Goal: Information Seeking & Learning: Learn about a topic

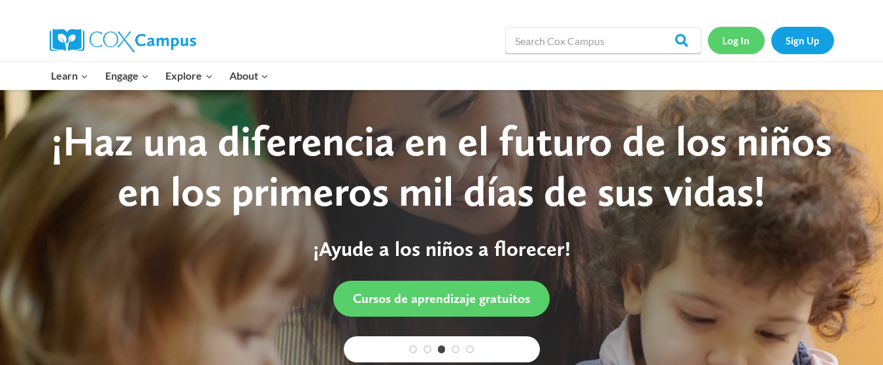
click at [739, 44] on link "Log In" at bounding box center [736, 40] width 57 height 27
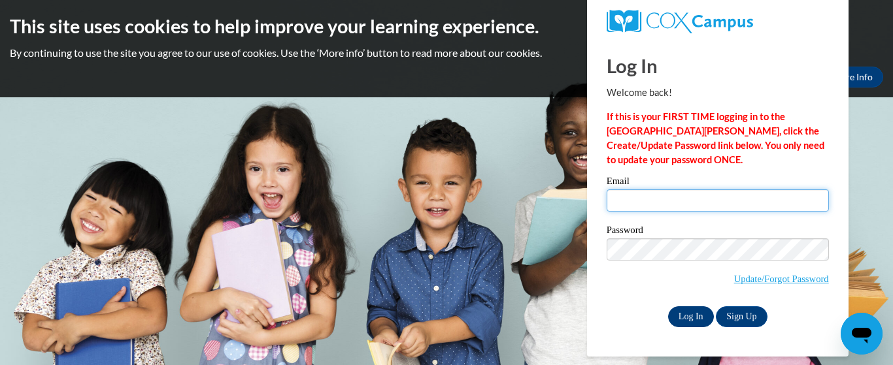
type input "bipsy1516@gmail.com"
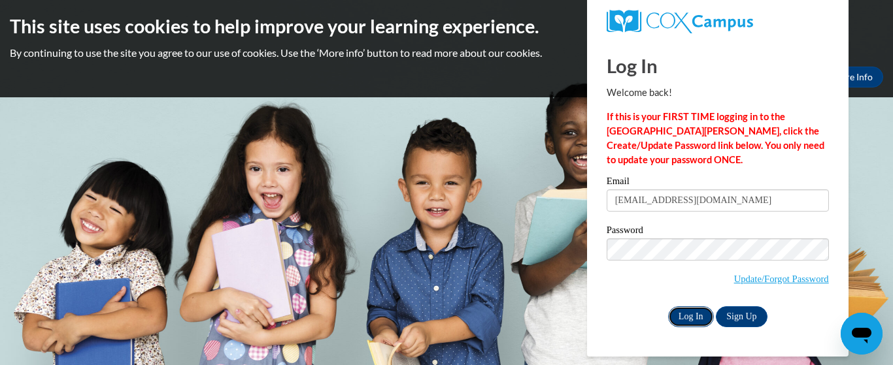
click at [695, 308] on input "Log In" at bounding box center [691, 317] width 46 height 21
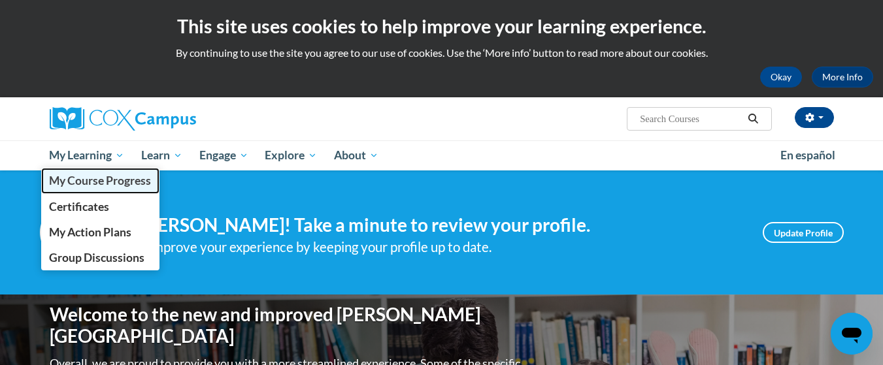
click at [63, 182] on span "My Course Progress" at bounding box center [100, 181] width 102 height 14
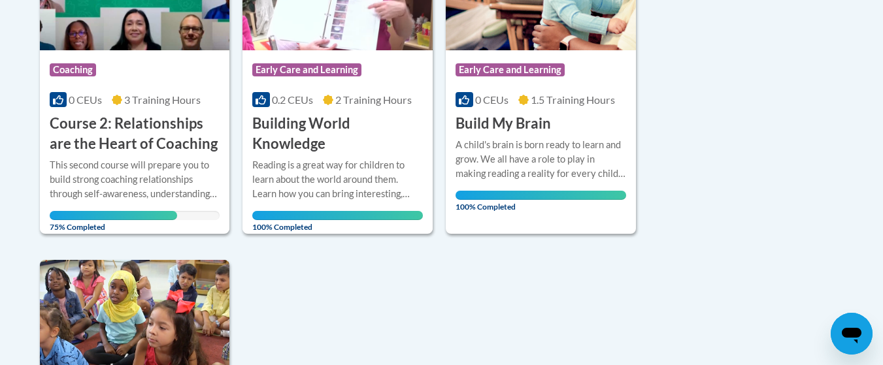
scroll to position [417, 0]
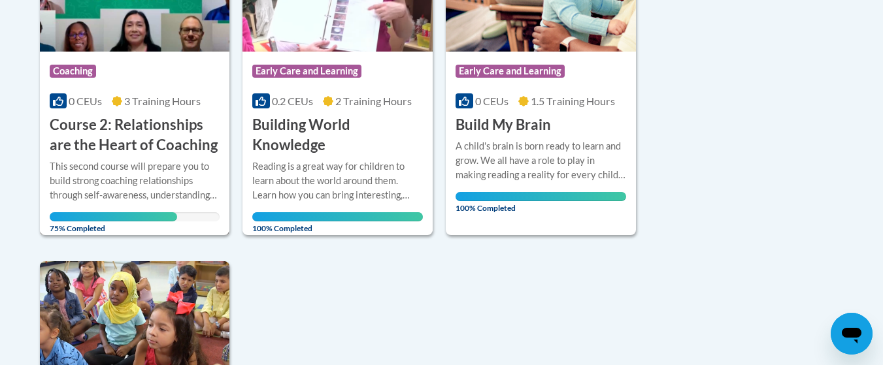
click at [63, 182] on div "This second course will prepare you to build strong coaching relationships thro…" at bounding box center [135, 180] width 171 height 43
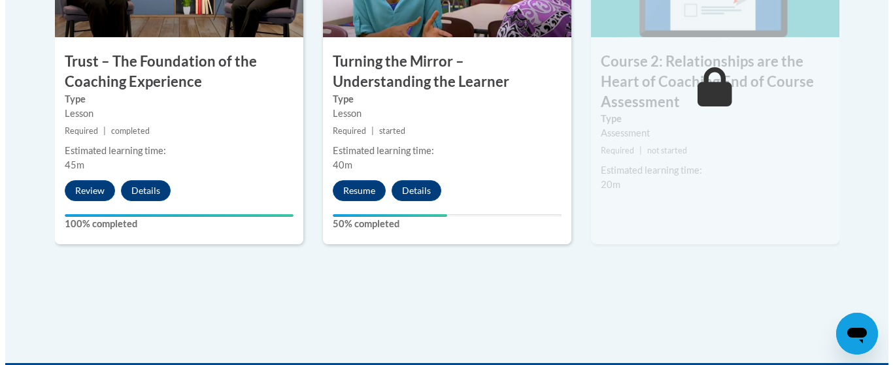
scroll to position [947, 0]
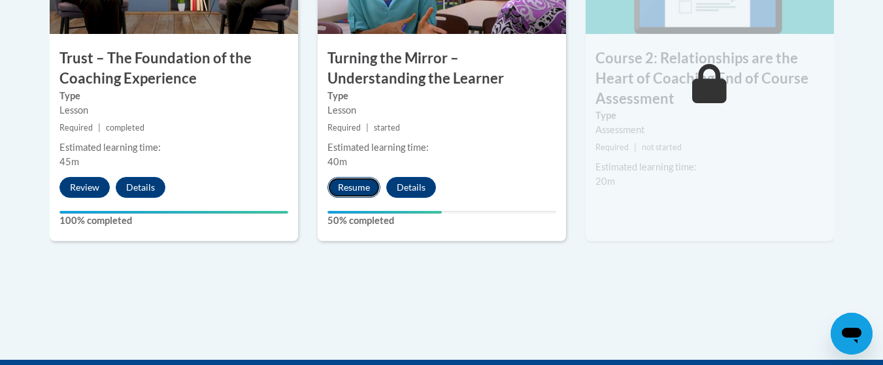
click at [367, 185] on button "Resume" at bounding box center [353, 187] width 53 height 21
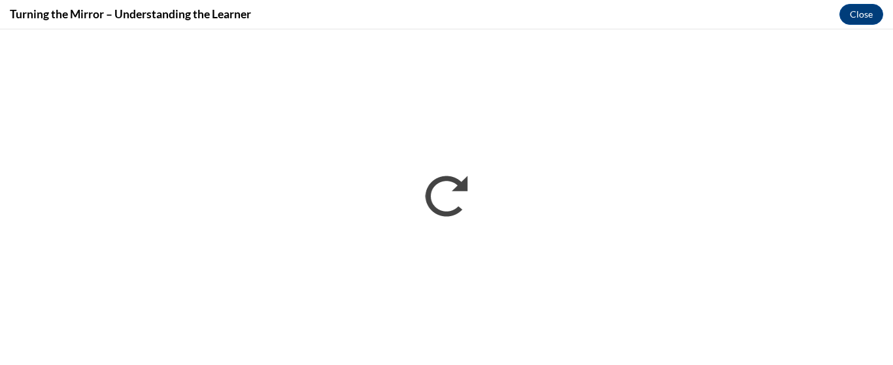
scroll to position [0, 0]
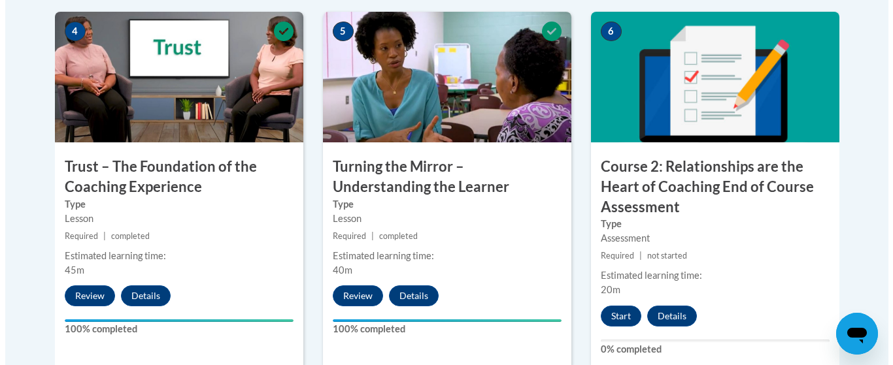
scroll to position [915, 0]
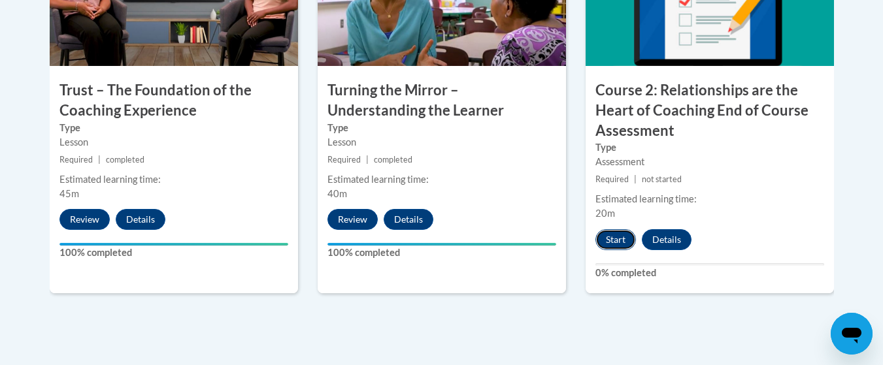
click at [619, 241] on button "Start" at bounding box center [615, 239] width 41 height 21
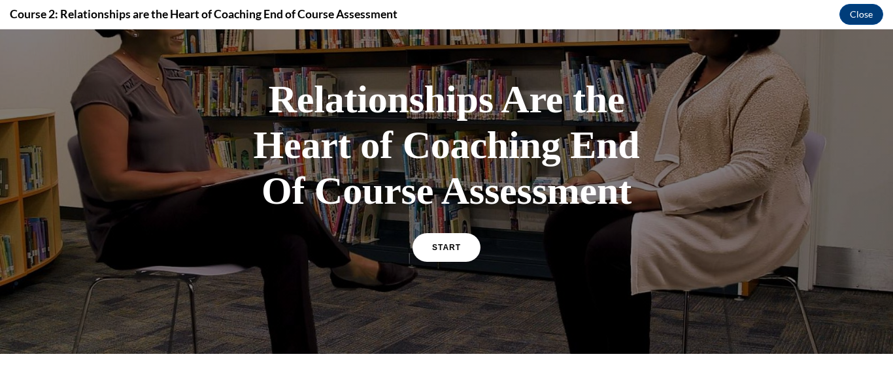
scroll to position [65, 0]
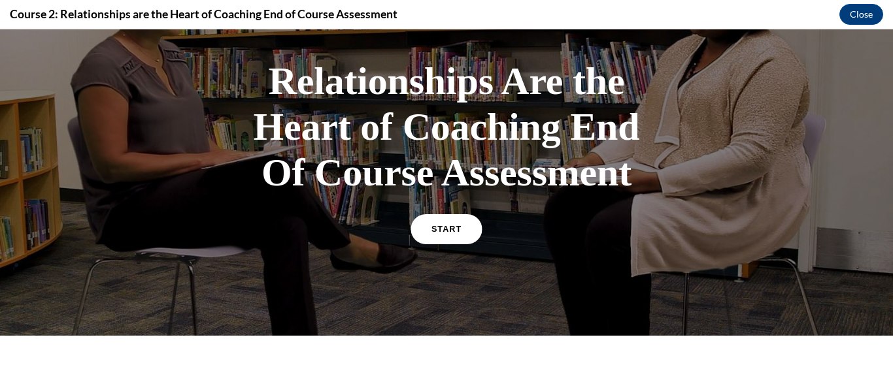
click at [432, 244] on link "START" at bounding box center [445, 229] width 71 height 30
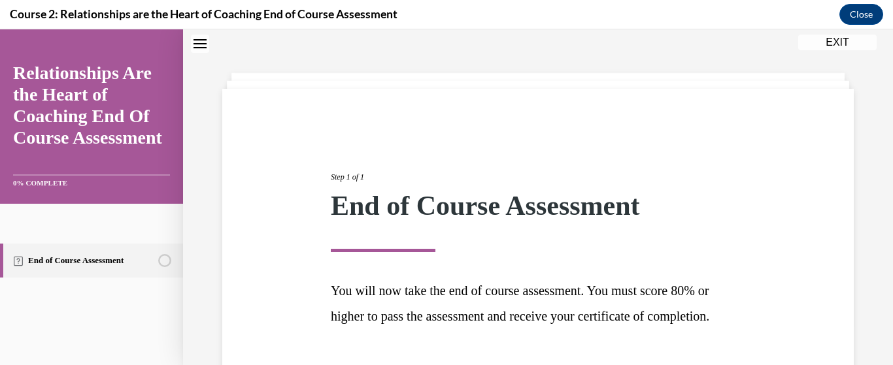
scroll to position [160, 0]
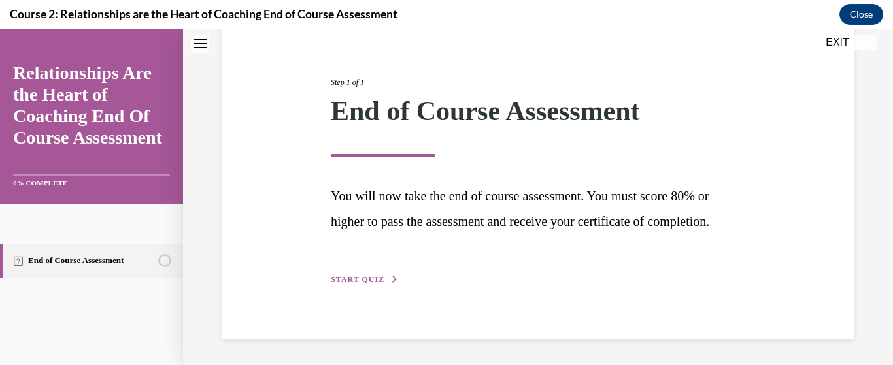
click at [338, 282] on span "START QUIZ" at bounding box center [358, 279] width 54 height 9
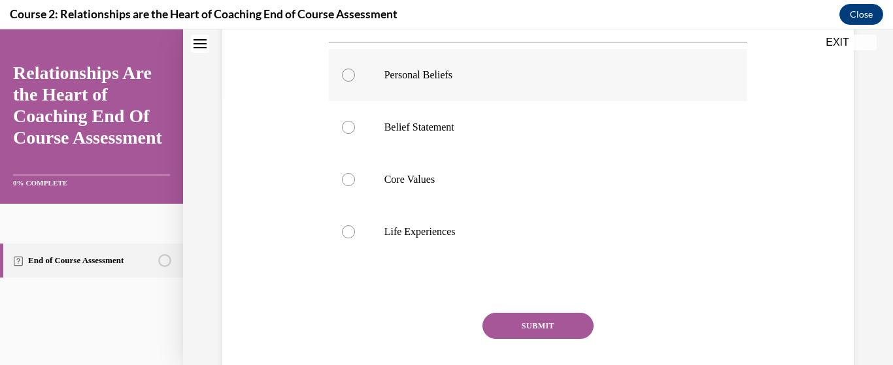
scroll to position [276, 0]
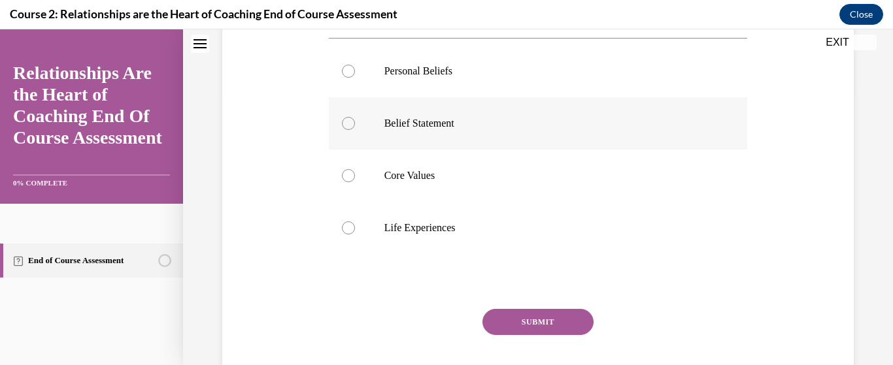
click at [342, 124] on div at bounding box center [348, 123] width 13 height 13
click at [342, 124] on input "Belief Statement" at bounding box center [348, 123] width 13 height 13
radio input "true"
click at [545, 329] on button "SUBMIT" at bounding box center [537, 322] width 111 height 26
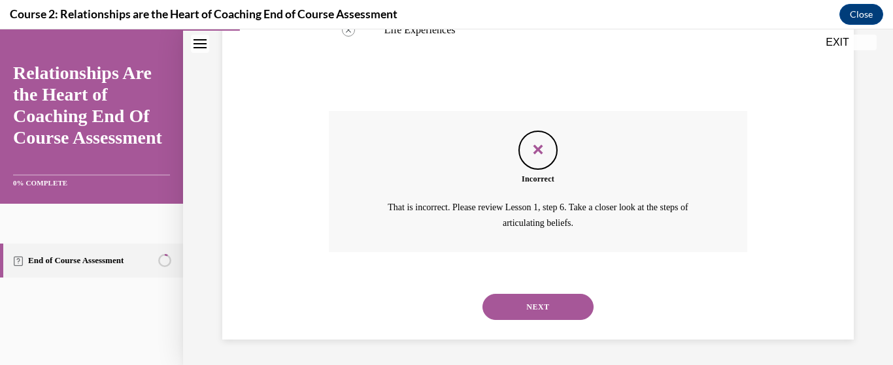
scroll to position [475, 0]
click at [544, 299] on button "NEXT" at bounding box center [537, 306] width 111 height 26
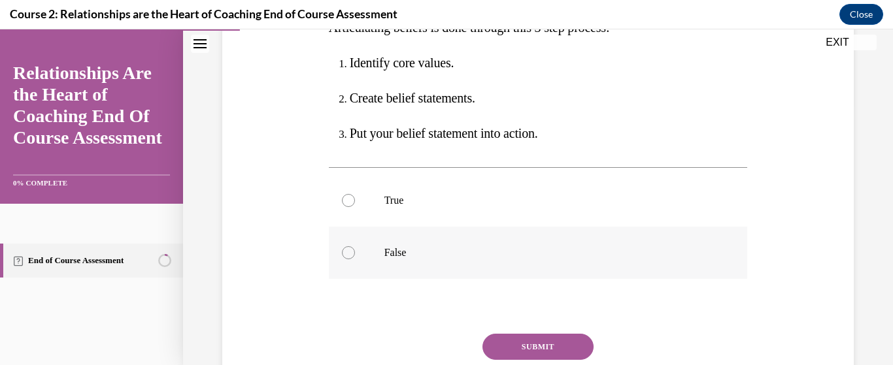
scroll to position [261, 0]
click at [345, 203] on div at bounding box center [348, 199] width 13 height 13
click at [345, 203] on input "True" at bounding box center [348, 199] width 13 height 13
radio input "true"
click at [505, 345] on button "SUBMIT" at bounding box center [537, 346] width 111 height 26
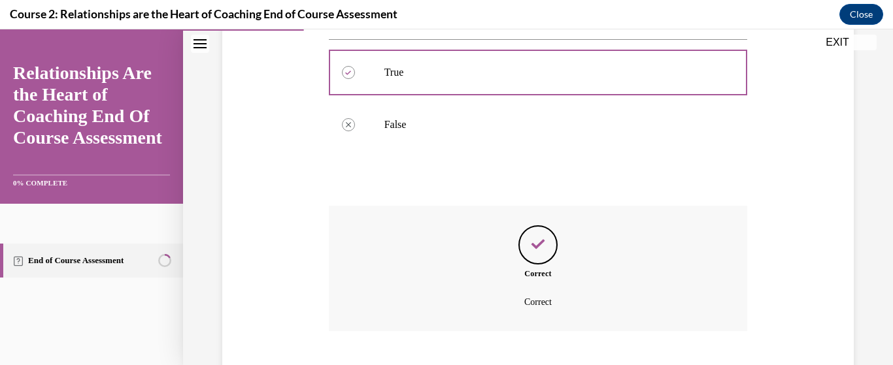
scroll to position [469, 0]
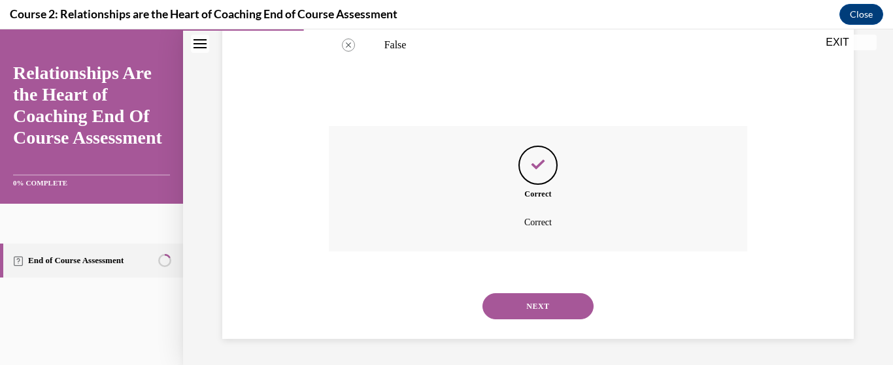
click at [540, 307] on button "NEXT" at bounding box center [537, 306] width 111 height 26
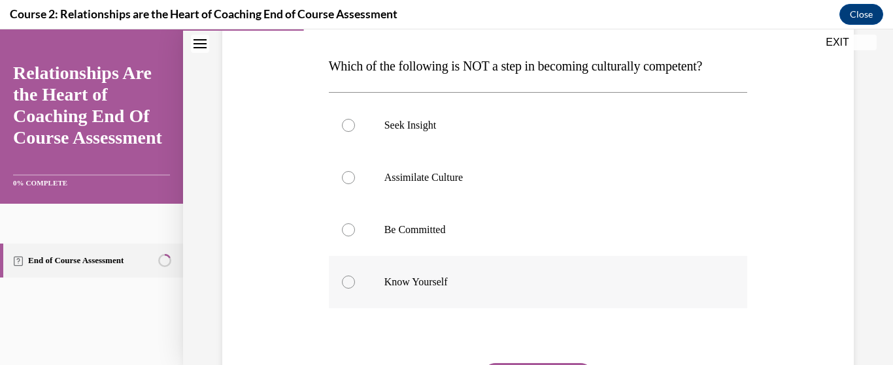
scroll to position [261, 0]
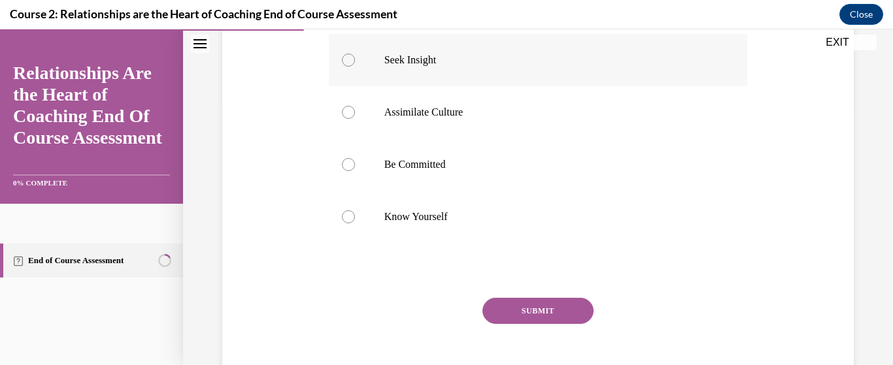
click at [344, 63] on div at bounding box center [348, 60] width 13 height 13
click at [344, 63] on input "Seek Insight" at bounding box center [348, 60] width 13 height 13
radio input "true"
click at [528, 303] on button "SUBMIT" at bounding box center [537, 311] width 111 height 26
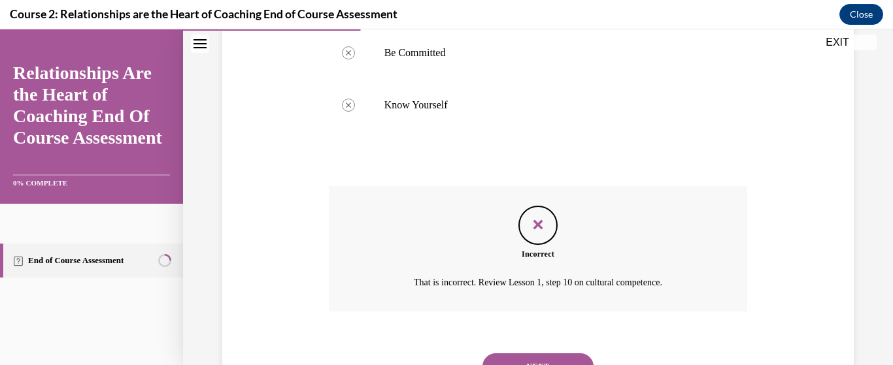
scroll to position [433, 0]
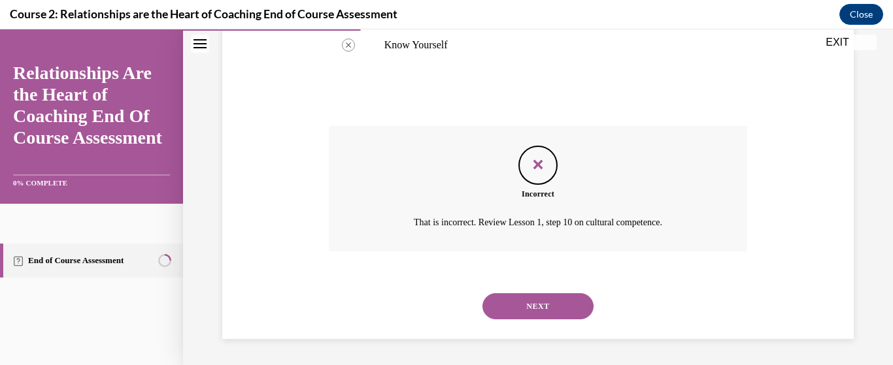
click at [553, 310] on button "NEXT" at bounding box center [537, 306] width 111 height 26
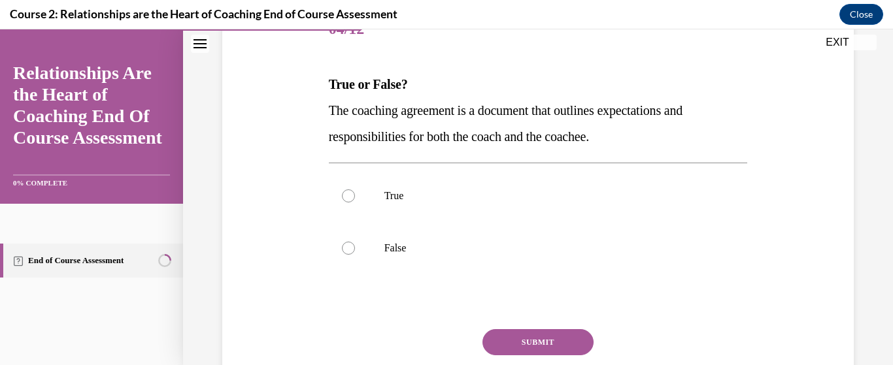
scroll to position [196, 0]
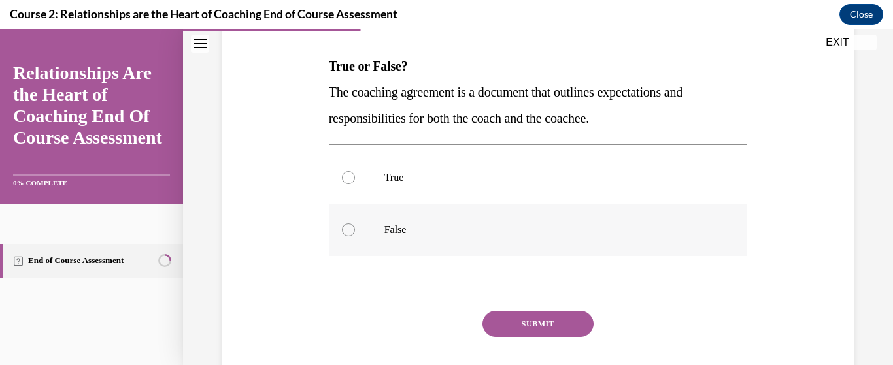
drag, startPoint x: 348, startPoint y: 176, endPoint x: 433, endPoint y: 252, distance: 114.8
click at [354, 178] on label "True" at bounding box center [538, 178] width 419 height 52
click at [354, 178] on input "True" at bounding box center [348, 177] width 13 height 13
radio input "true"
click at [527, 316] on button "SUBMIT" at bounding box center [537, 324] width 111 height 26
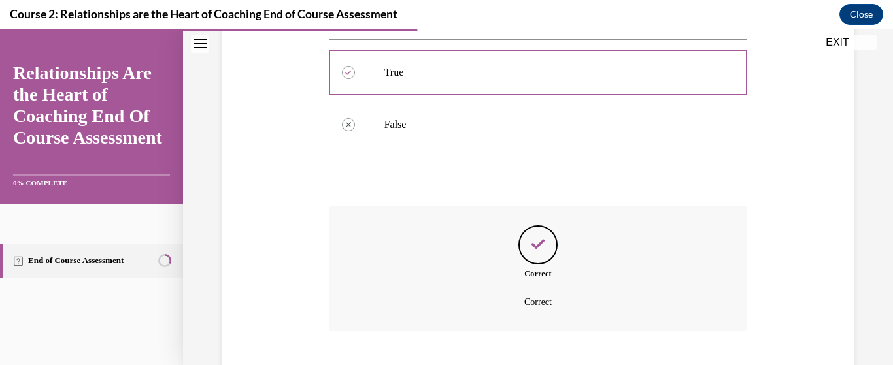
scroll to position [381, 0]
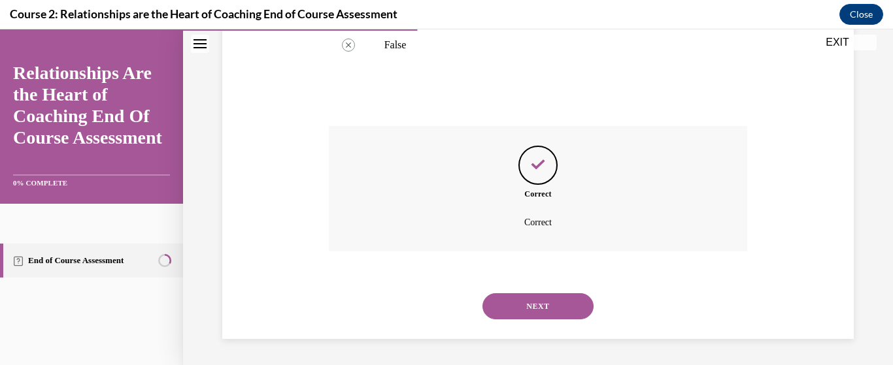
click at [527, 300] on button "NEXT" at bounding box center [537, 306] width 111 height 26
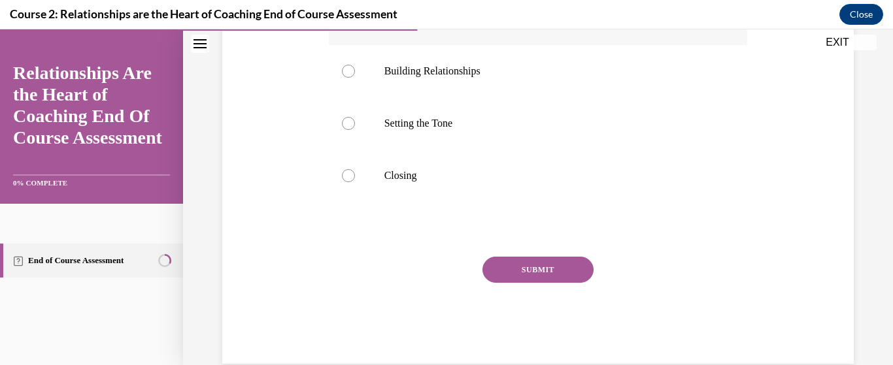
scroll to position [392, 0]
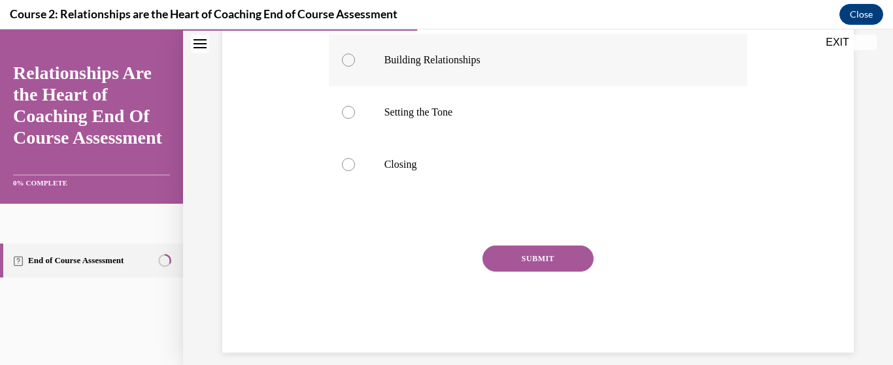
click at [349, 59] on div at bounding box center [348, 60] width 13 height 13
click at [349, 59] on input "Building Relationships" at bounding box center [348, 60] width 13 height 13
radio input "true"
click at [520, 257] on button "SUBMIT" at bounding box center [537, 259] width 111 height 26
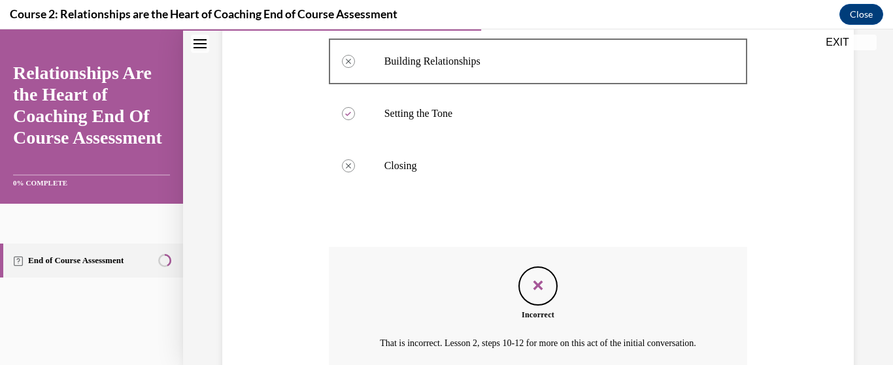
scroll to position [527, 0]
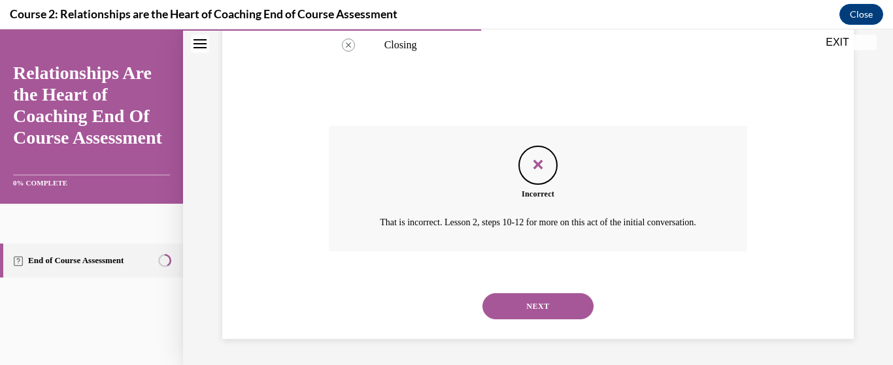
click at [505, 304] on button "NEXT" at bounding box center [537, 306] width 111 height 26
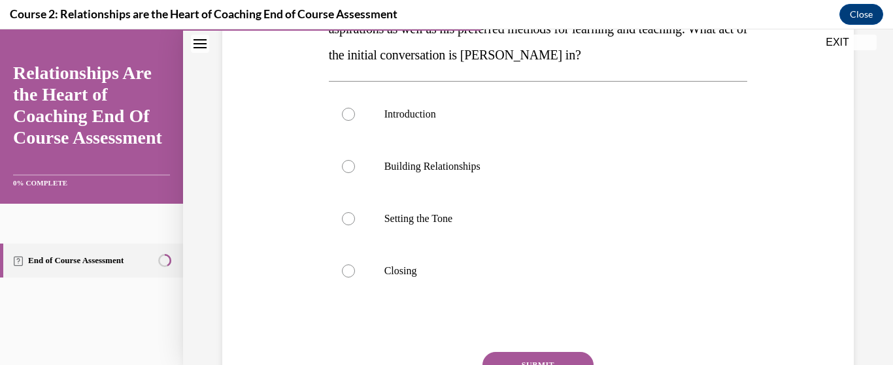
scroll to position [261, 0]
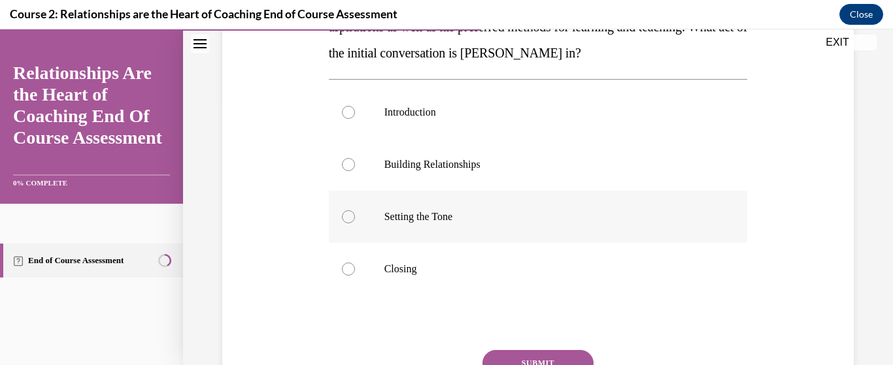
click at [349, 221] on div at bounding box center [348, 216] width 13 height 13
click at [349, 221] on input "Setting the Tone" at bounding box center [348, 216] width 13 height 13
radio input "true"
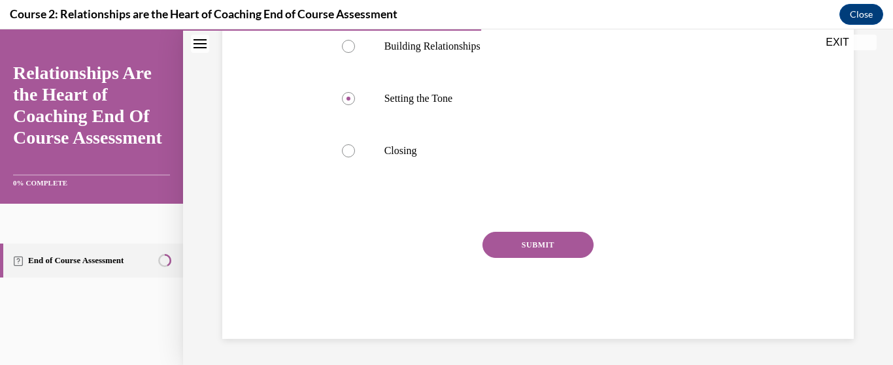
click at [524, 247] on button "SUBMIT" at bounding box center [537, 245] width 111 height 26
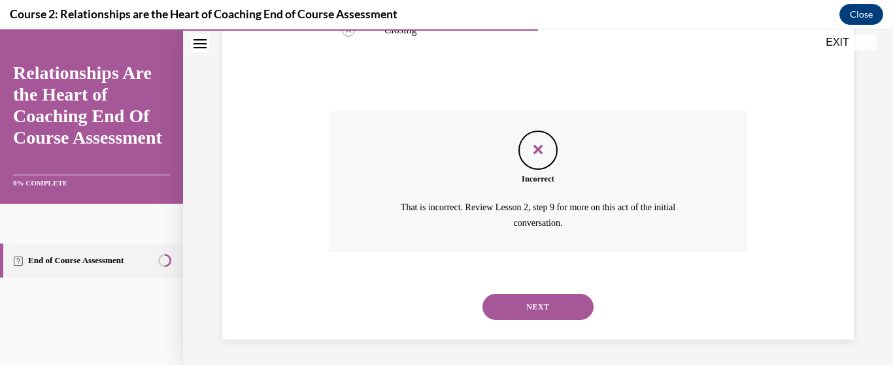
scroll to position [501, 0]
click at [525, 307] on button "NEXT" at bounding box center [537, 306] width 111 height 26
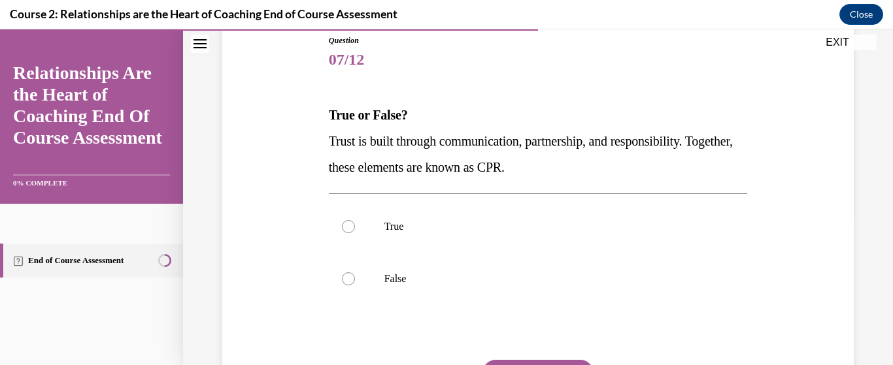
scroll to position [261, 0]
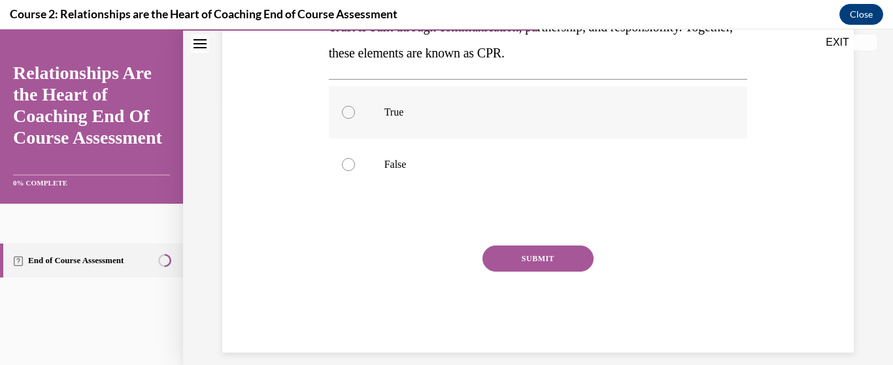
drag, startPoint x: 345, startPoint y: 111, endPoint x: 440, endPoint y: 194, distance: 126.5
click at [350, 112] on div at bounding box center [348, 112] width 13 height 13
click at [350, 112] on input "True" at bounding box center [348, 112] width 13 height 13
radio input "true"
click at [505, 251] on button "SUBMIT" at bounding box center [537, 259] width 111 height 26
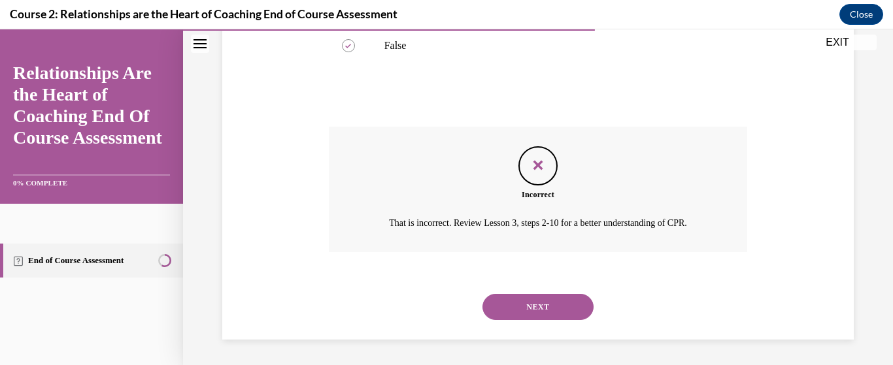
scroll to position [381, 0]
drag, startPoint x: 527, startPoint y: 314, endPoint x: 533, endPoint y: 303, distance: 12.0
click at [527, 314] on button "NEXT" at bounding box center [537, 306] width 111 height 26
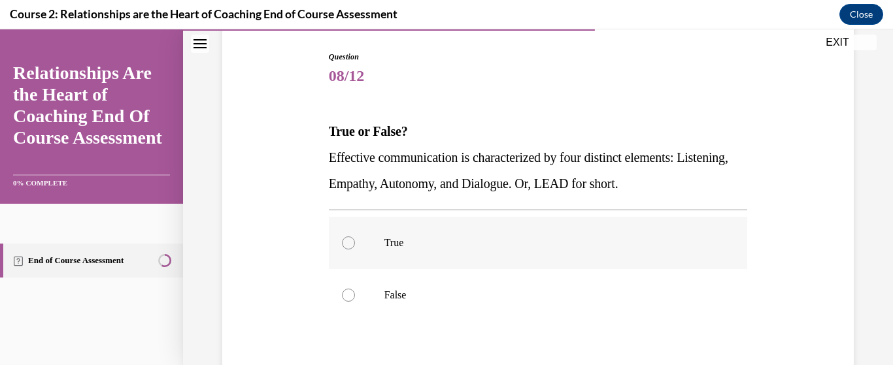
scroll to position [196, 0]
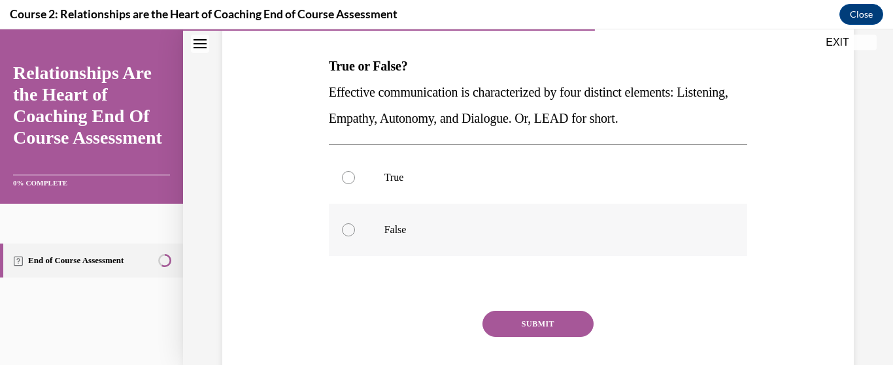
drag, startPoint x: 347, startPoint y: 178, endPoint x: 454, endPoint y: 232, distance: 120.1
click at [352, 178] on div at bounding box center [348, 177] width 13 height 13
click at [352, 178] on input "True" at bounding box center [348, 177] width 13 height 13
radio input "true"
click at [521, 328] on button "SUBMIT" at bounding box center [537, 324] width 111 height 26
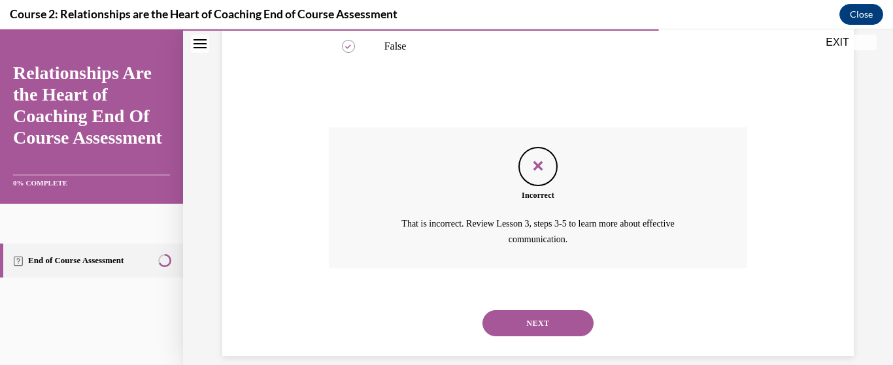
scroll to position [397, 0]
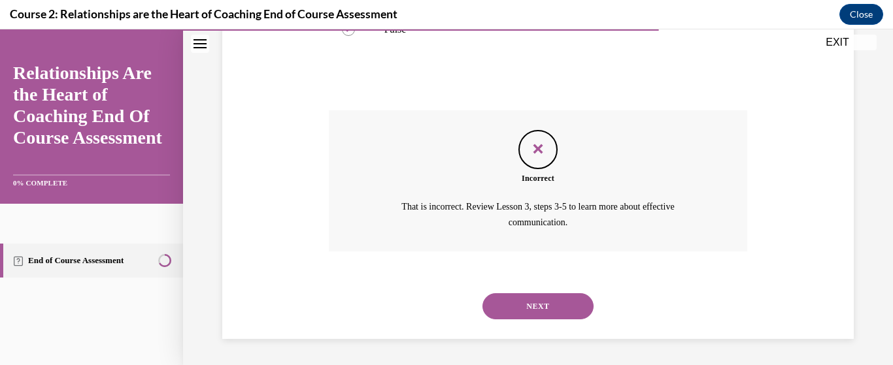
click at [544, 310] on button "NEXT" at bounding box center [537, 306] width 111 height 26
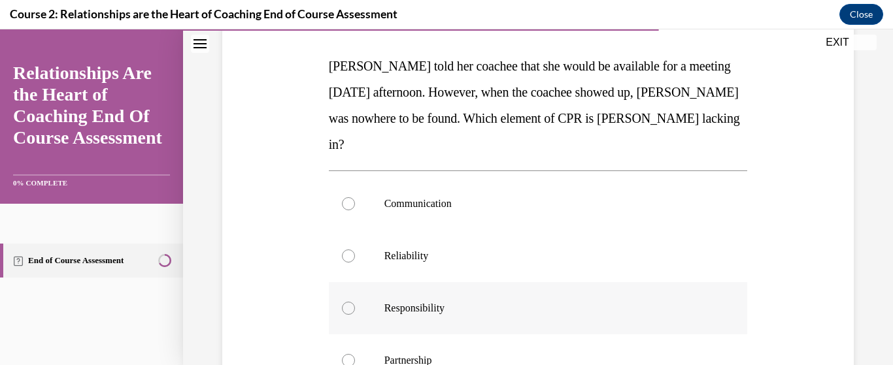
scroll to position [261, 0]
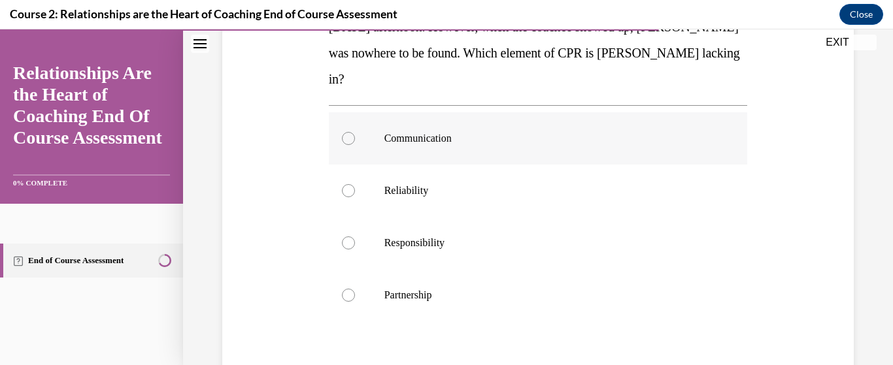
click at [346, 132] on div at bounding box center [348, 138] width 13 height 13
click at [346, 132] on input "Communication" at bounding box center [348, 138] width 13 height 13
radio input "true"
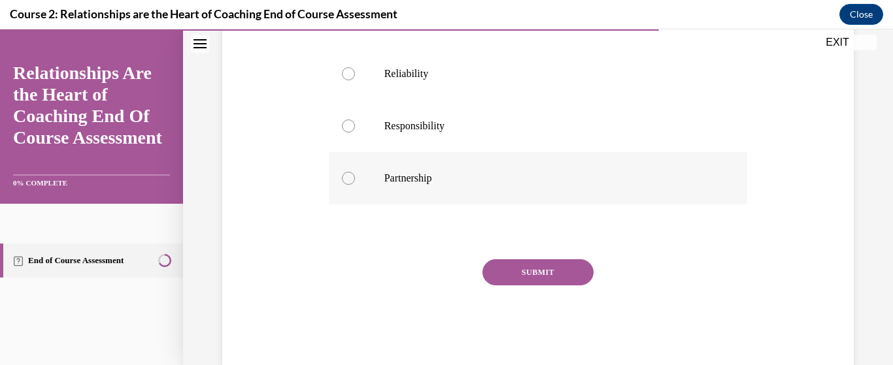
scroll to position [380, 0]
click at [519, 258] on button "SUBMIT" at bounding box center [537, 271] width 111 height 26
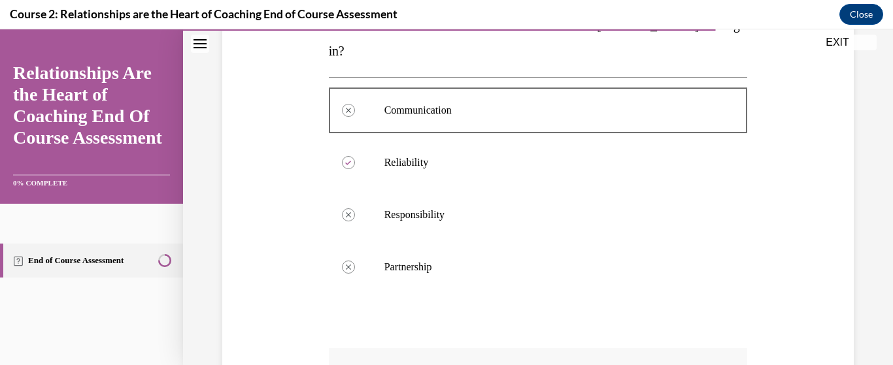
scroll to position [486, 0]
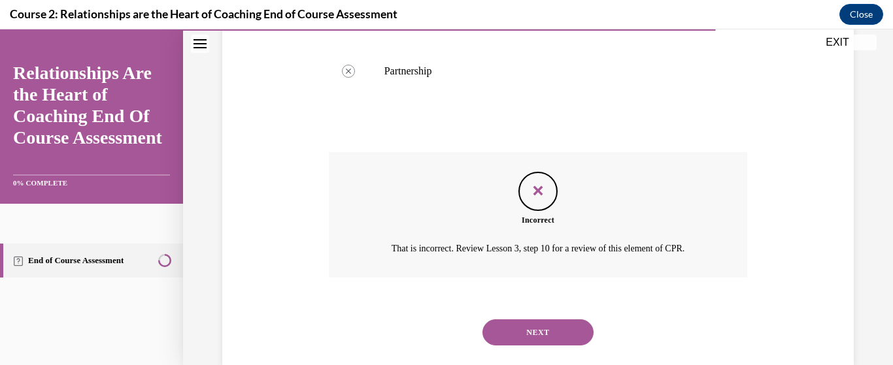
click at [535, 320] on button "NEXT" at bounding box center [537, 333] width 111 height 26
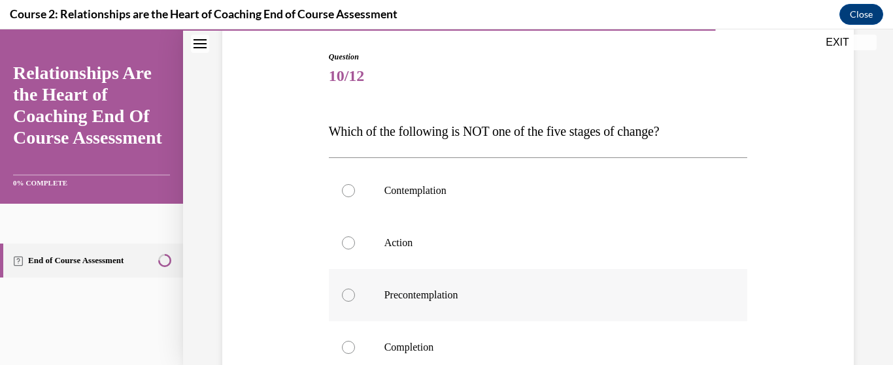
scroll to position [196, 0]
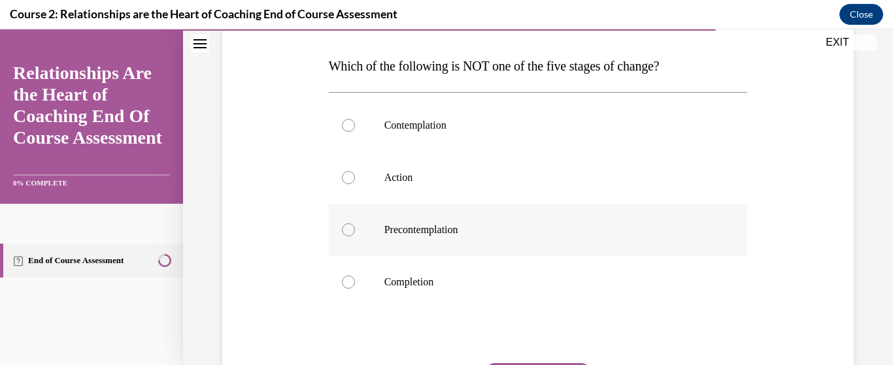
drag, startPoint x: 344, startPoint y: 233, endPoint x: 358, endPoint y: 226, distance: 16.1
click at [345, 232] on div at bounding box center [348, 230] width 13 height 13
click at [345, 232] on input "Precontemplation" at bounding box center [348, 230] width 13 height 13
radio input "true"
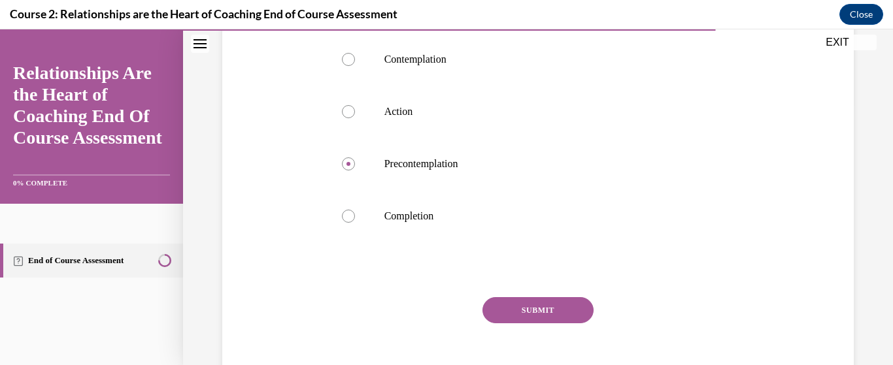
click at [557, 314] on button "SUBMIT" at bounding box center [537, 310] width 111 height 26
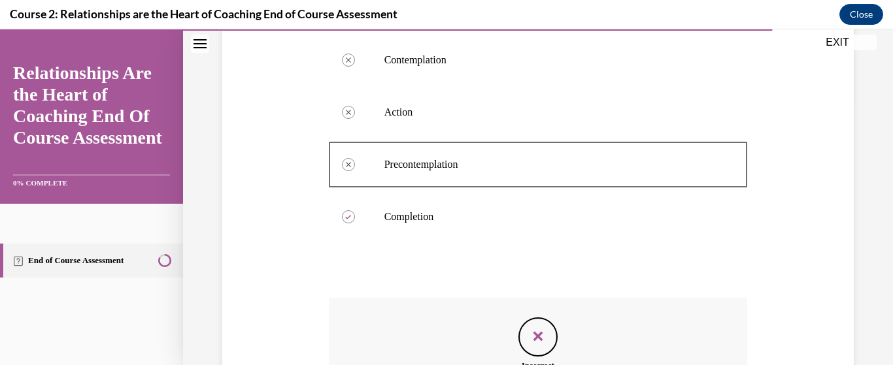
scroll to position [449, 0]
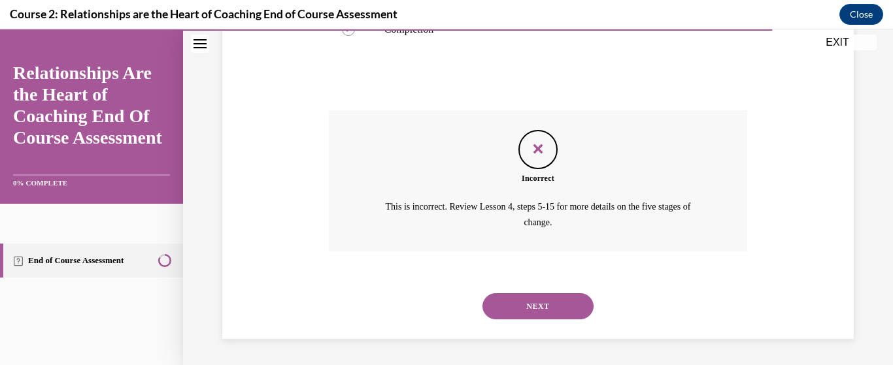
click at [550, 297] on button "NEXT" at bounding box center [537, 306] width 111 height 26
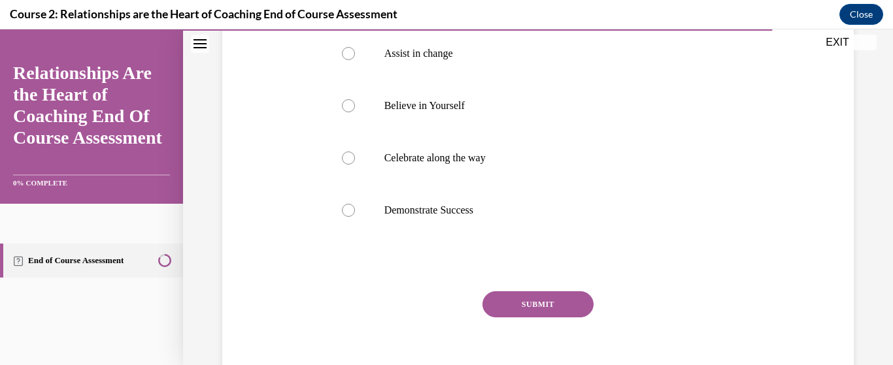
scroll to position [223, 0]
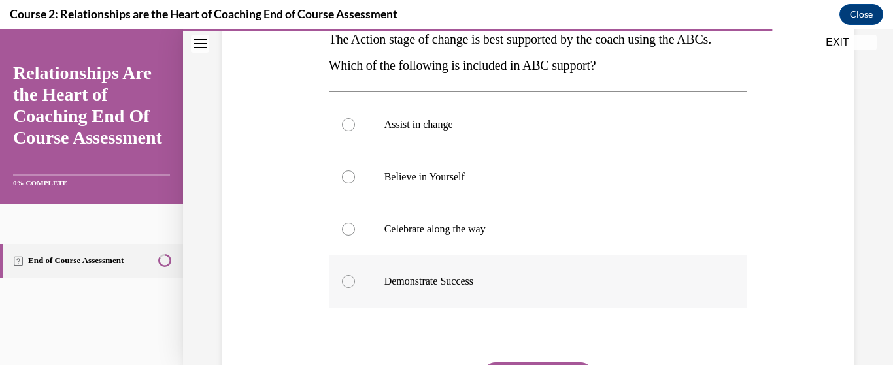
click at [348, 274] on label "Demonstrate Success" at bounding box center [538, 282] width 419 height 52
click at [348, 275] on input "Demonstrate Success" at bounding box center [348, 281] width 13 height 13
radio input "true"
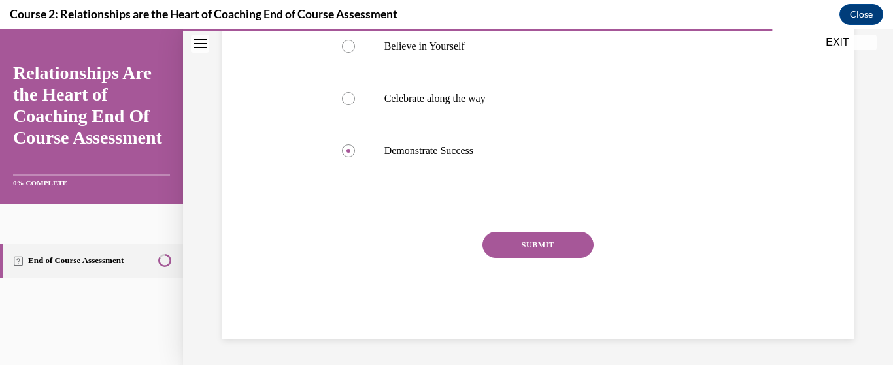
click at [559, 235] on button "SUBMIT" at bounding box center [537, 245] width 111 height 26
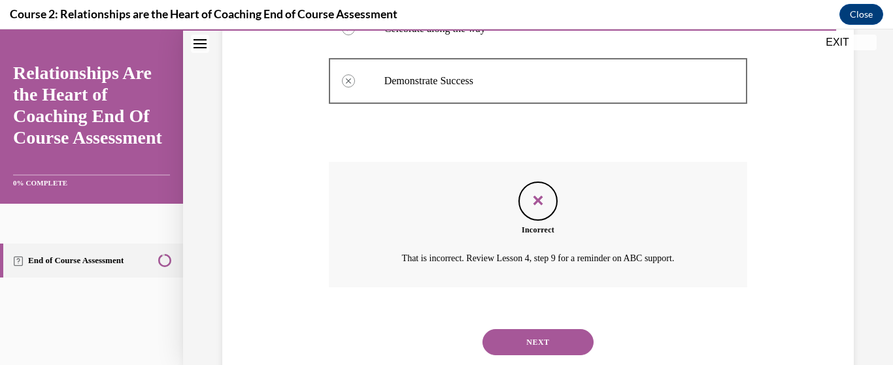
scroll to position [459, 0]
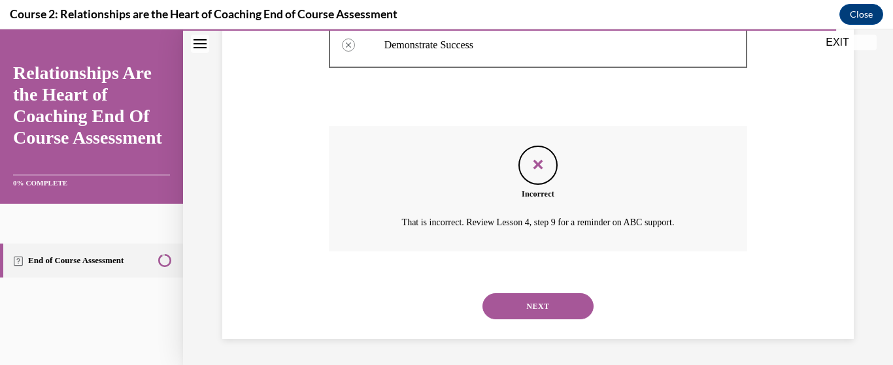
click at [557, 303] on button "NEXT" at bounding box center [537, 306] width 111 height 26
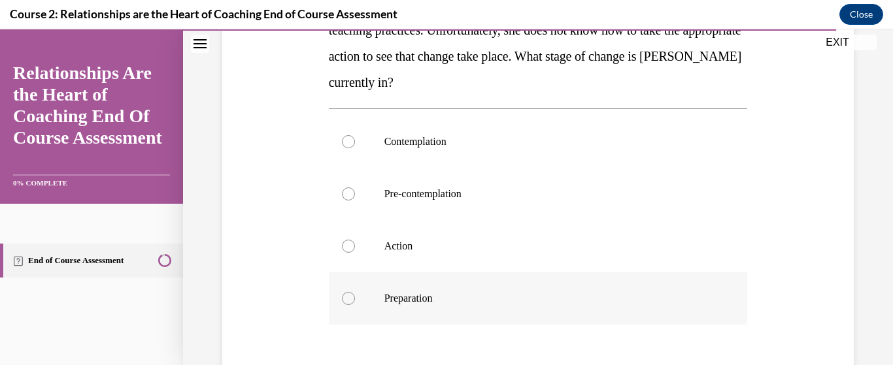
scroll to position [261, 0]
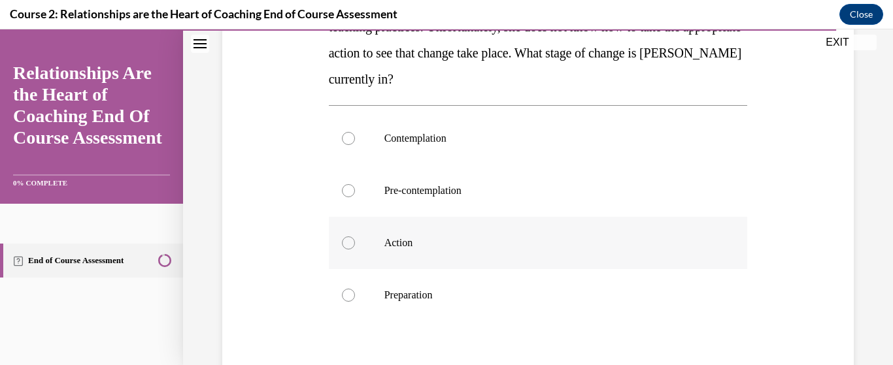
drag, startPoint x: 344, startPoint y: 246, endPoint x: 539, endPoint y: 232, distance: 195.2
click at [357, 242] on label "Action" at bounding box center [538, 243] width 419 height 52
click at [355, 242] on input "Action" at bounding box center [348, 243] width 13 height 13
radio input "true"
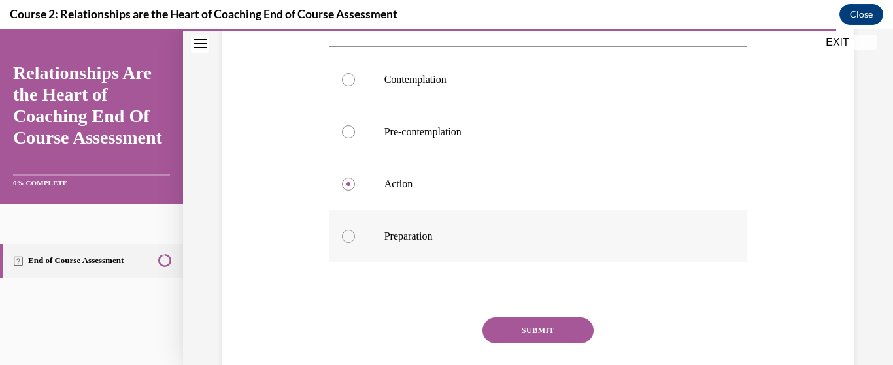
scroll to position [406, 0]
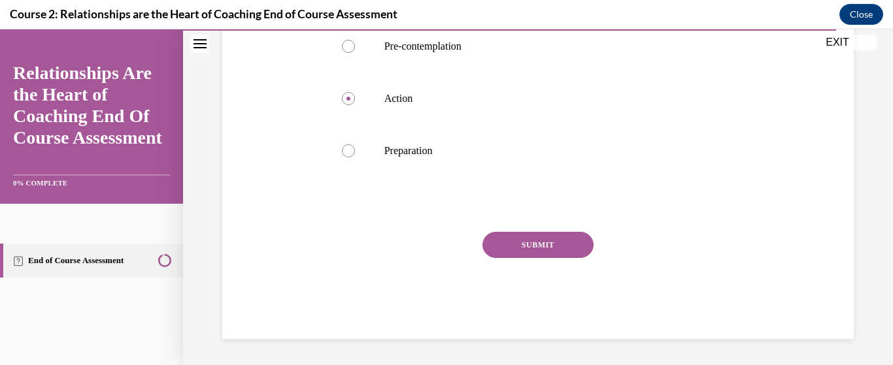
click at [528, 247] on button "SUBMIT" at bounding box center [537, 245] width 111 height 26
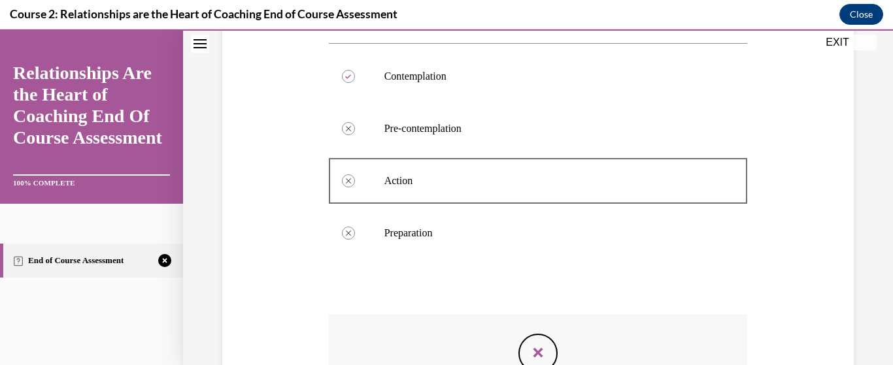
scroll to position [266, 0]
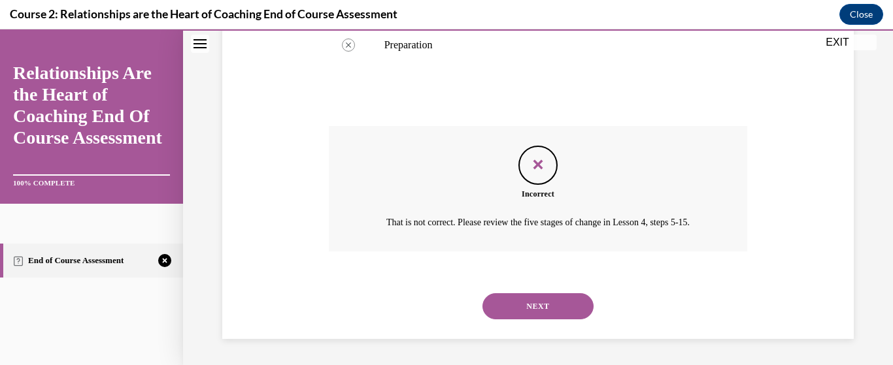
click at [542, 300] on button "NEXT" at bounding box center [537, 306] width 111 height 26
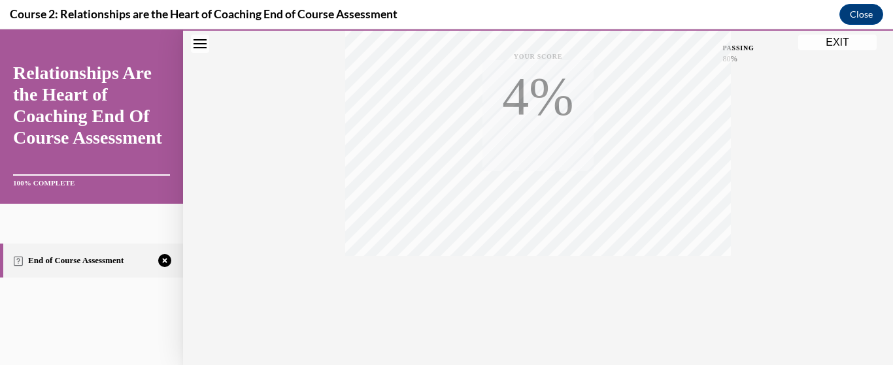
scroll to position [334, 0]
click at [528, 264] on span "TAKE AGAIN" at bounding box center [538, 266] width 46 height 7
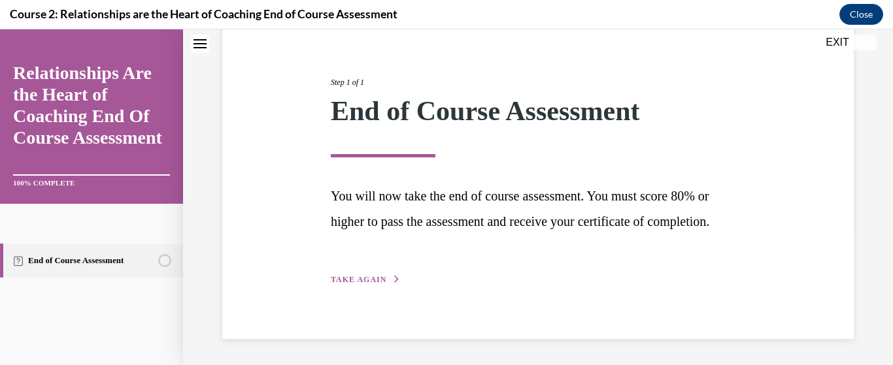
click at [347, 276] on span "TAKE AGAIN" at bounding box center [359, 279] width 56 height 9
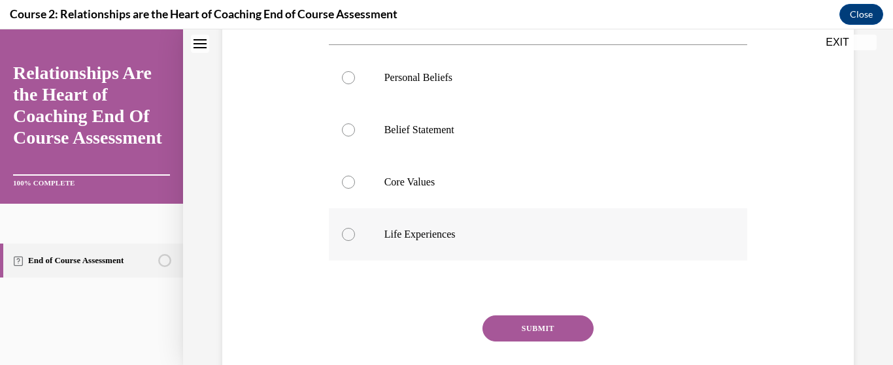
scroll to position [276, 0]
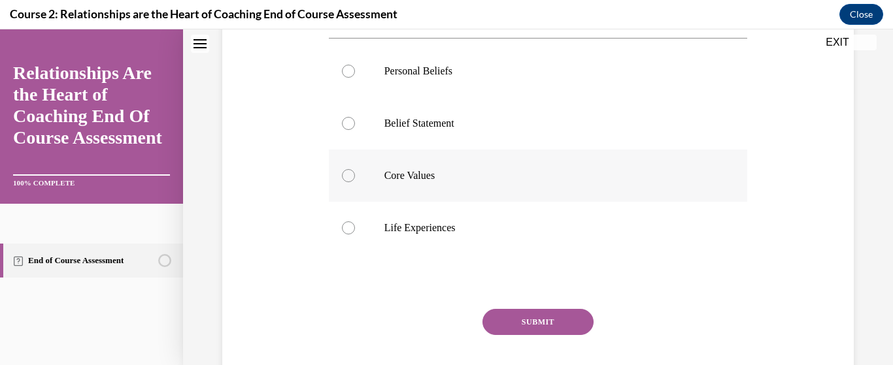
click at [346, 176] on div at bounding box center [348, 175] width 13 height 13
click at [346, 176] on input "Core Values" at bounding box center [348, 175] width 13 height 13
radio input "true"
click at [533, 331] on button "SUBMIT" at bounding box center [537, 322] width 111 height 26
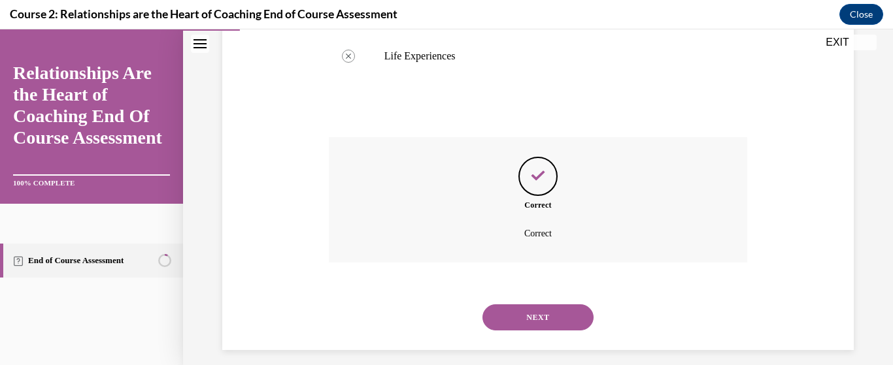
scroll to position [459, 0]
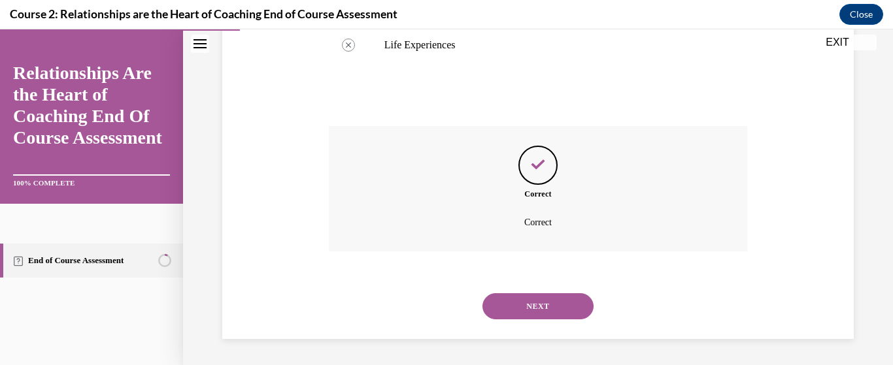
click at [546, 307] on button "NEXT" at bounding box center [537, 306] width 111 height 26
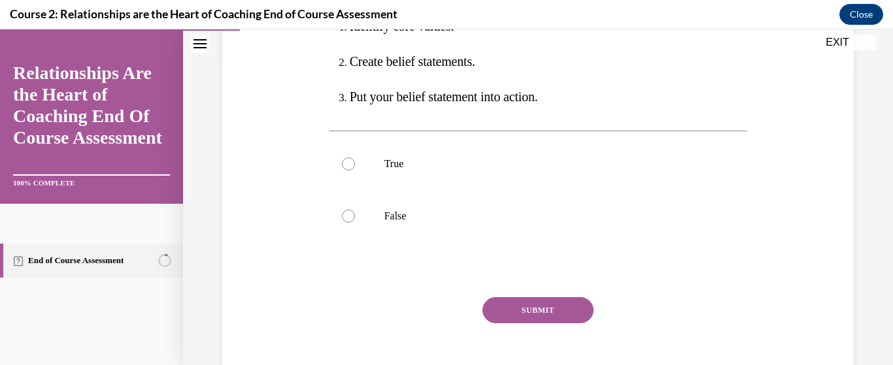
scroll to position [327, 0]
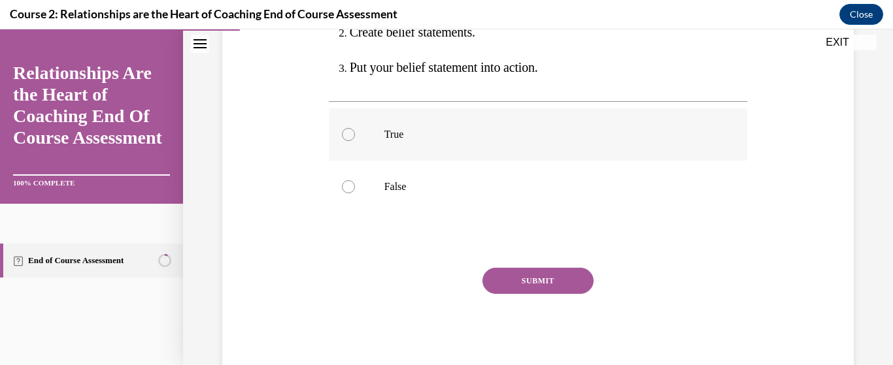
click at [342, 133] on div at bounding box center [348, 134] width 13 height 13
click at [342, 133] on input "True" at bounding box center [348, 134] width 13 height 13
radio input "true"
click at [520, 277] on button "SUBMIT" at bounding box center [537, 281] width 111 height 26
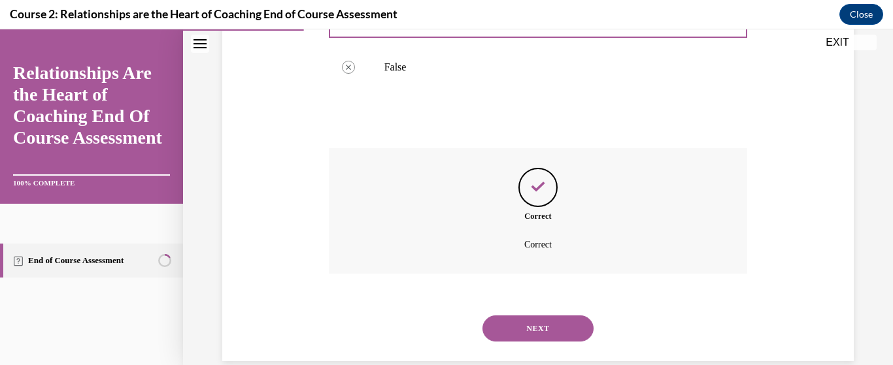
scroll to position [469, 0]
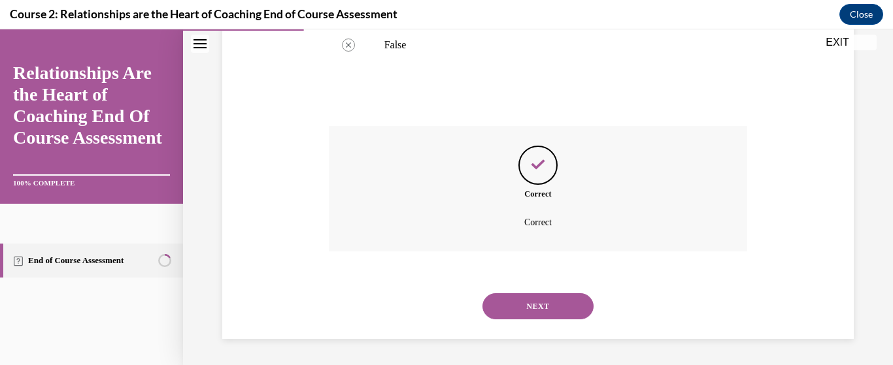
click at [514, 306] on button "NEXT" at bounding box center [537, 306] width 111 height 26
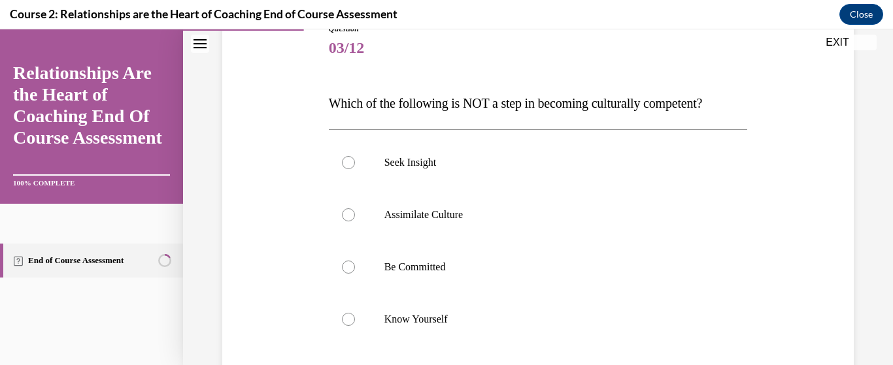
scroll to position [196, 0]
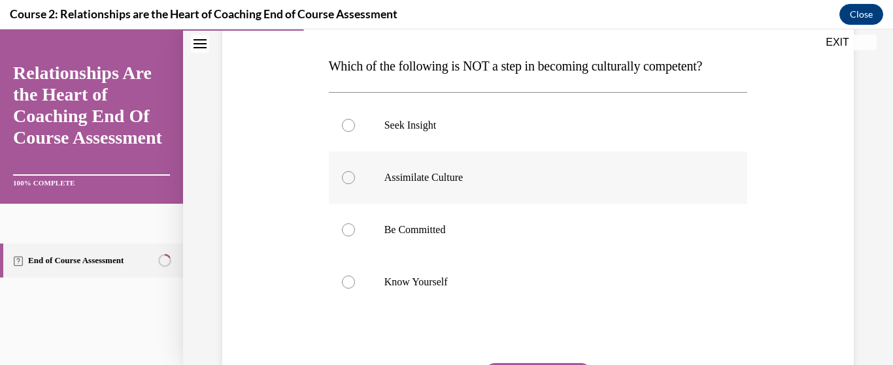
click at [344, 179] on div at bounding box center [348, 177] width 13 height 13
click at [344, 179] on input "Assimilate Culture" at bounding box center [348, 177] width 13 height 13
radio input "true"
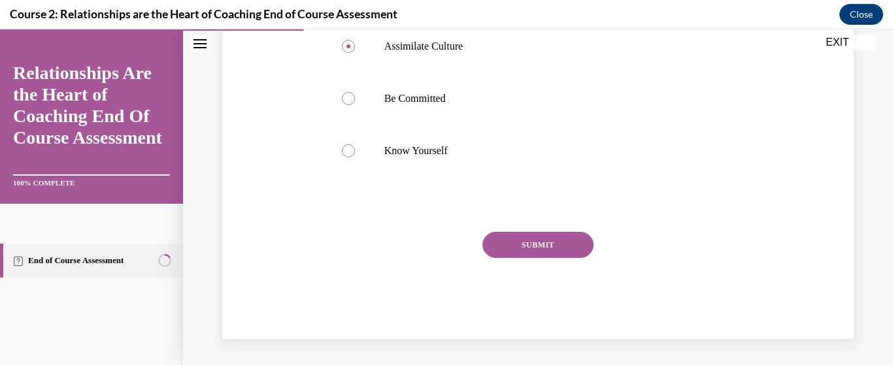
click at [531, 246] on button "SUBMIT" at bounding box center [537, 245] width 111 height 26
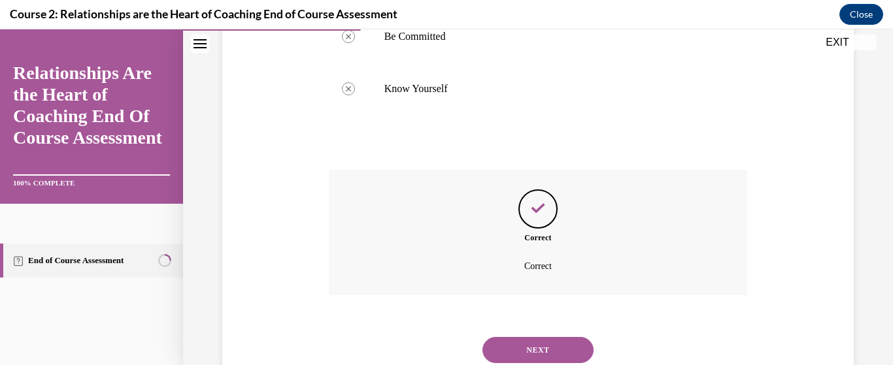
scroll to position [433, 0]
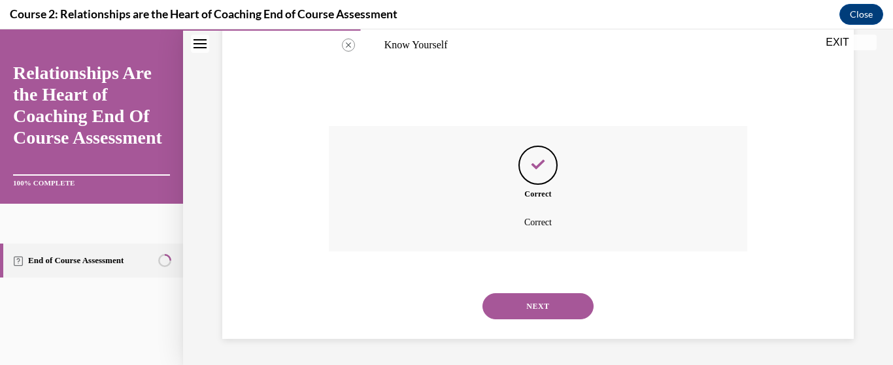
click at [523, 302] on button "NEXT" at bounding box center [537, 306] width 111 height 26
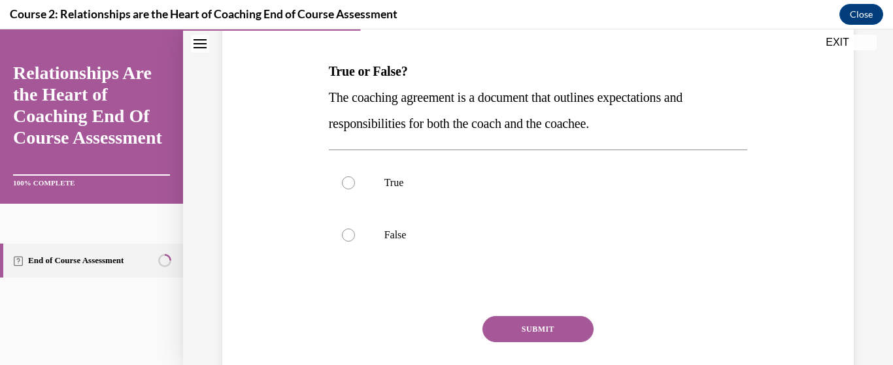
scroll to position [196, 0]
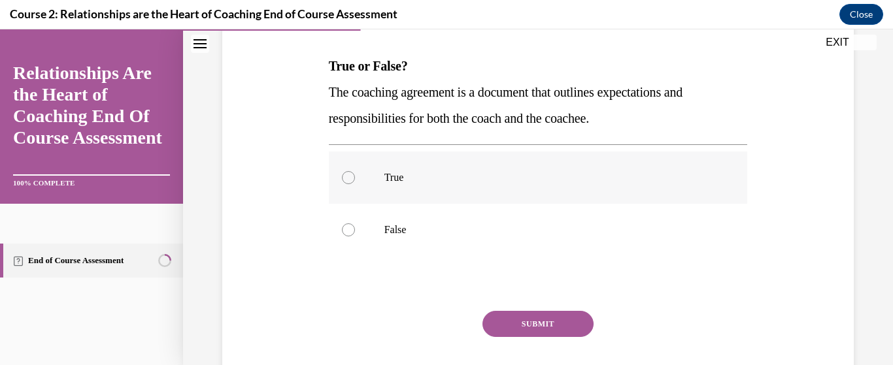
click at [339, 180] on label "True" at bounding box center [538, 178] width 419 height 52
click at [342, 180] on input "True" at bounding box center [348, 177] width 13 height 13
radio input "true"
click at [499, 317] on button "SUBMIT" at bounding box center [537, 324] width 111 height 26
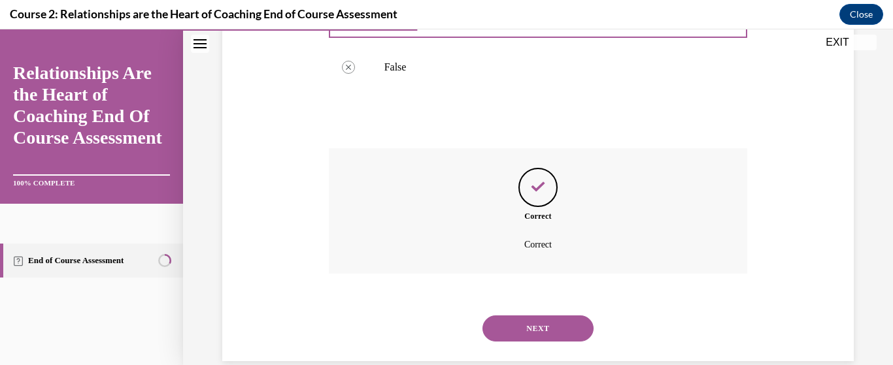
scroll to position [381, 0]
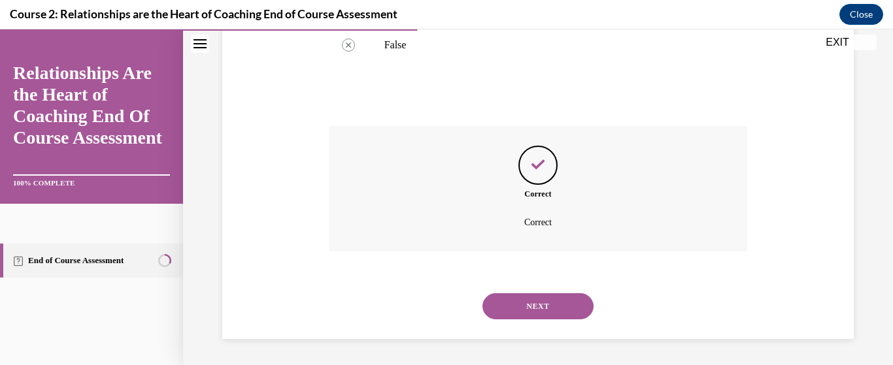
click at [503, 303] on button "NEXT" at bounding box center [537, 306] width 111 height 26
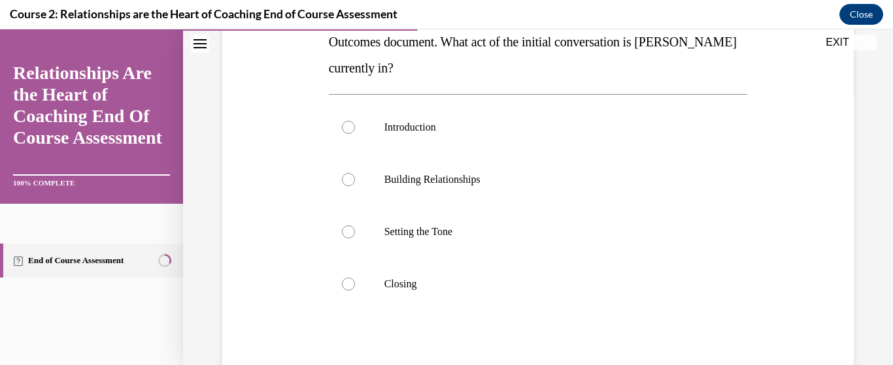
scroll to position [261, 0]
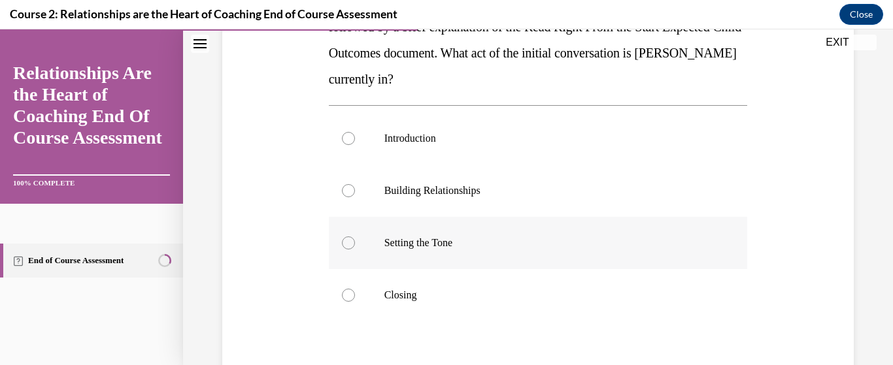
click at [346, 241] on div at bounding box center [348, 243] width 13 height 13
click at [346, 241] on input "Setting the Tone" at bounding box center [348, 243] width 13 height 13
radio input "true"
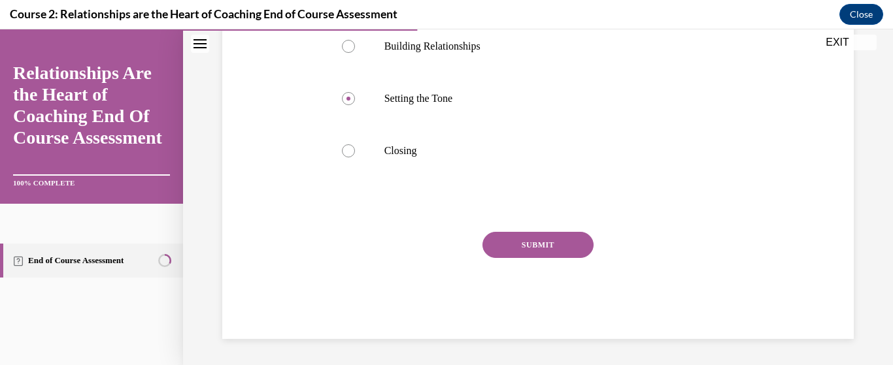
click at [530, 241] on button "SUBMIT" at bounding box center [537, 245] width 111 height 26
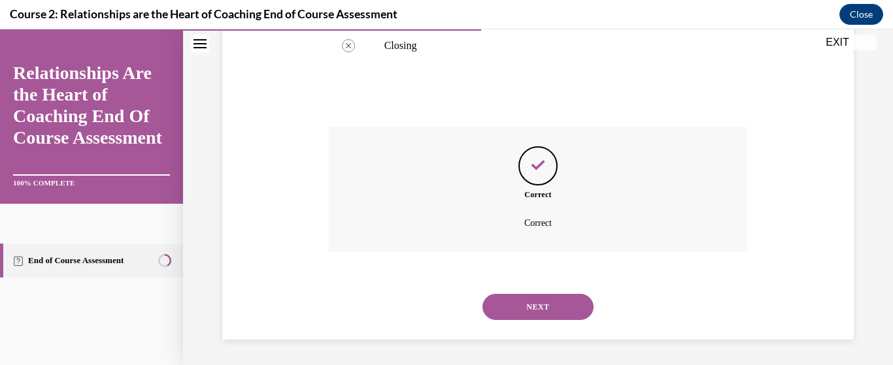
scroll to position [512, 0]
drag, startPoint x: 518, startPoint y: 308, endPoint x: 525, endPoint y: 304, distance: 8.0
click at [520, 308] on button "NEXT" at bounding box center [537, 306] width 111 height 26
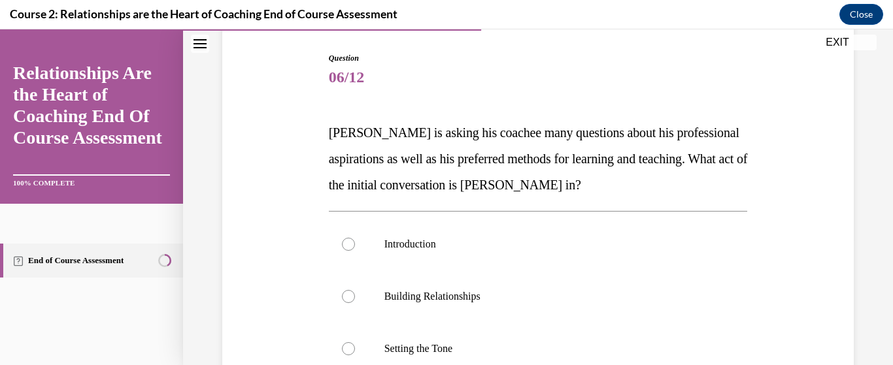
scroll to position [131, 0]
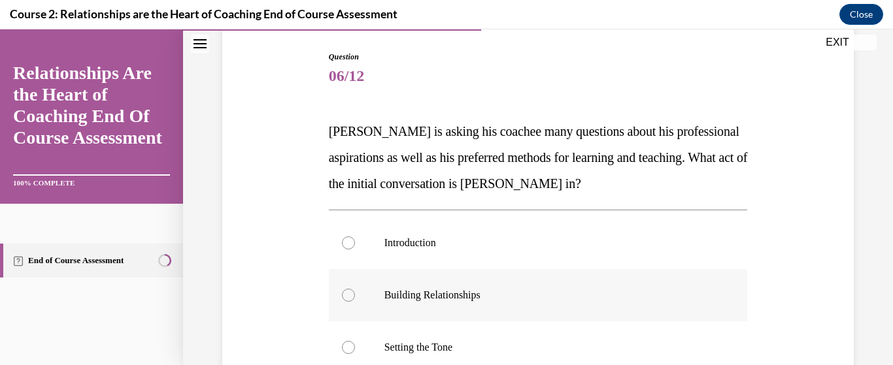
click at [348, 299] on div at bounding box center [348, 295] width 13 height 13
click at [348, 299] on input "Building Relationships" at bounding box center [348, 295] width 13 height 13
radio input "true"
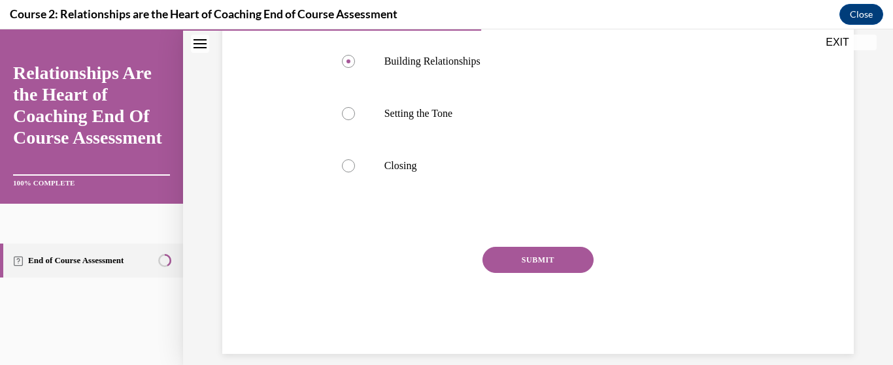
scroll to position [380, 0]
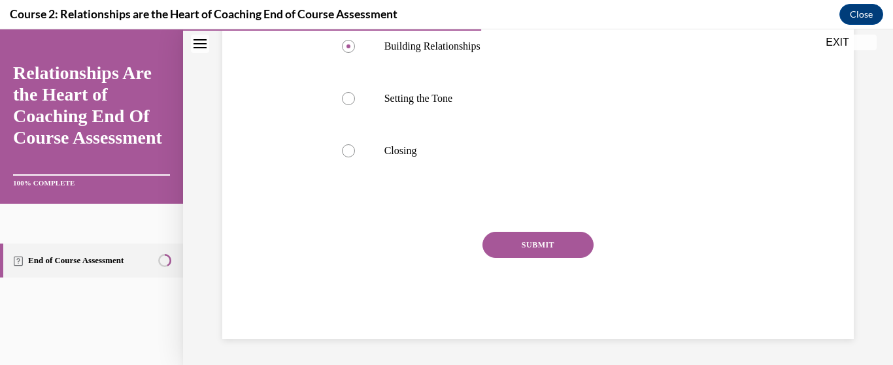
click at [552, 302] on div "SUBMIT NEXT" at bounding box center [538, 285] width 419 height 107
click at [535, 251] on button "SUBMIT" at bounding box center [537, 245] width 111 height 26
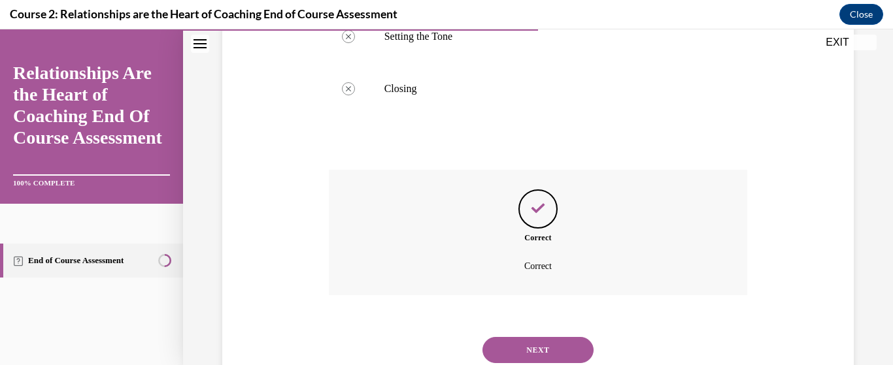
scroll to position [486, 0]
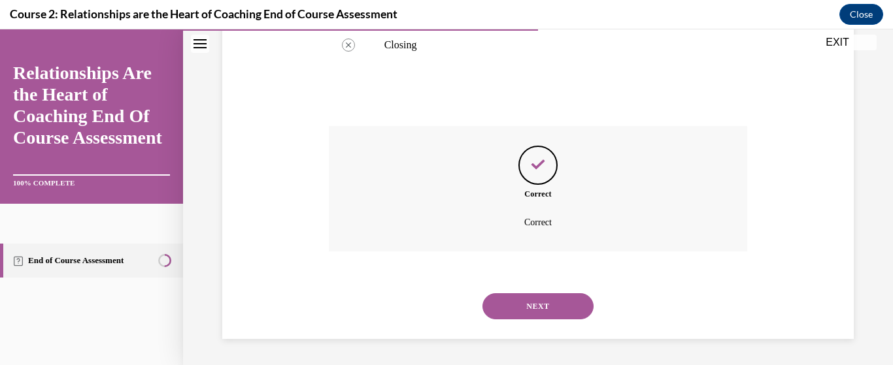
click at [511, 308] on button "NEXT" at bounding box center [537, 306] width 111 height 26
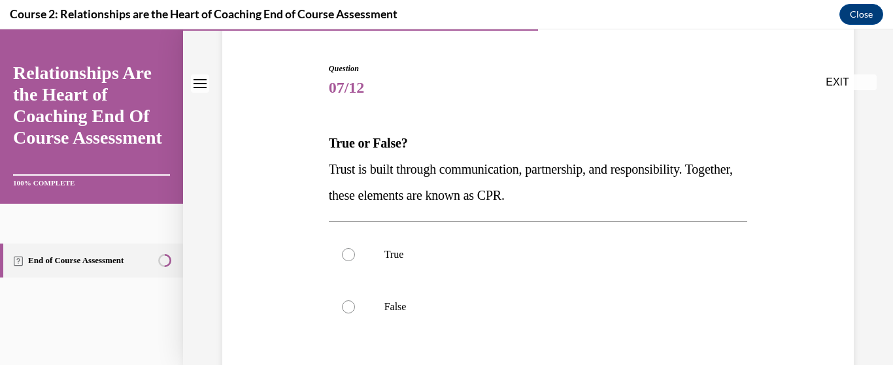
scroll to position [131, 0]
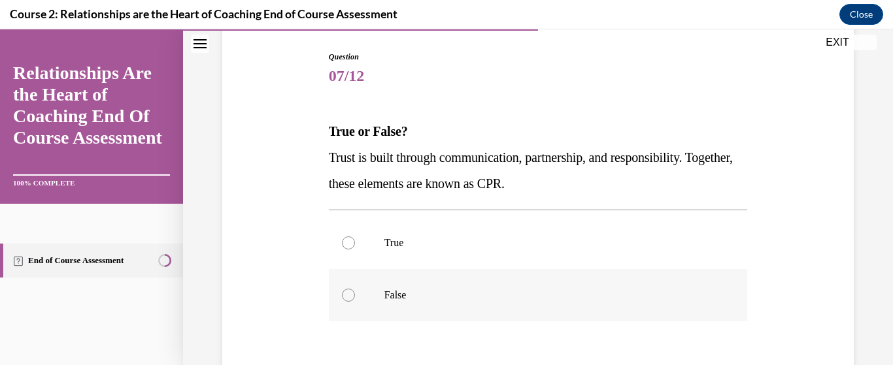
click at [346, 298] on div at bounding box center [348, 295] width 13 height 13
click at [346, 298] on input "False" at bounding box center [348, 295] width 13 height 13
radio input "true"
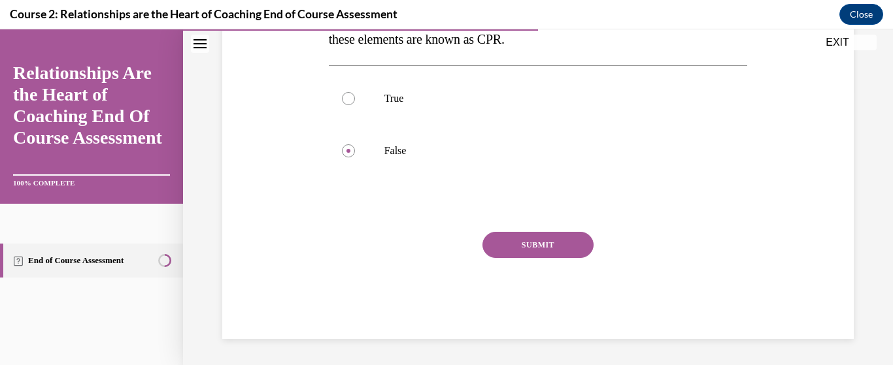
click at [531, 244] on button "SUBMIT" at bounding box center [537, 245] width 111 height 26
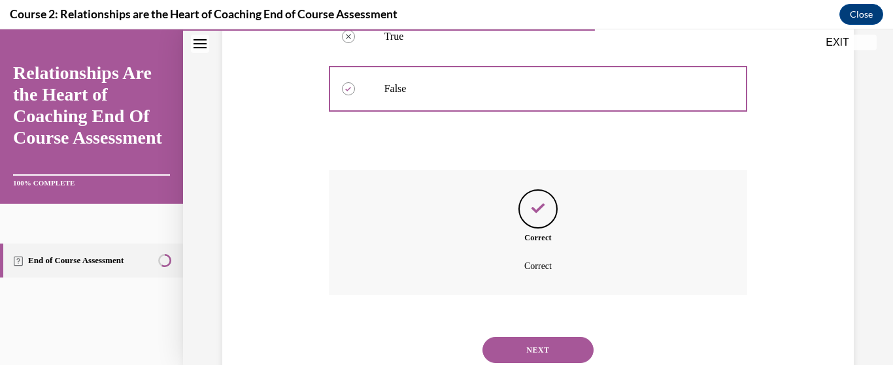
scroll to position [381, 0]
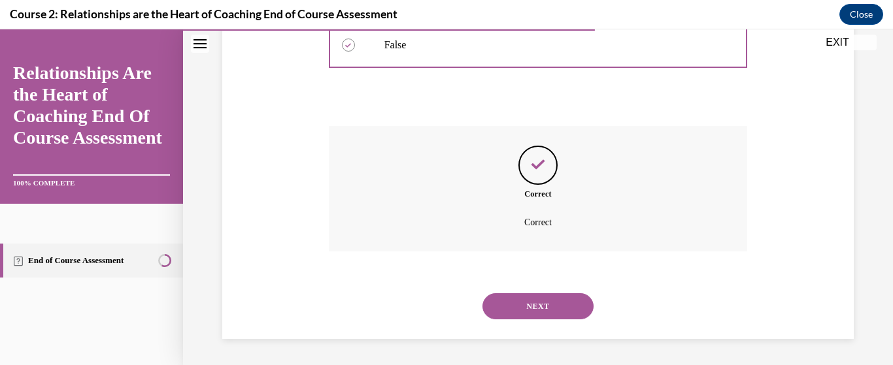
click at [515, 310] on button "NEXT" at bounding box center [537, 306] width 111 height 26
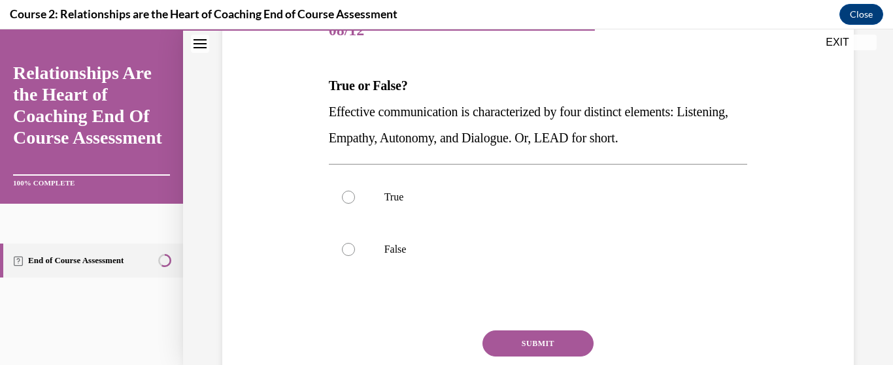
scroll to position [196, 0]
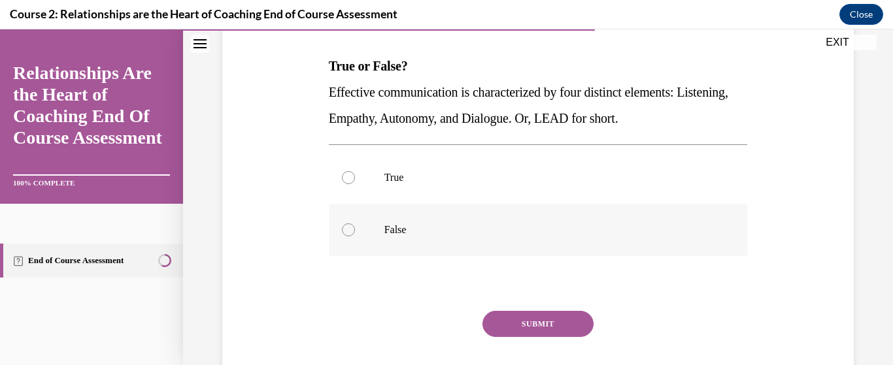
click at [342, 225] on div at bounding box center [348, 230] width 13 height 13
click at [342, 225] on input "False" at bounding box center [348, 230] width 13 height 13
radio input "true"
click at [499, 328] on button "SUBMIT" at bounding box center [537, 324] width 111 height 26
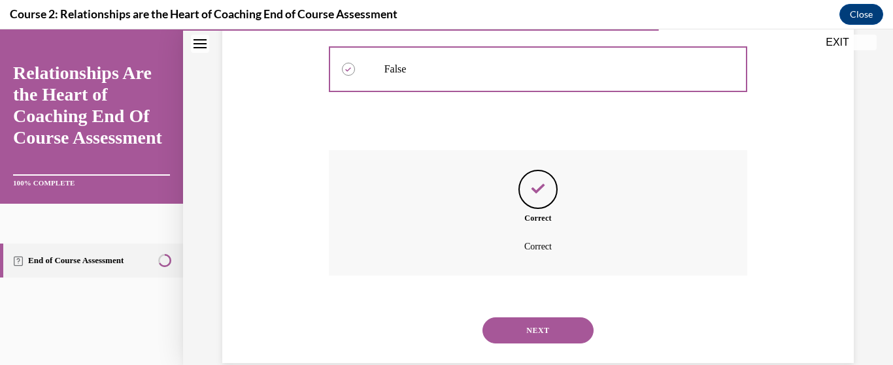
scroll to position [381, 0]
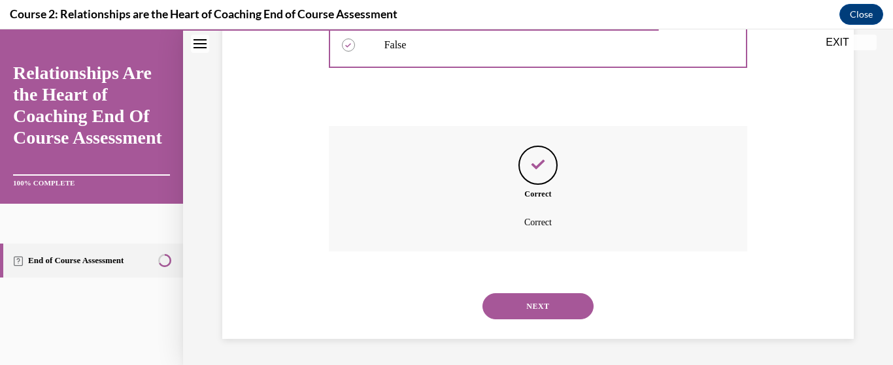
click at [547, 308] on button "NEXT" at bounding box center [537, 306] width 111 height 26
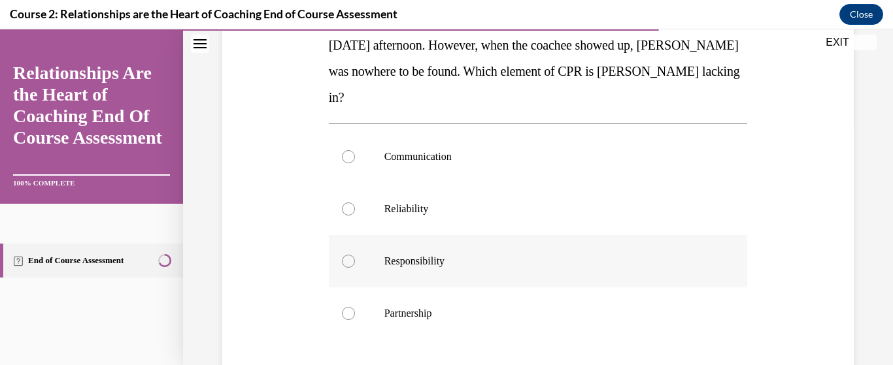
scroll to position [261, 0]
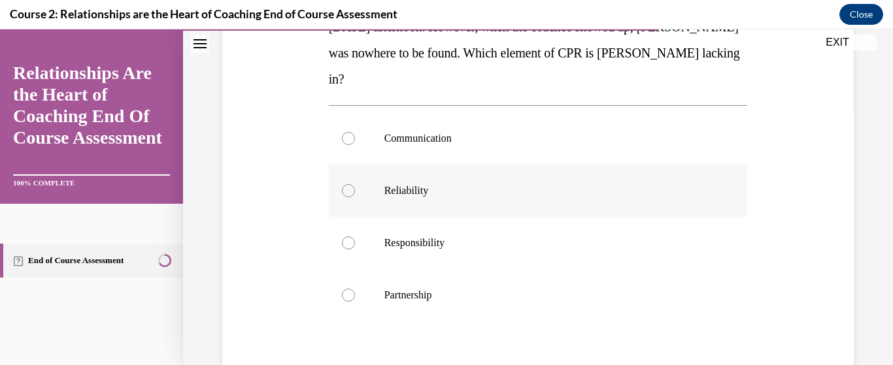
click at [348, 184] on div at bounding box center [348, 190] width 13 height 13
click at [348, 184] on input "Reliability" at bounding box center [348, 190] width 13 height 13
radio input "true"
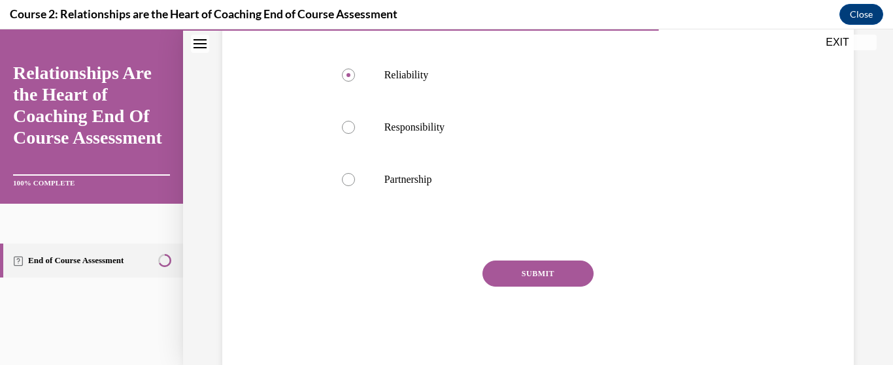
scroll to position [380, 0]
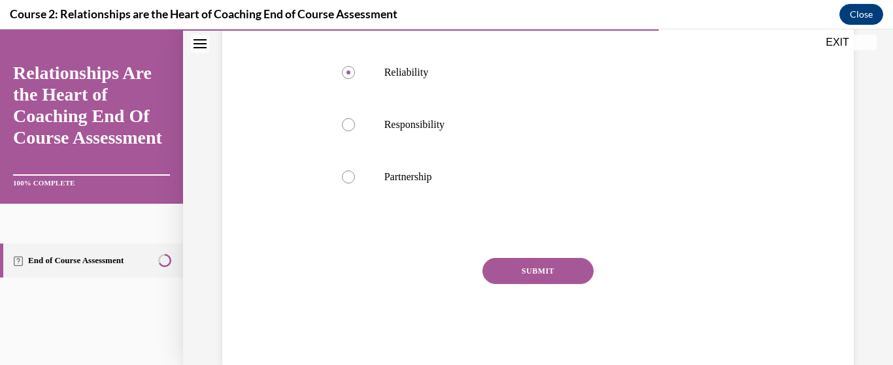
click at [516, 258] on button "SUBMIT" at bounding box center [537, 271] width 111 height 26
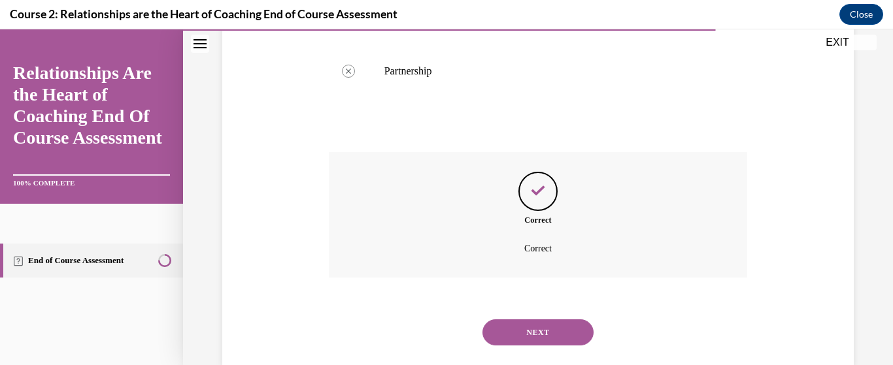
scroll to position [486, 0]
click at [529, 320] on button "NEXT" at bounding box center [537, 333] width 111 height 26
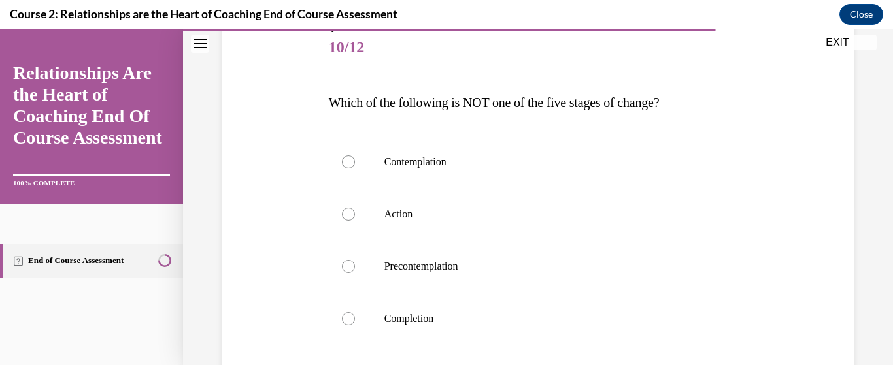
scroll to position [196, 0]
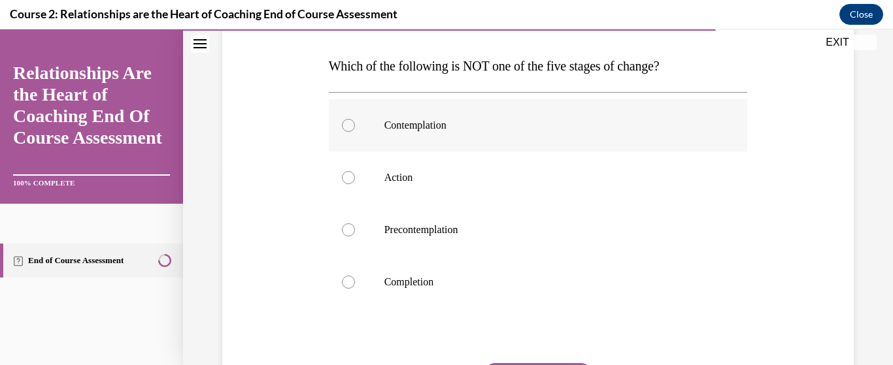
click at [346, 128] on div at bounding box center [348, 125] width 13 height 13
click at [346, 128] on input "Contemplation" at bounding box center [348, 125] width 13 height 13
radio input "true"
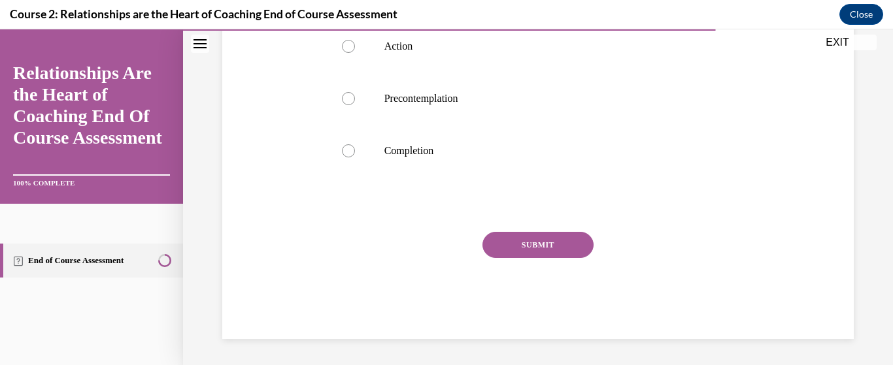
click at [527, 246] on button "SUBMIT" at bounding box center [537, 245] width 111 height 26
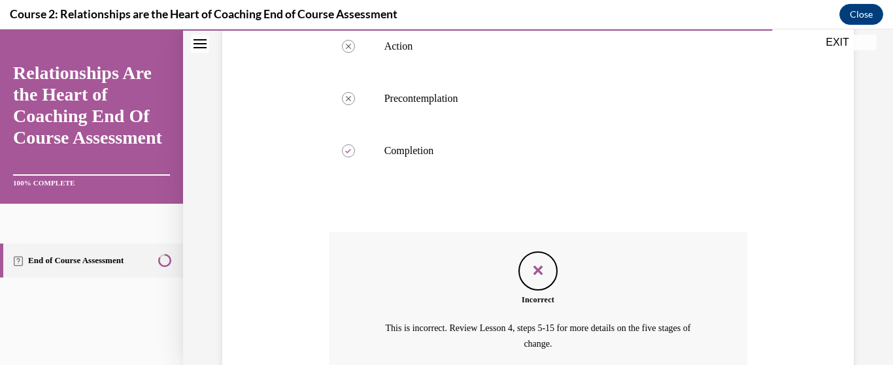
scroll to position [449, 0]
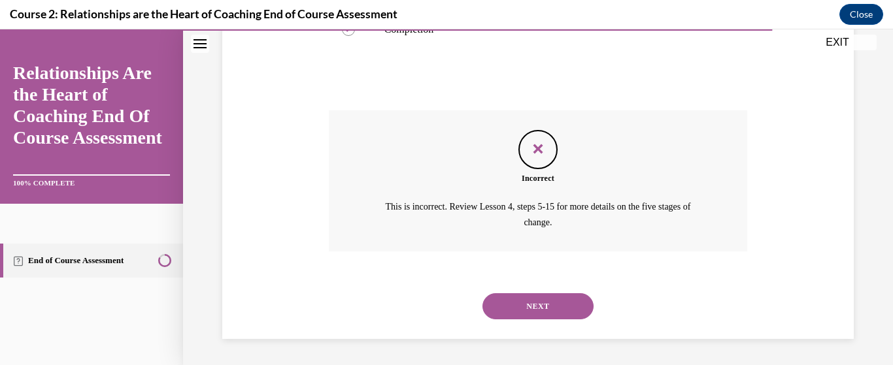
click at [524, 308] on button "NEXT" at bounding box center [537, 306] width 111 height 26
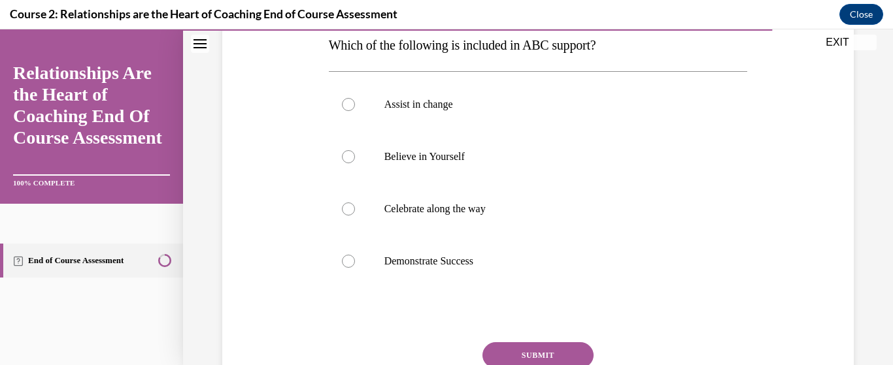
scroll to position [261, 0]
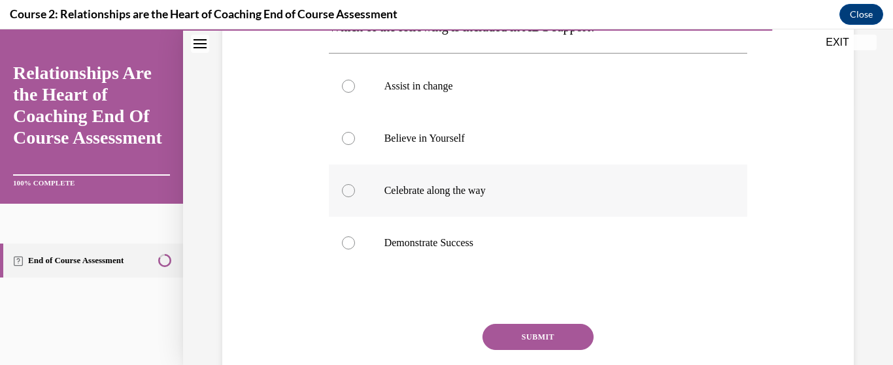
click at [347, 191] on div at bounding box center [348, 190] width 13 height 13
click at [347, 191] on input "Celebrate along the way" at bounding box center [348, 190] width 13 height 13
radio input "true"
click at [522, 340] on button "SUBMIT" at bounding box center [537, 337] width 111 height 26
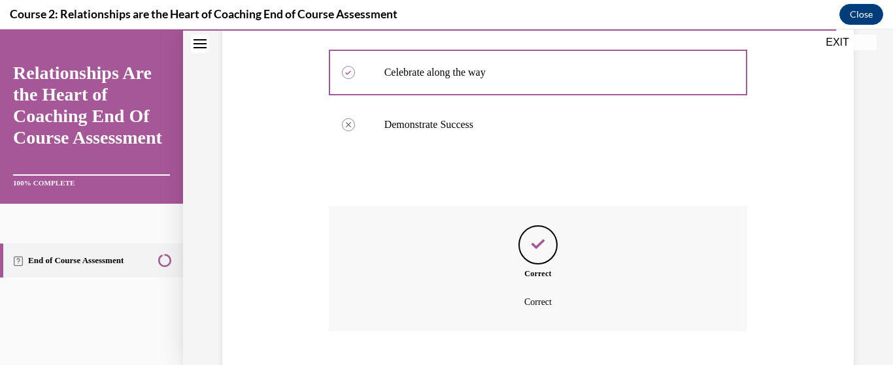
scroll to position [459, 0]
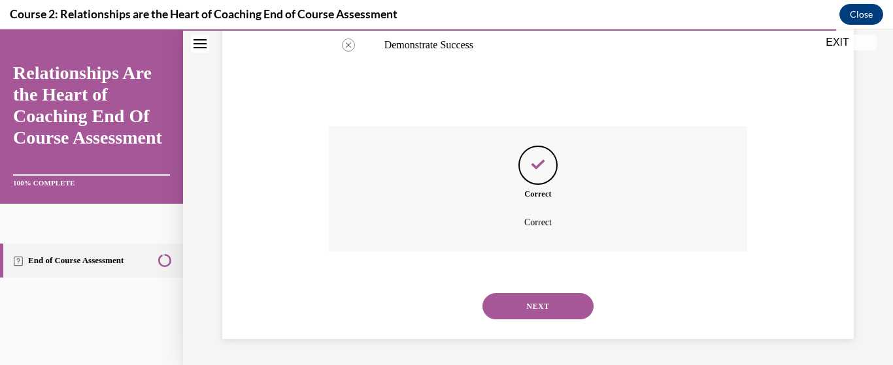
click at [516, 307] on button "NEXT" at bounding box center [537, 306] width 111 height 26
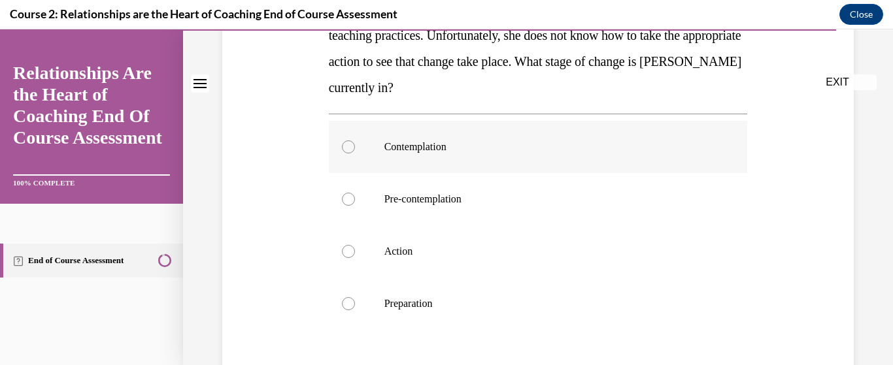
scroll to position [261, 0]
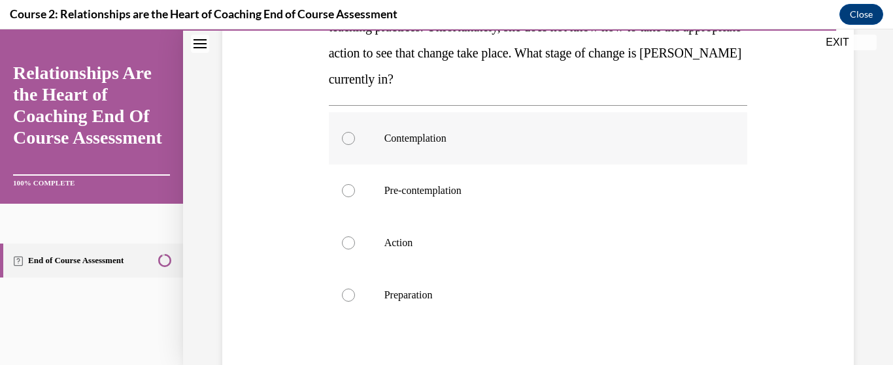
click at [354, 137] on label "Contemplation" at bounding box center [538, 138] width 419 height 52
click at [354, 137] on input "Contemplation" at bounding box center [348, 138] width 13 height 13
radio input "true"
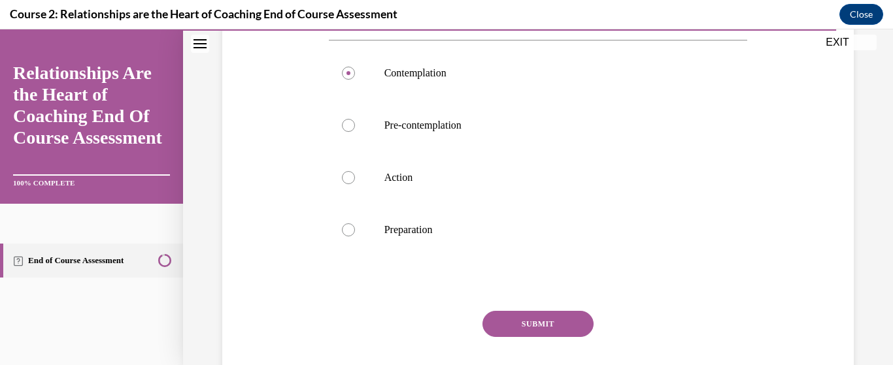
click at [510, 327] on button "SUBMIT" at bounding box center [537, 324] width 111 height 26
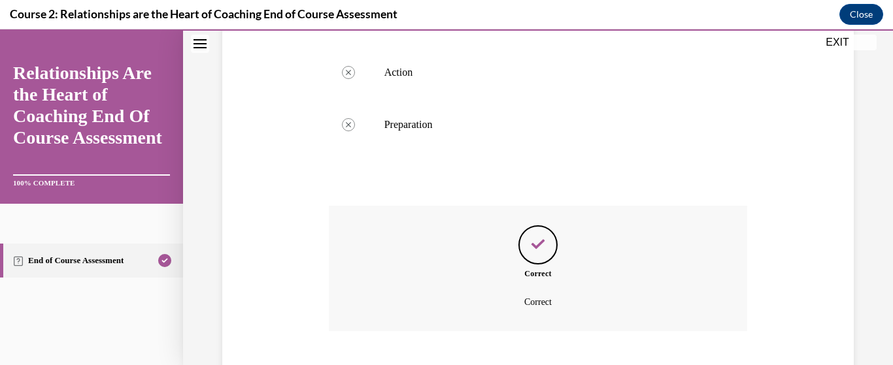
scroll to position [512, 0]
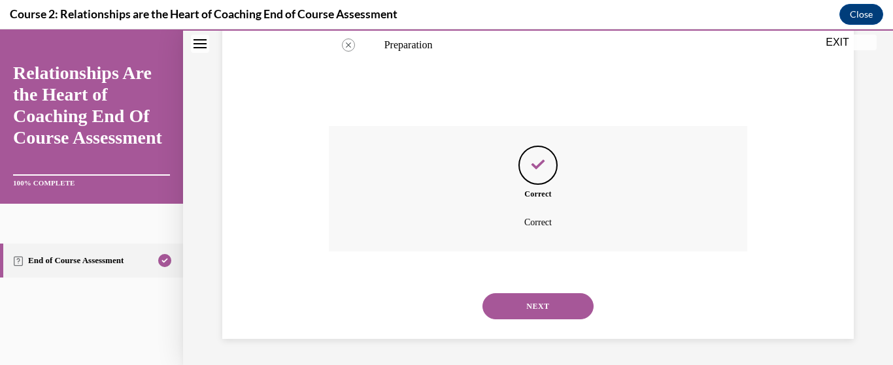
click at [521, 308] on button "NEXT" at bounding box center [537, 306] width 111 height 26
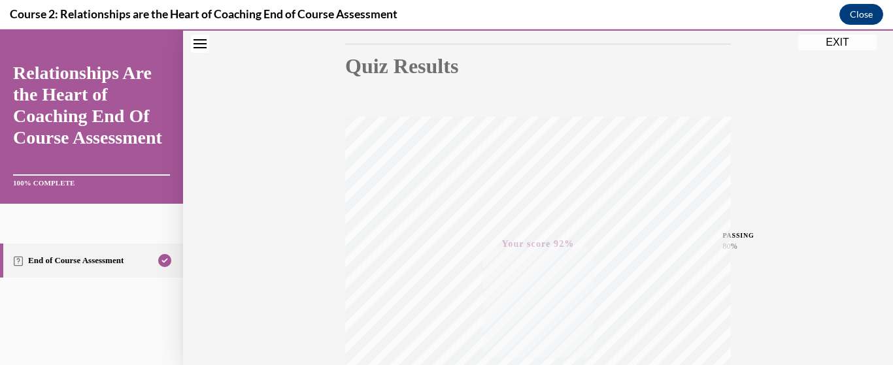
scroll to position [0, 0]
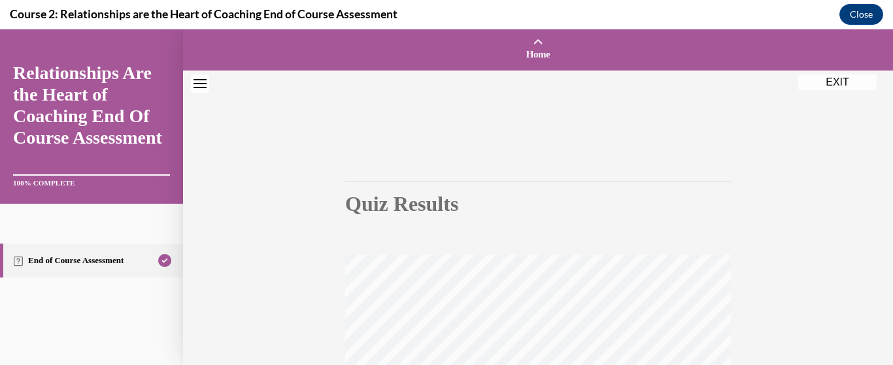
click at [833, 86] on button "EXIT" at bounding box center [837, 83] width 78 height 16
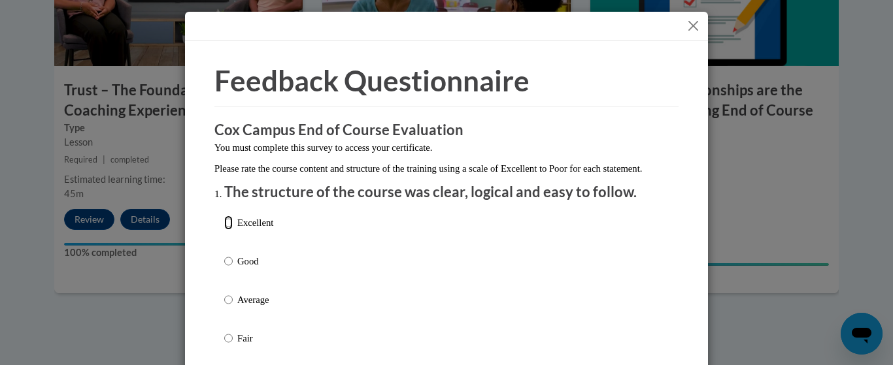
click at [224, 230] on input "Excellent" at bounding box center [228, 223] width 8 height 14
radio input "true"
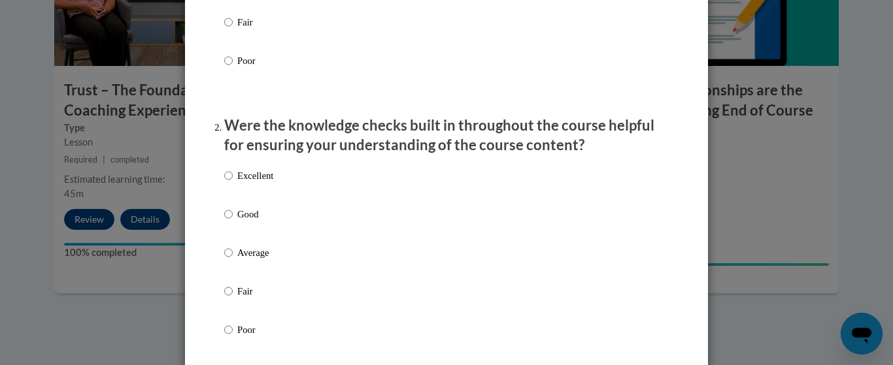
scroll to position [327, 0]
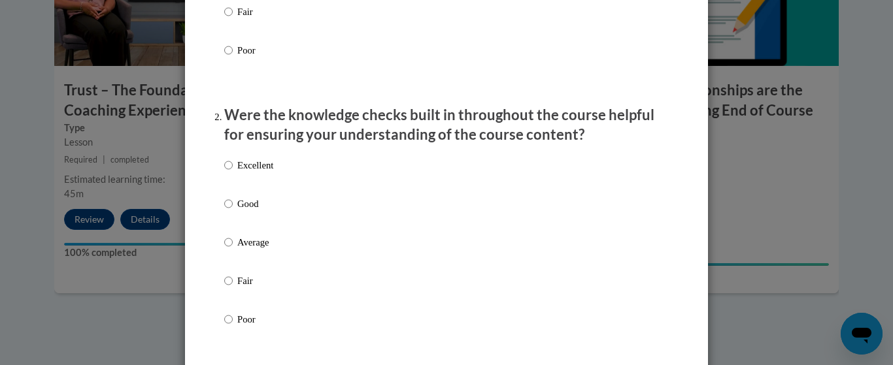
drag, startPoint x: 216, startPoint y: 178, endPoint x: 231, endPoint y: 177, distance: 14.4
click at [229, 177] on label "Excellent" at bounding box center [248, 175] width 49 height 35
click at [229, 173] on input "Excellent" at bounding box center [228, 165] width 8 height 14
radio input "true"
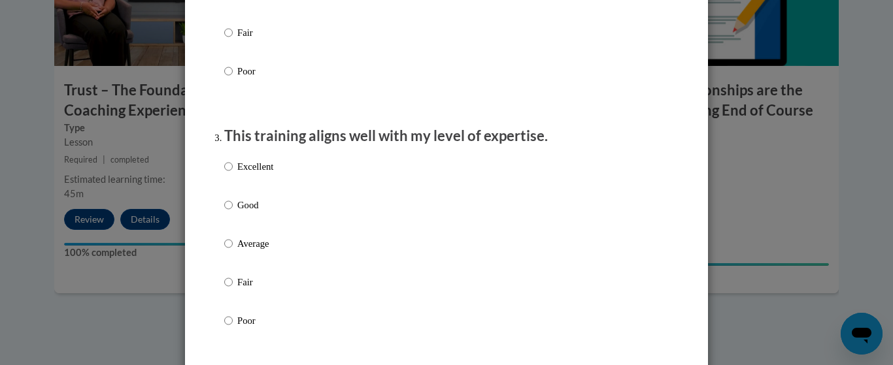
scroll to position [654, 0]
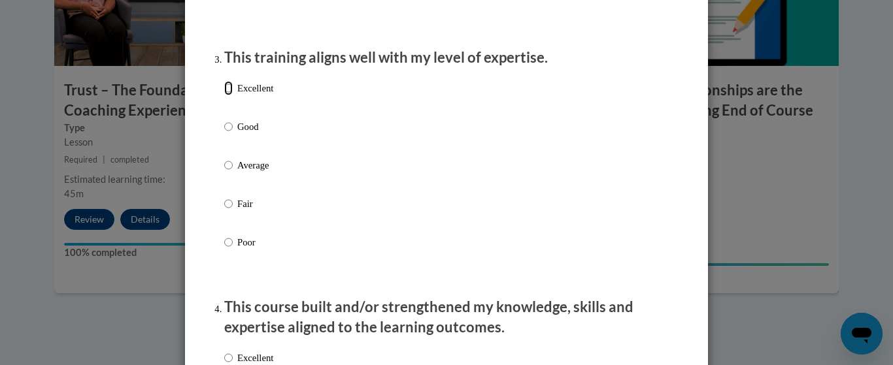
click at [224, 95] on input "Excellent" at bounding box center [228, 88] width 8 height 14
radio input "true"
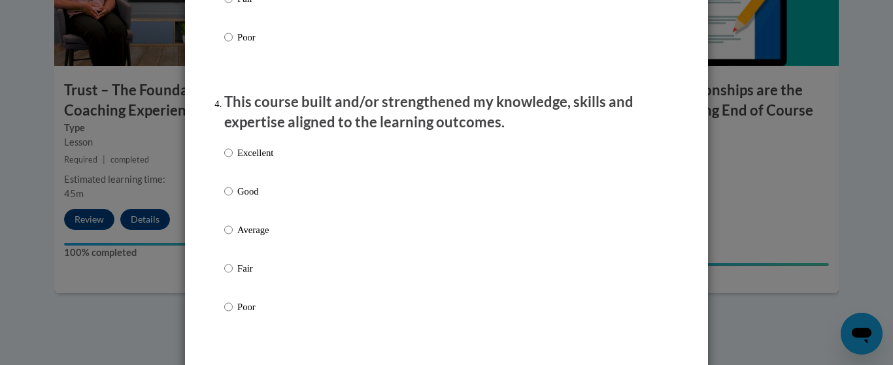
scroll to position [915, 0]
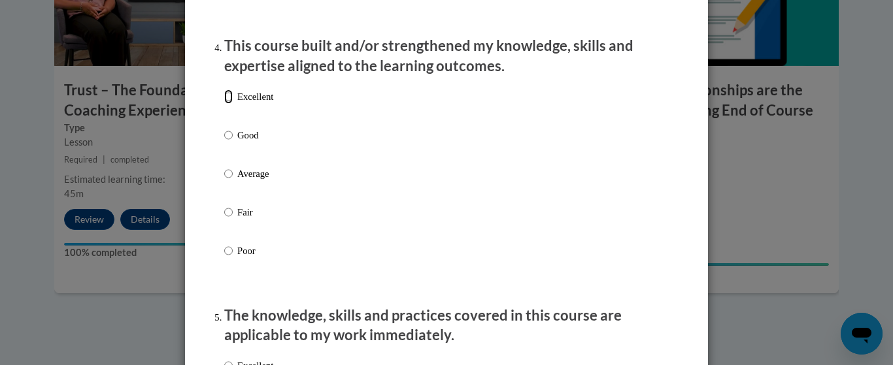
click at [227, 104] on input "Excellent" at bounding box center [228, 97] width 8 height 14
radio input "true"
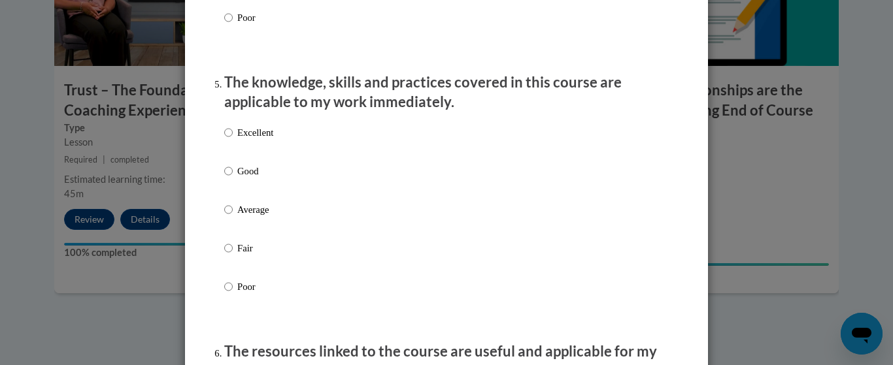
scroll to position [1176, 0]
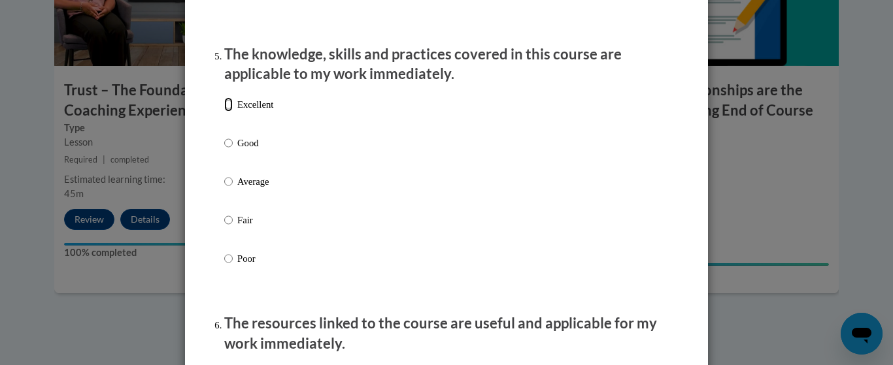
click at [224, 112] on input "Excellent" at bounding box center [228, 104] width 8 height 14
radio input "true"
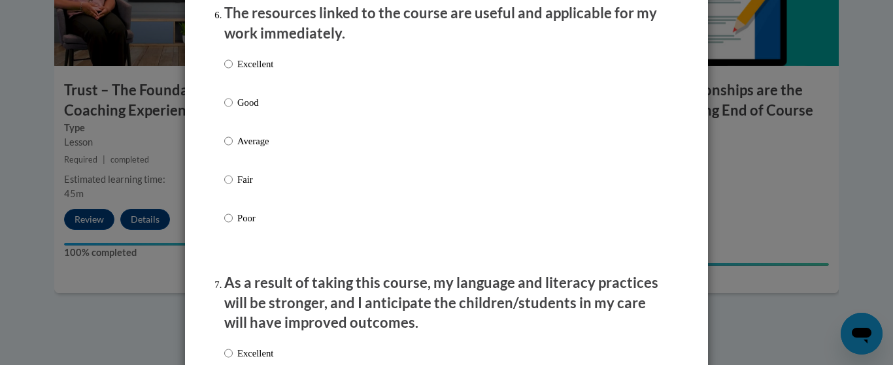
scroll to position [1503, 0]
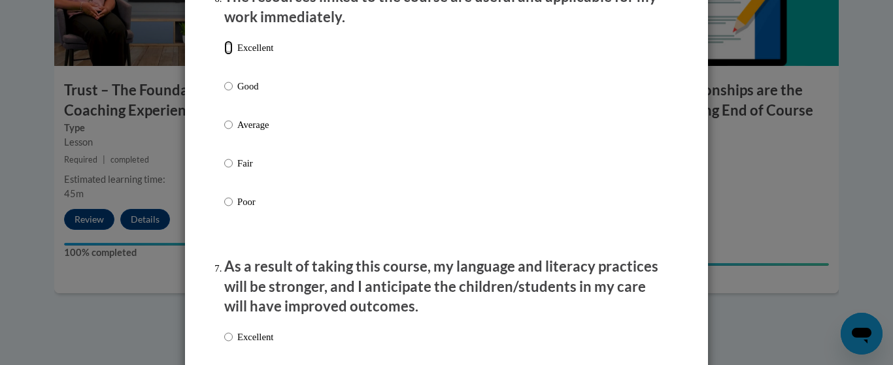
click at [225, 55] on input "Excellent" at bounding box center [228, 48] width 8 height 14
radio input "true"
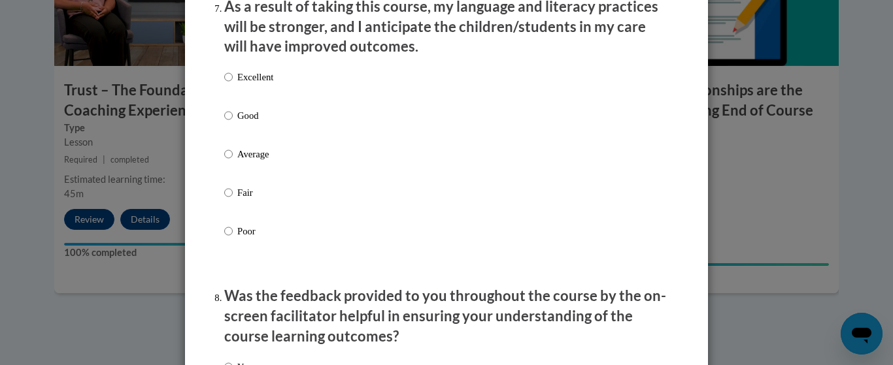
scroll to position [1765, 0]
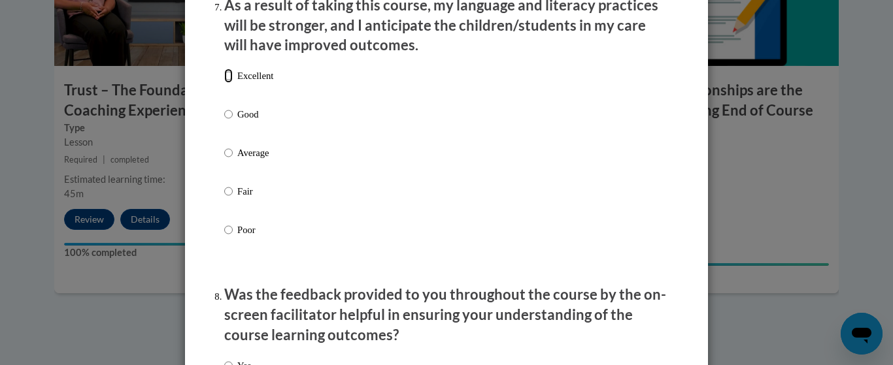
click at [224, 83] on input "Excellent" at bounding box center [228, 76] width 8 height 14
radio input "true"
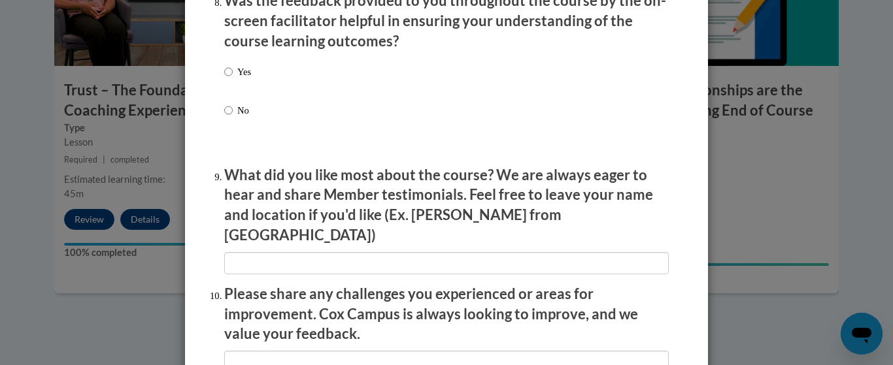
scroll to position [2091, 0]
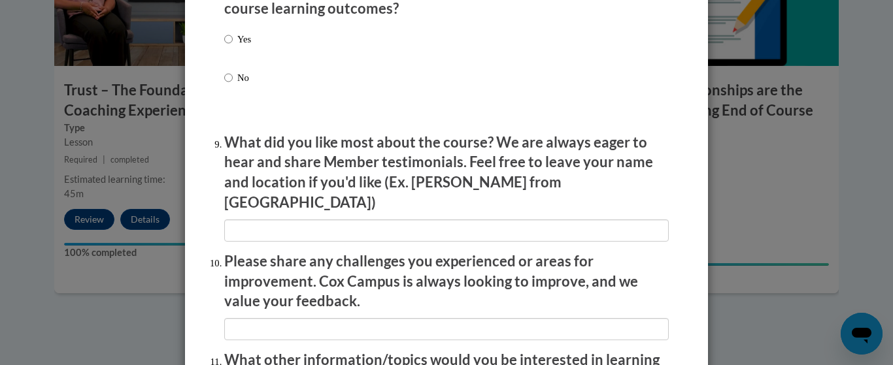
click at [224, 46] on input "Yes" at bounding box center [228, 39] width 8 height 14
radio input "true"
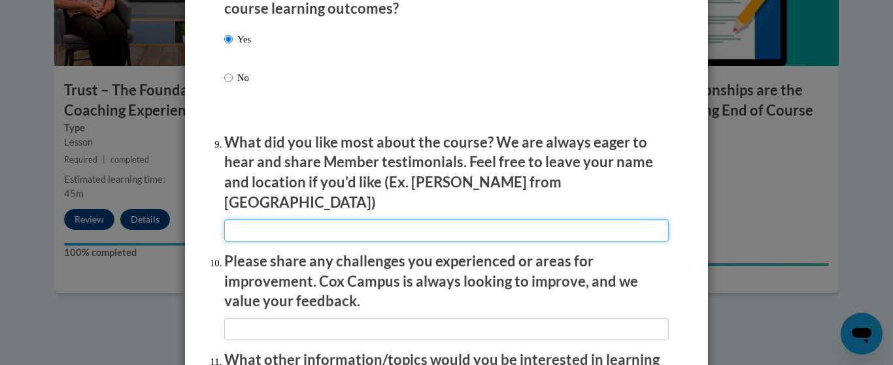
click at [309, 224] on input "textbox" at bounding box center [446, 231] width 444 height 22
type input "It was very clear what aee the expectation"
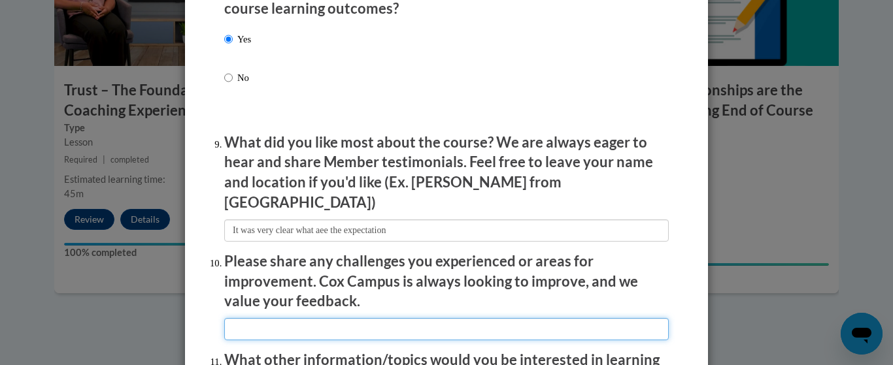
click at [271, 325] on input "textbox" at bounding box center [446, 329] width 444 height 22
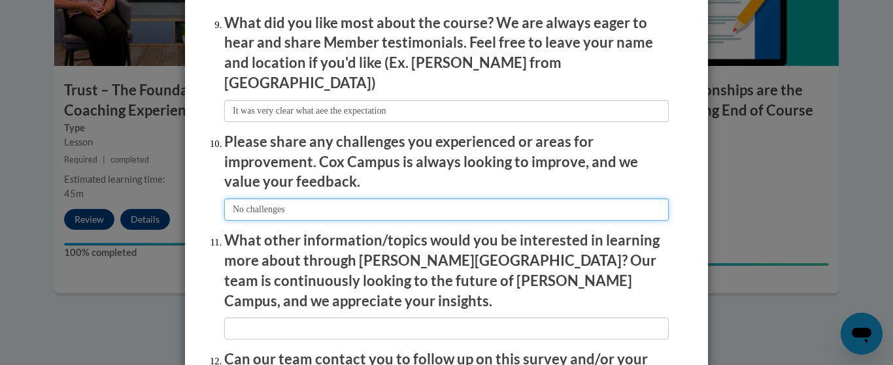
scroll to position [2350, 0]
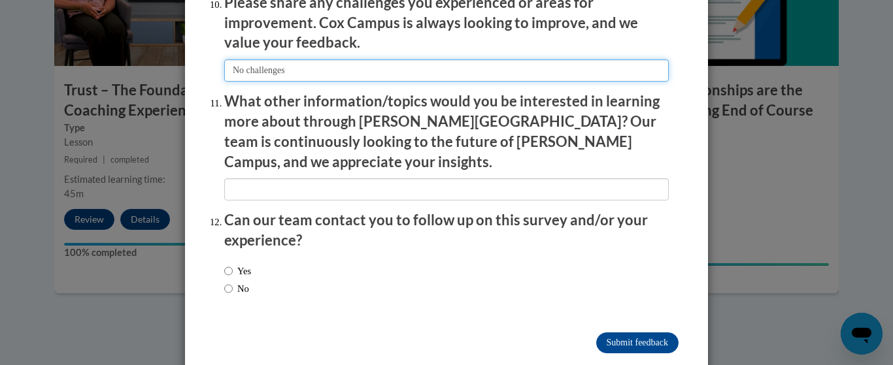
type input "No challenges"
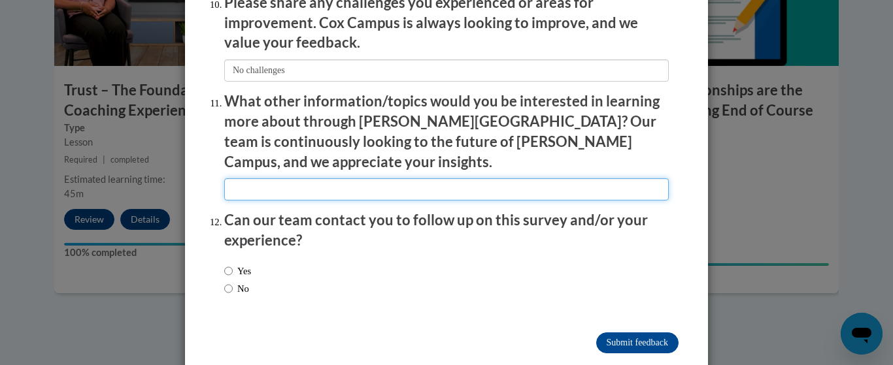
click at [292, 178] on input "textbox" at bounding box center [446, 189] width 444 height 22
type input "behavior"
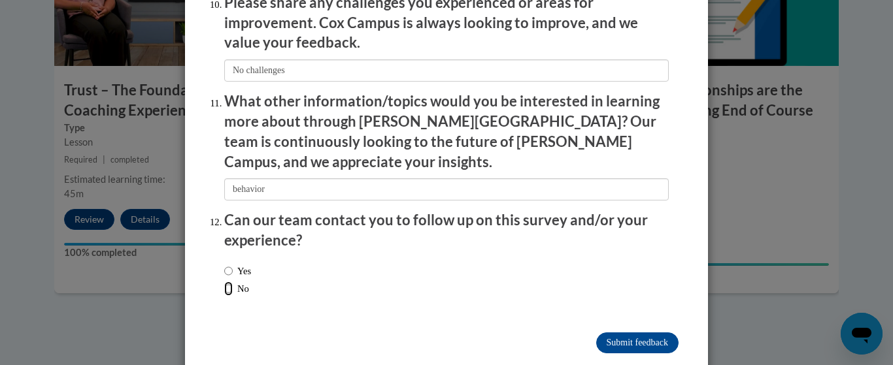
drag, startPoint x: 225, startPoint y: 256, endPoint x: 249, endPoint y: 258, distance: 24.3
click at [231, 282] on label "No" at bounding box center [236, 289] width 25 height 14
click at [231, 282] on input "No" at bounding box center [228, 289] width 8 height 14
radio input "true"
click at [638, 333] on input "Submit feedback" at bounding box center [637, 343] width 82 height 21
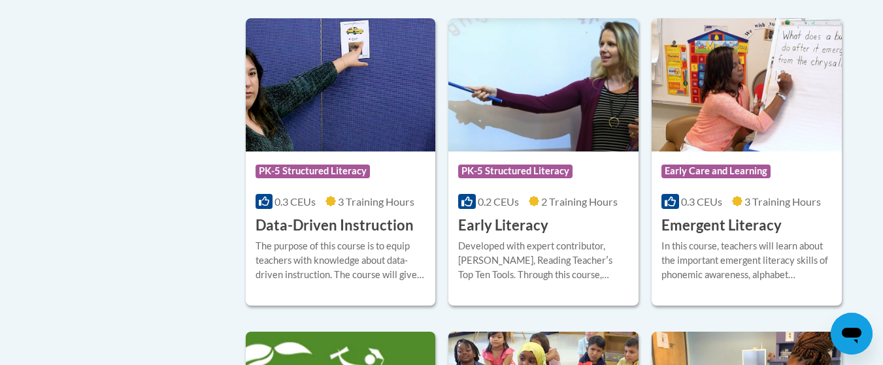
scroll to position [1503, 0]
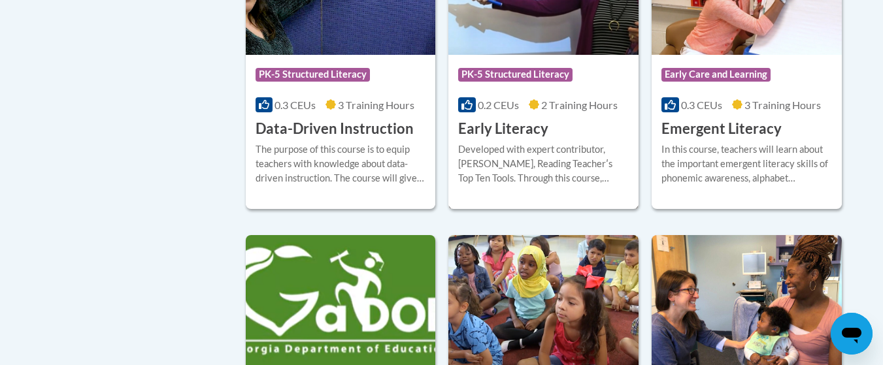
click at [551, 139] on div "Course Category: PK-5 Structured Literacy 0.2 CEUs 2 Training Hours COURSE Earl…" at bounding box center [543, 97] width 190 height 84
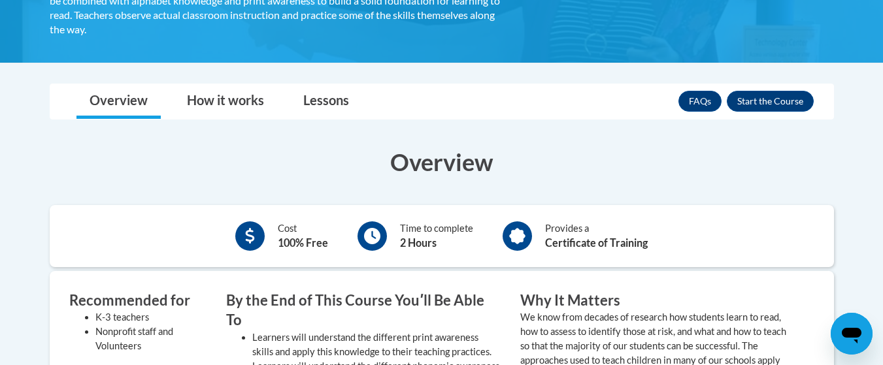
scroll to position [327, 0]
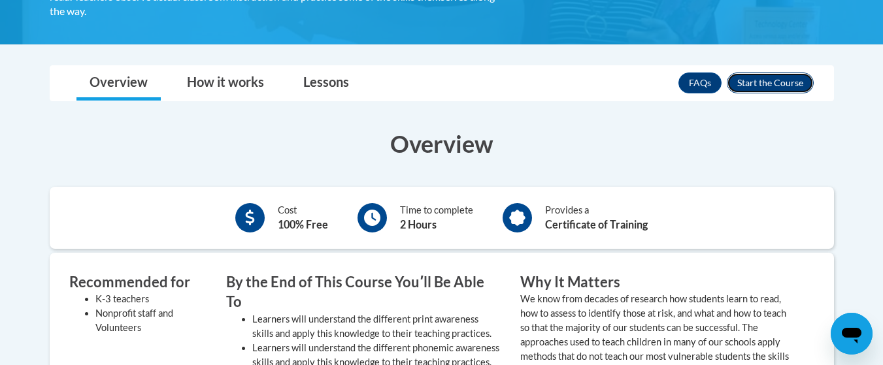
click at [778, 81] on button "Enroll" at bounding box center [770, 83] width 87 height 21
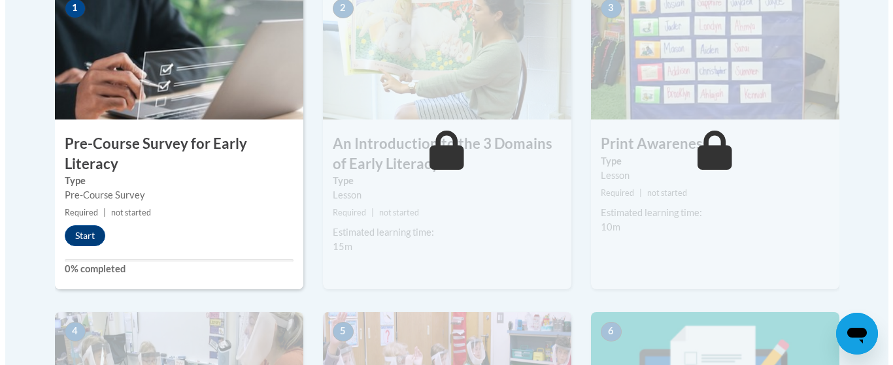
scroll to position [457, 0]
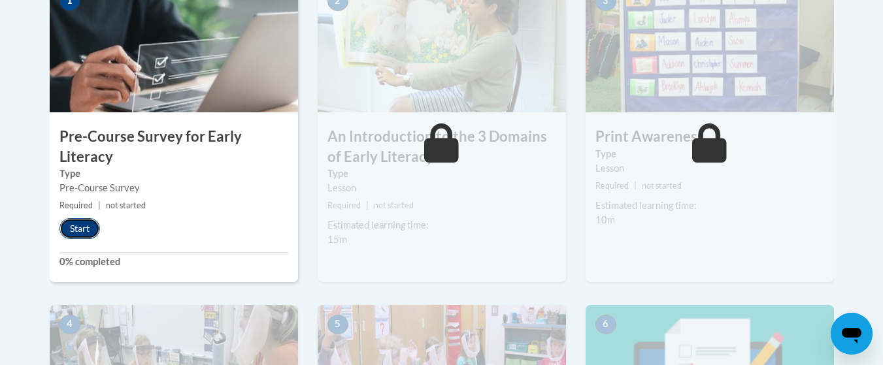
click at [85, 229] on button "Start" at bounding box center [79, 228] width 41 height 21
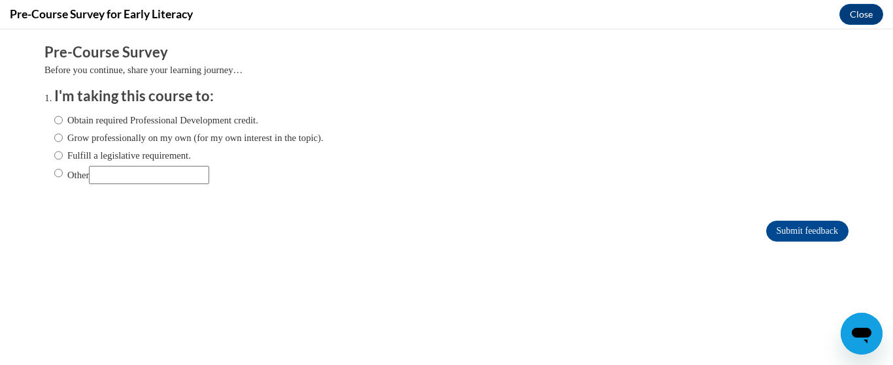
scroll to position [0, 0]
click at [67, 122] on label "Obtain required Professional Development credit." at bounding box center [156, 120] width 204 height 14
click at [63, 122] on input "Obtain required Professional Development credit." at bounding box center [58, 120] width 8 height 14
radio input "true"
click at [789, 227] on input "Submit feedback" at bounding box center [807, 231] width 82 height 21
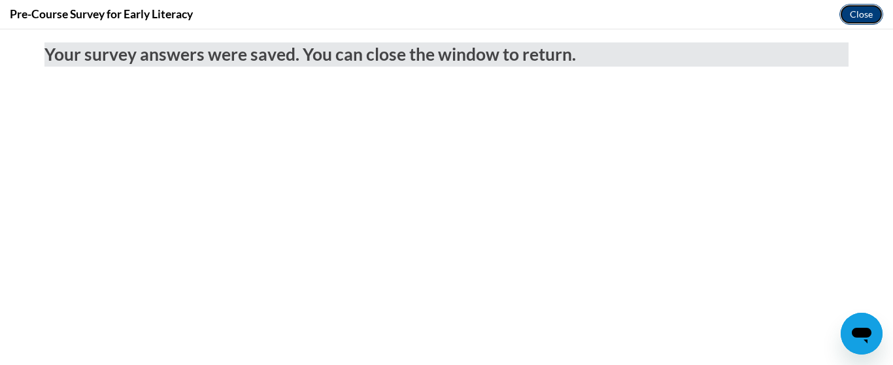
click at [852, 14] on button "Close" at bounding box center [861, 14] width 44 height 21
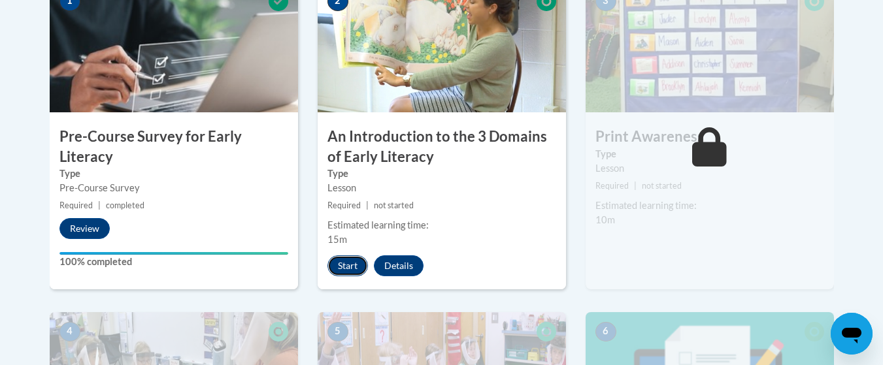
click at [344, 271] on button "Start" at bounding box center [347, 266] width 41 height 21
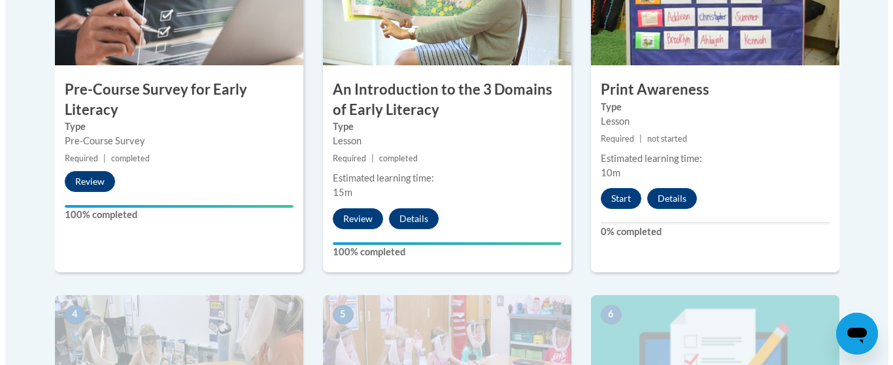
scroll to position [523, 0]
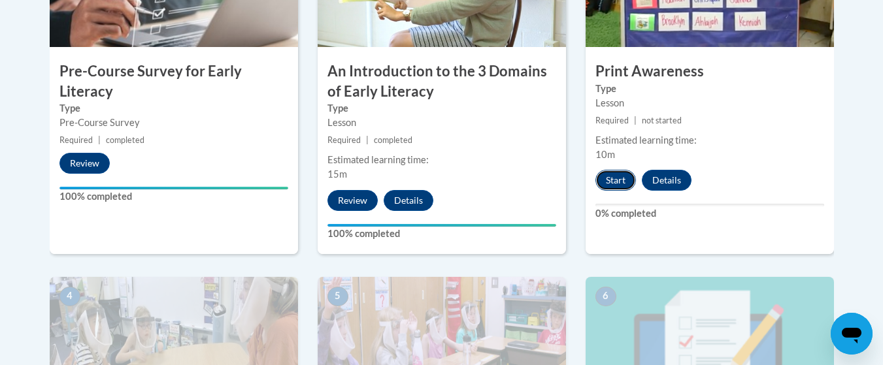
click at [623, 183] on button "Start" at bounding box center [615, 180] width 41 height 21
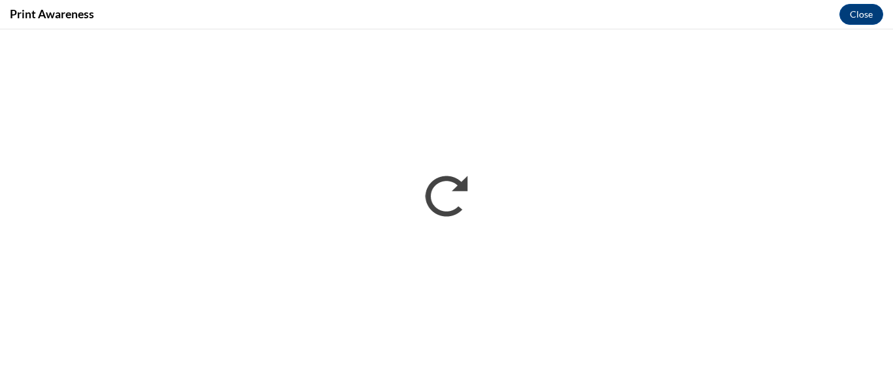
scroll to position [0, 0]
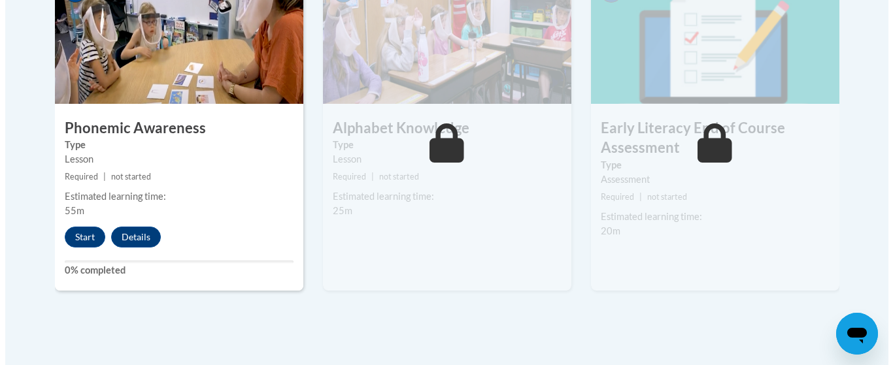
scroll to position [850, 0]
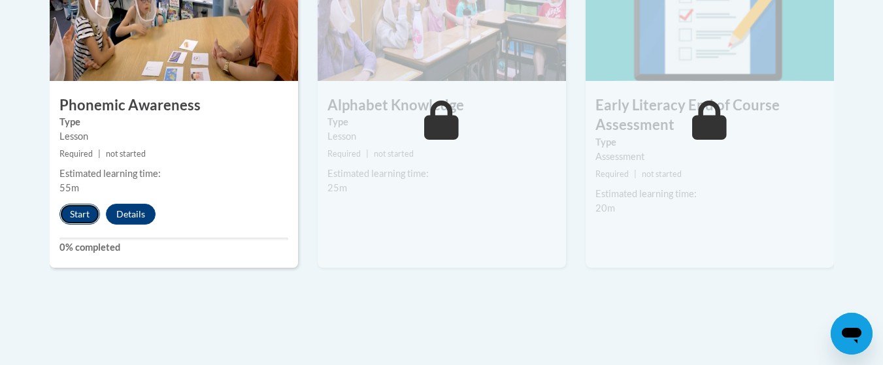
click at [88, 215] on button "Start" at bounding box center [79, 214] width 41 height 21
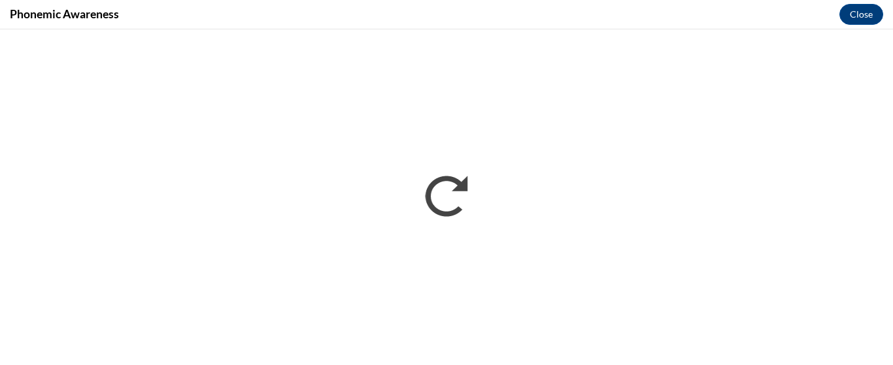
scroll to position [0, 0]
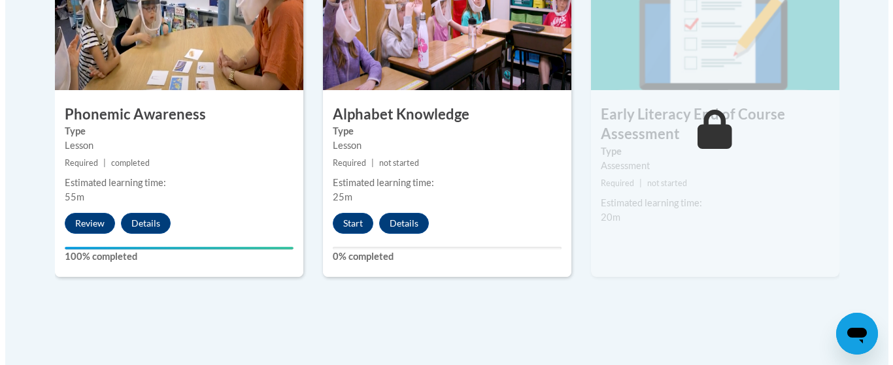
scroll to position [850, 0]
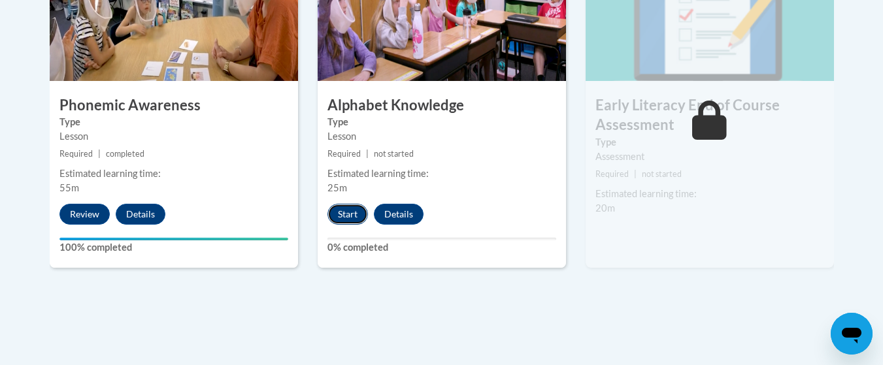
click at [355, 217] on button "Start" at bounding box center [347, 214] width 41 height 21
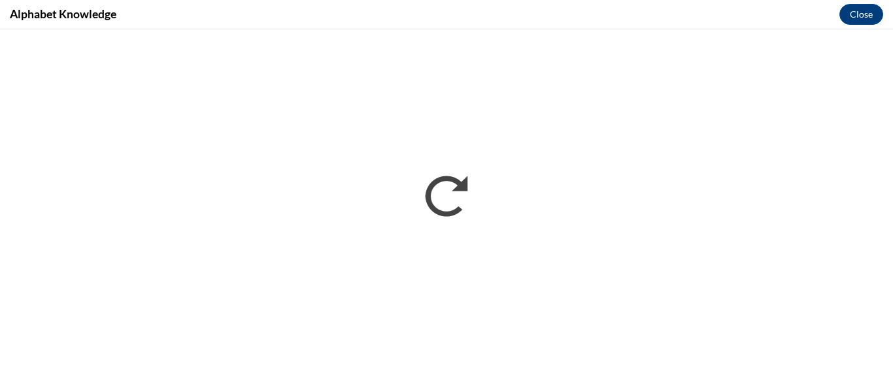
scroll to position [0, 0]
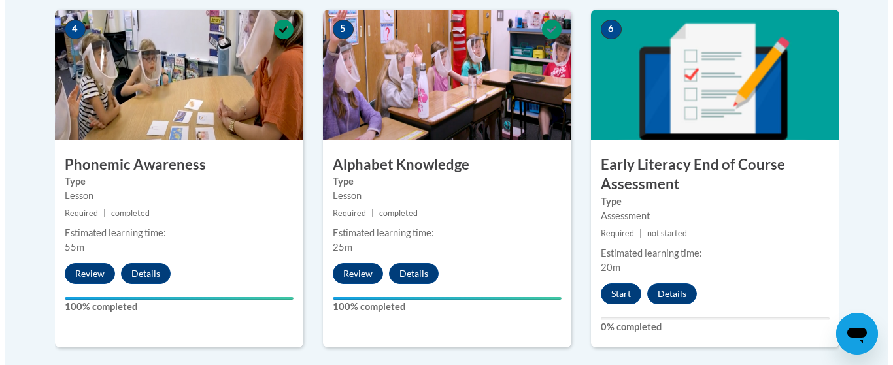
scroll to position [850, 0]
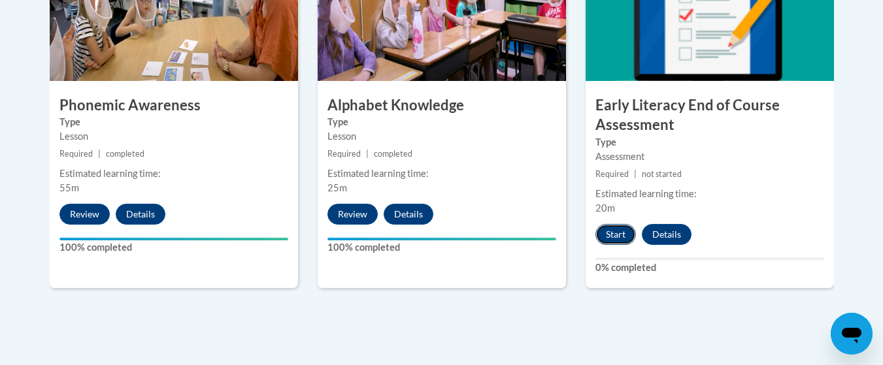
click at [605, 239] on button "Start" at bounding box center [615, 234] width 41 height 21
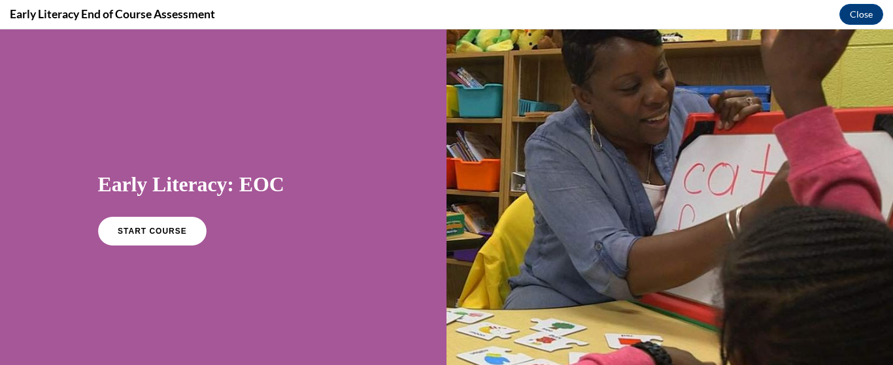
scroll to position [0, 0]
click at [133, 238] on link "START COURSE" at bounding box center [152, 231] width 114 height 30
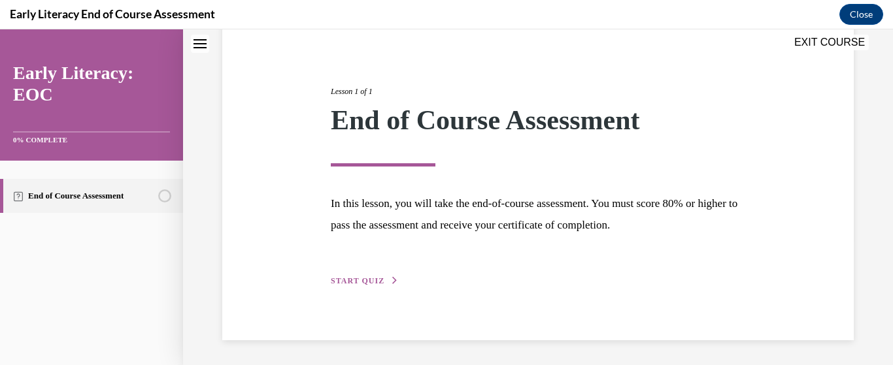
scroll to position [127, 0]
click at [374, 286] on button "START QUIZ" at bounding box center [365, 280] width 68 height 12
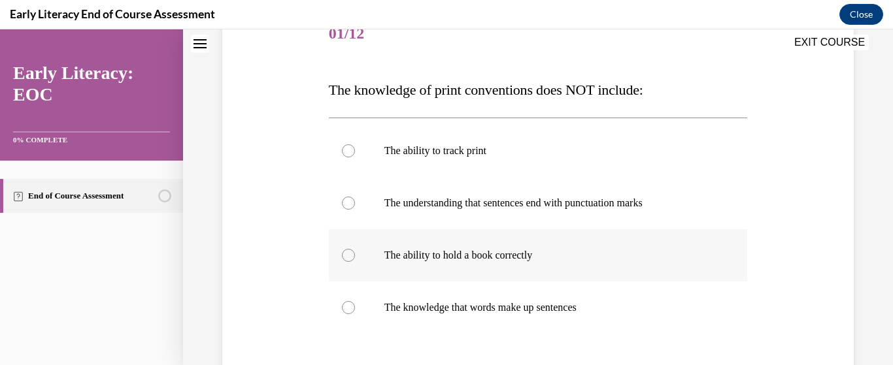
scroll to position [192, 0]
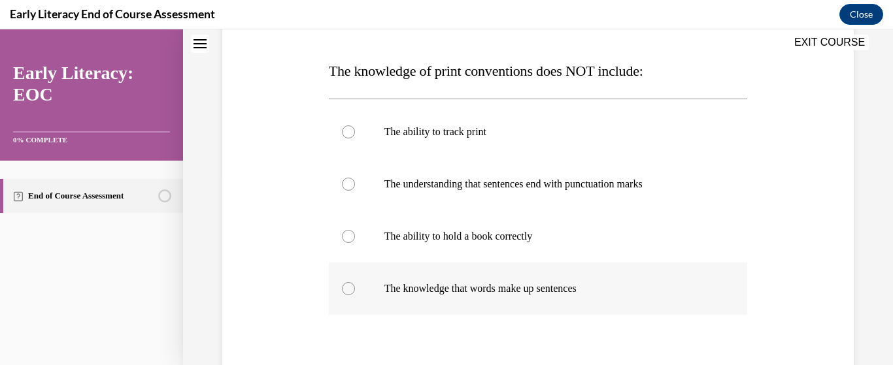
click at [348, 286] on div at bounding box center [348, 288] width 13 height 13
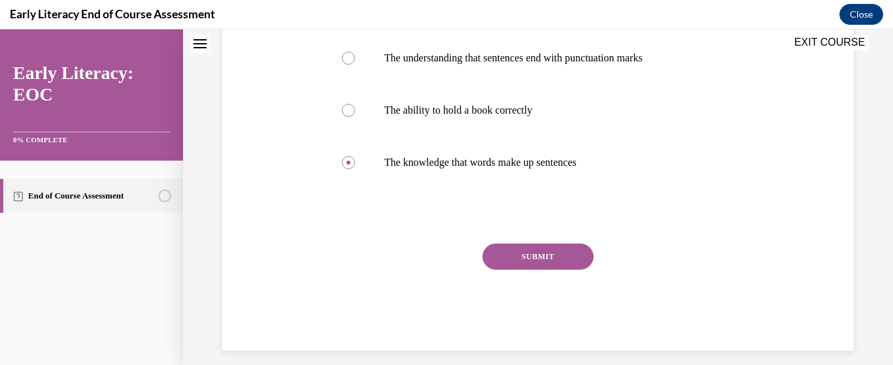
scroll to position [330, 0]
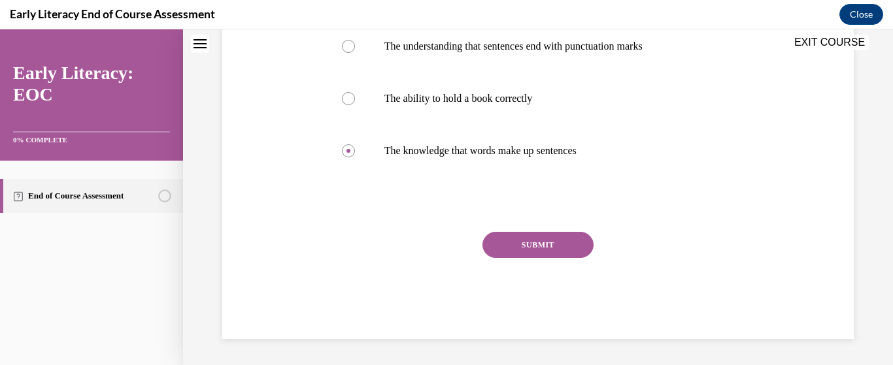
click at [546, 250] on button "SUBMIT" at bounding box center [537, 245] width 111 height 26
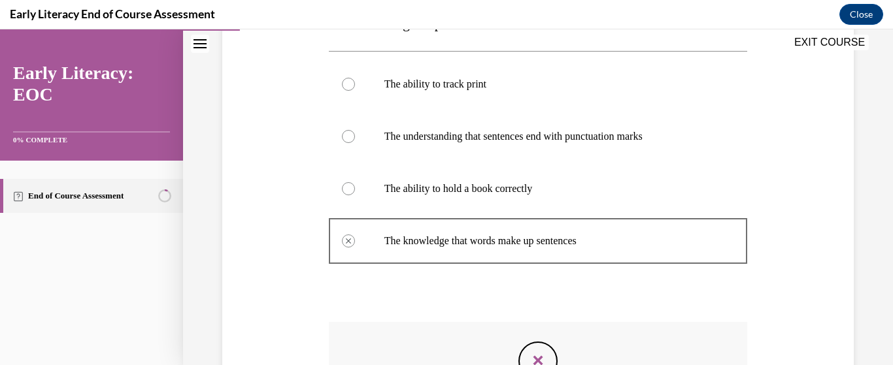
scroll to position [174, 0]
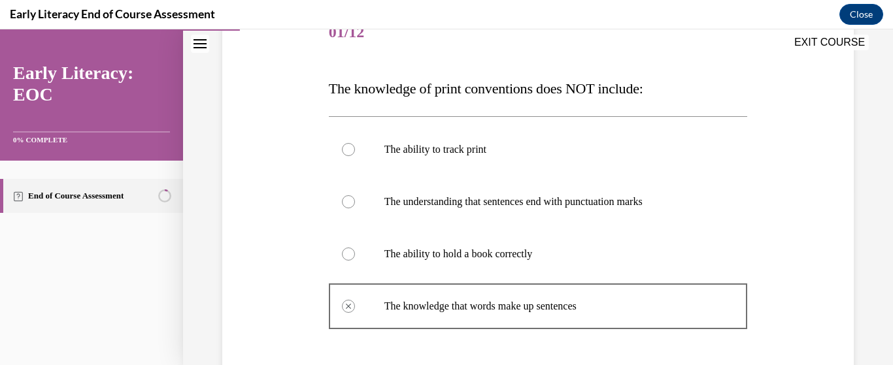
click at [347, 254] on div at bounding box center [348, 254] width 13 height 13
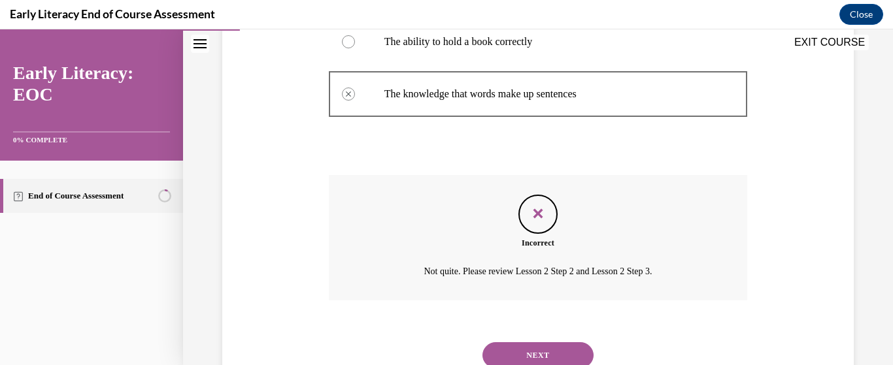
scroll to position [436, 0]
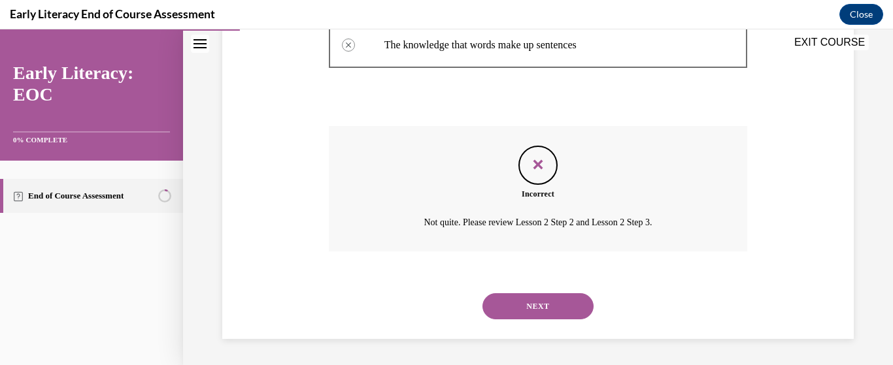
click at [522, 306] on button "NEXT" at bounding box center [537, 306] width 111 height 26
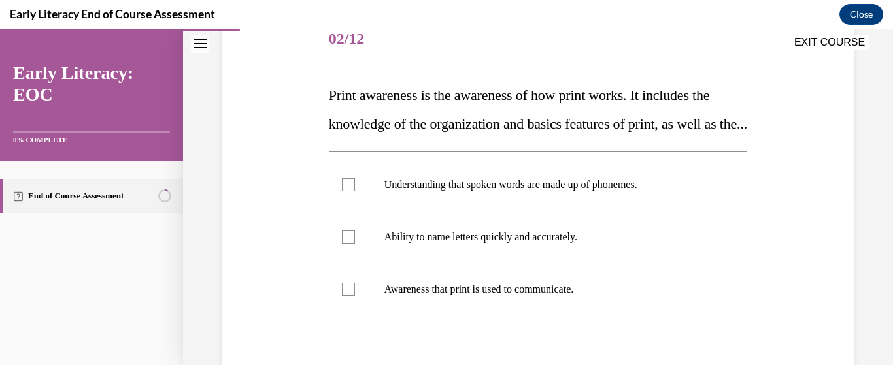
scroll to position [196, 0]
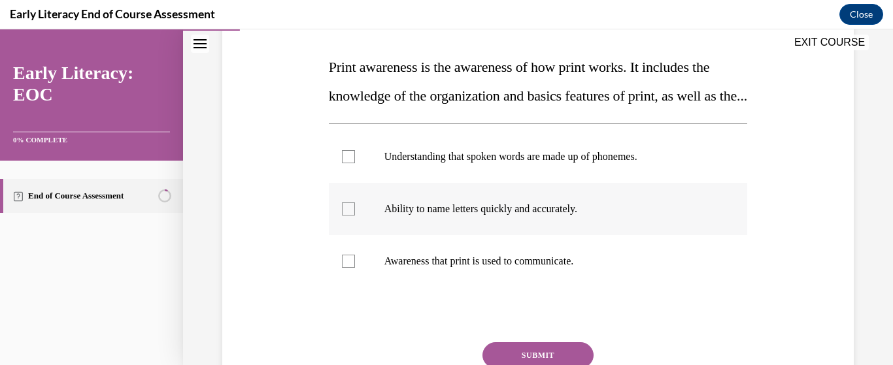
click at [358, 235] on div at bounding box center [538, 209] width 419 height 52
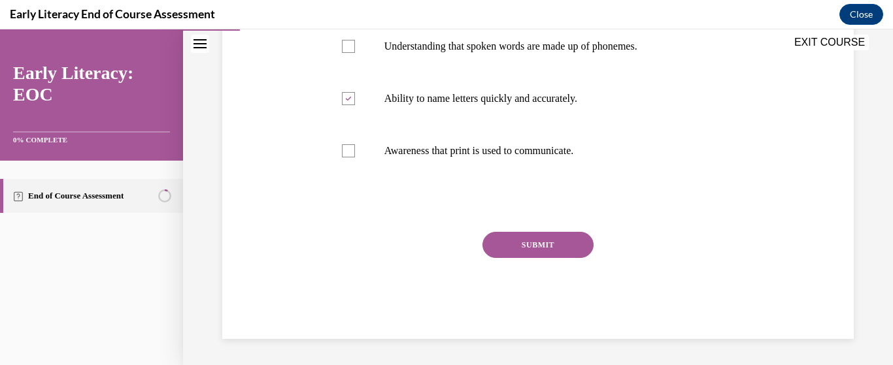
click at [501, 240] on button "SUBMIT" at bounding box center [537, 245] width 111 height 26
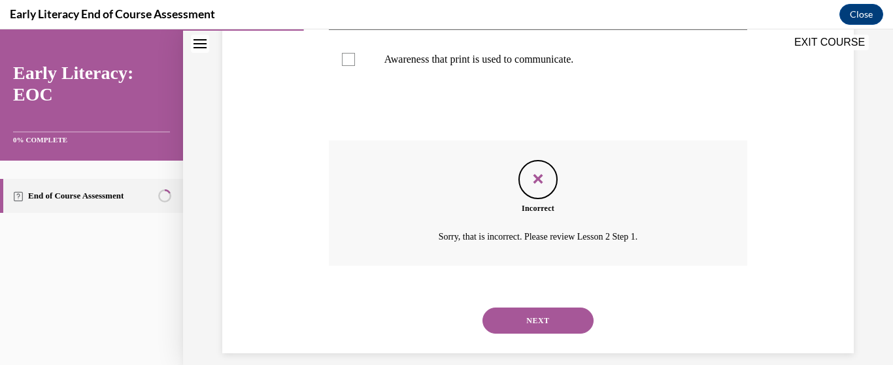
scroll to position [441, 0]
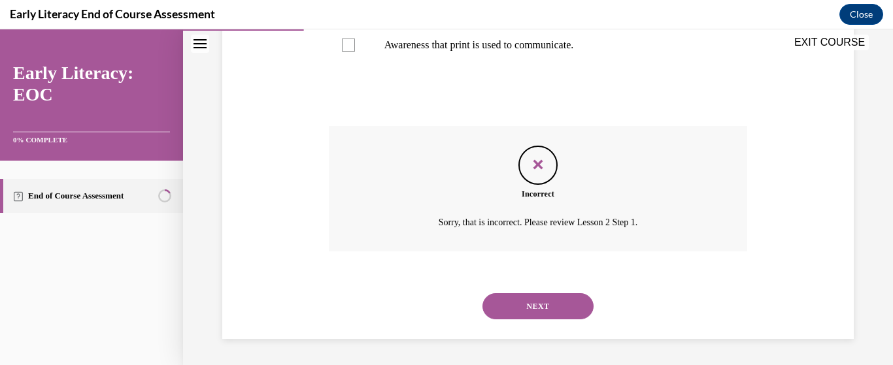
click at [525, 303] on button "NEXT" at bounding box center [537, 306] width 111 height 26
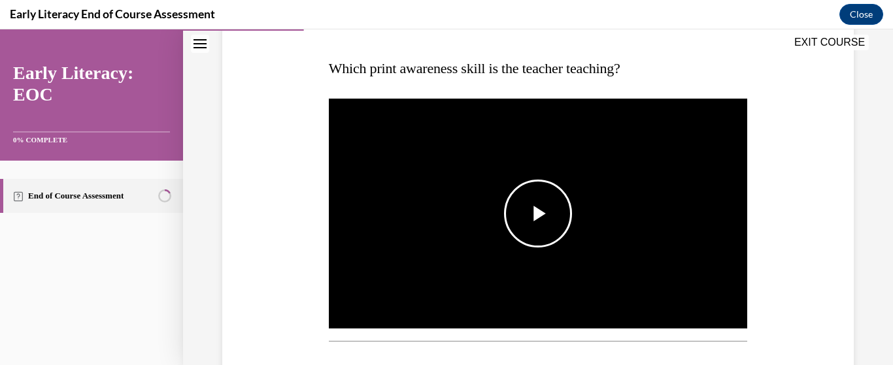
scroll to position [196, 0]
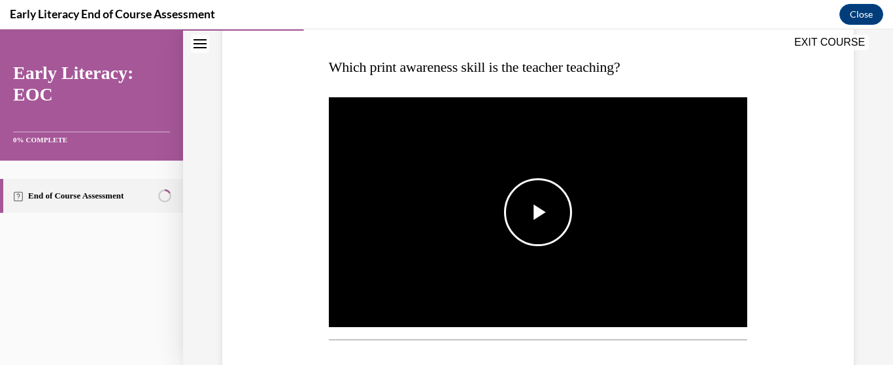
click at [538, 212] on span "Video player" at bounding box center [538, 212] width 0 height 0
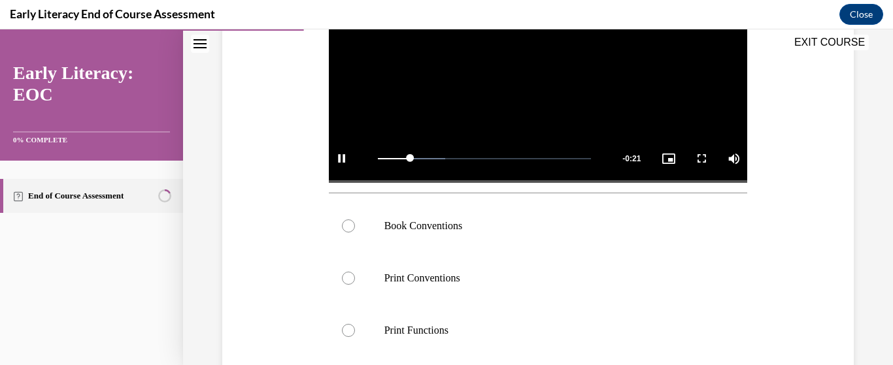
scroll to position [457, 0]
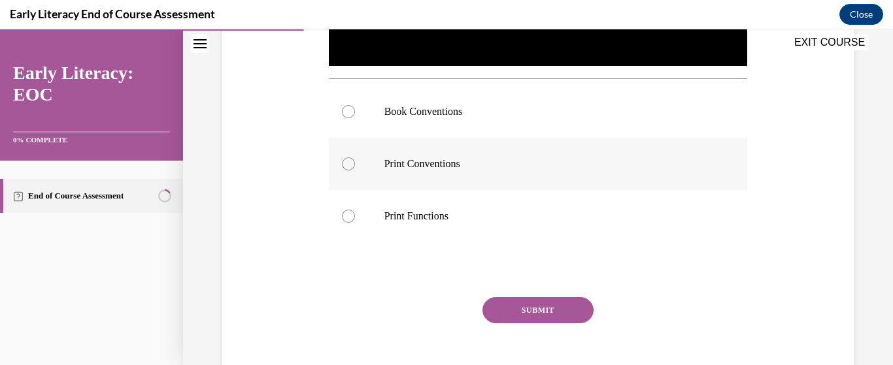
click at [348, 106] on div at bounding box center [348, 111] width 13 height 13
click at [523, 300] on button "SUBMIT" at bounding box center [537, 310] width 111 height 26
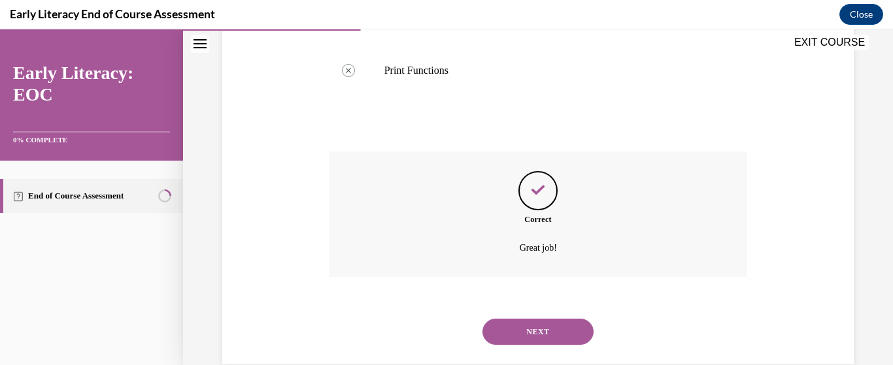
scroll to position [625, 0]
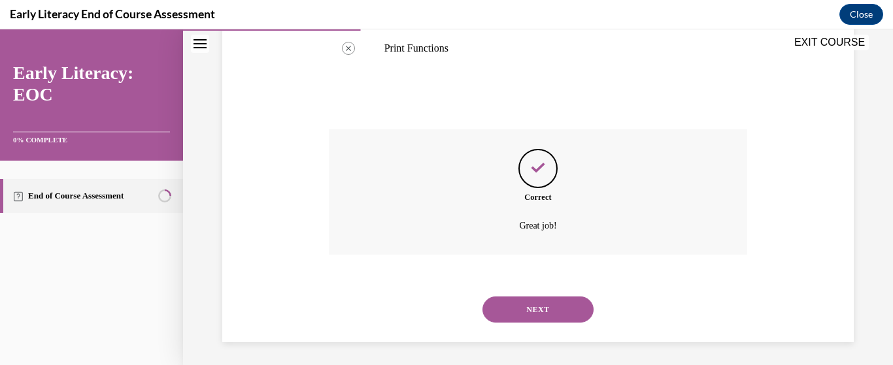
click at [526, 307] on button "NEXT" at bounding box center [537, 310] width 111 height 26
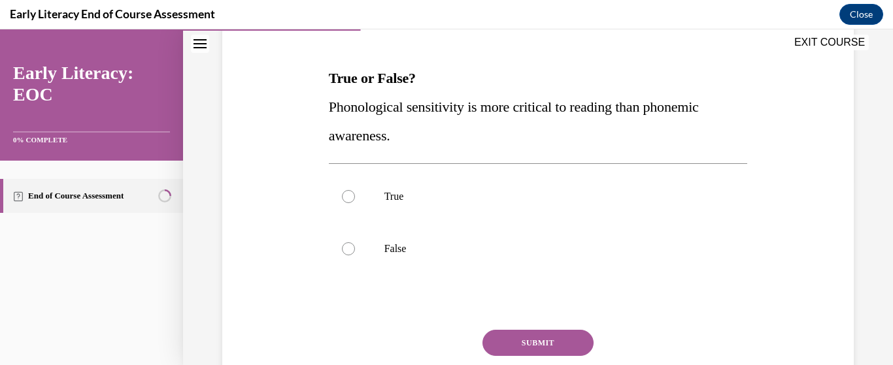
scroll to position [196, 0]
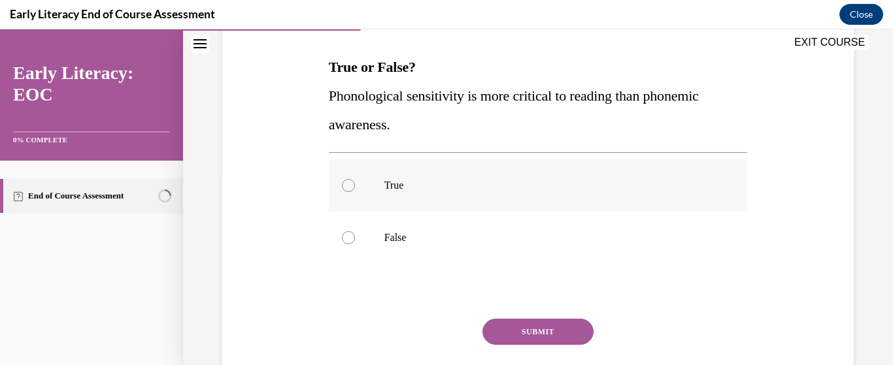
click at [344, 188] on div at bounding box center [348, 185] width 13 height 13
click at [518, 324] on button "SUBMIT" at bounding box center [537, 332] width 111 height 26
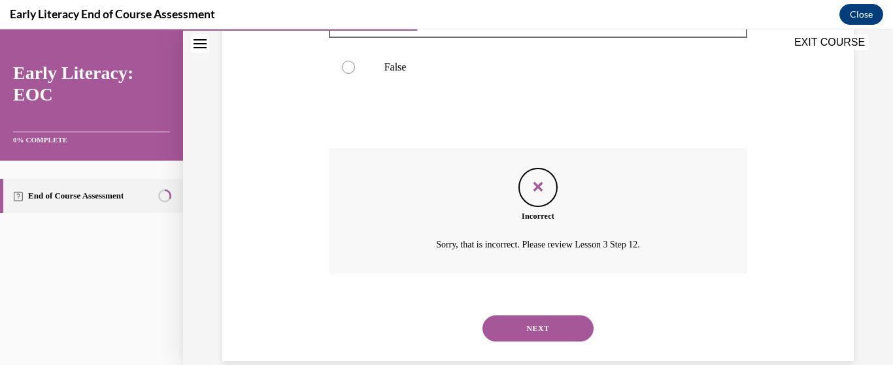
scroll to position [389, 0]
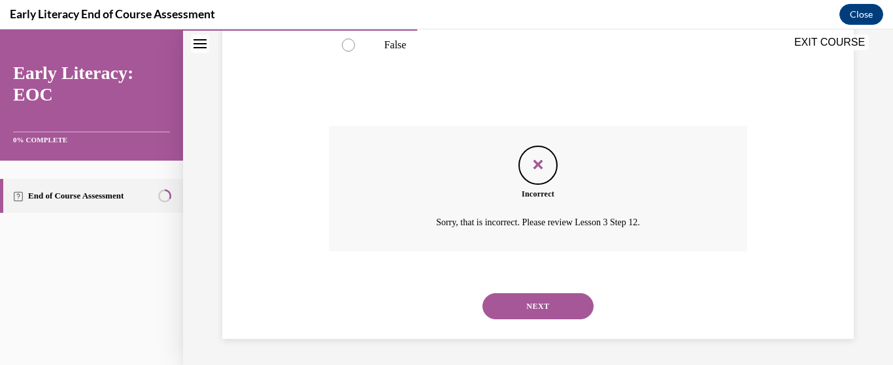
click at [523, 313] on button "NEXT" at bounding box center [537, 306] width 111 height 26
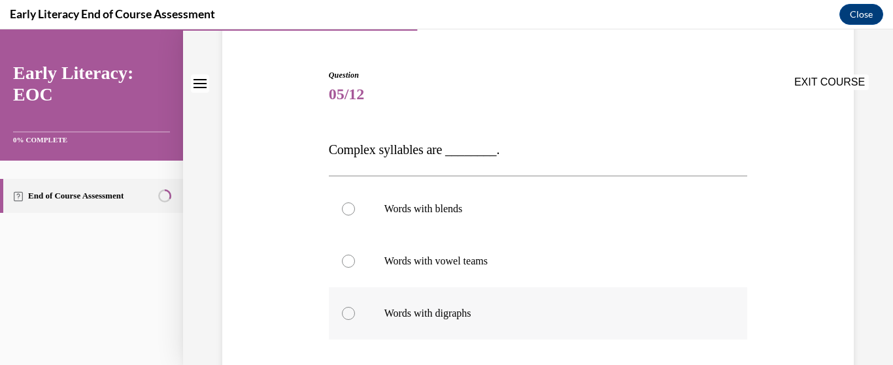
scroll to position [131, 0]
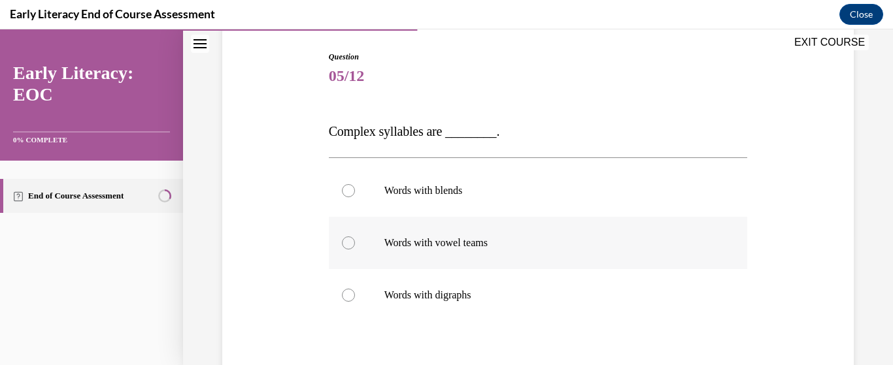
click at [344, 243] on div at bounding box center [348, 243] width 13 height 13
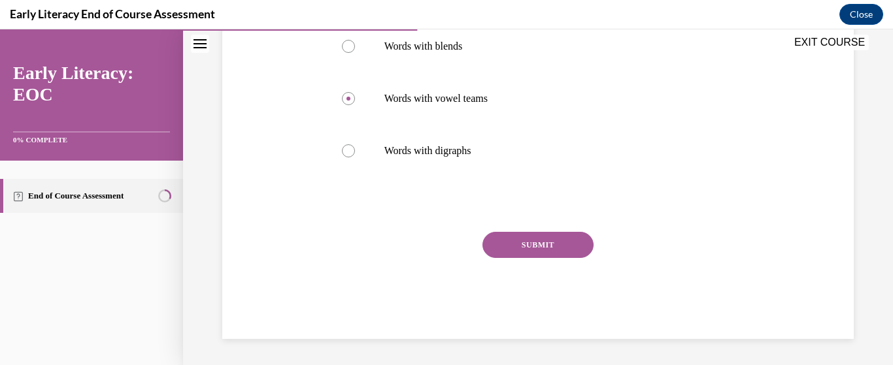
click at [541, 248] on button "SUBMIT" at bounding box center [537, 245] width 111 height 26
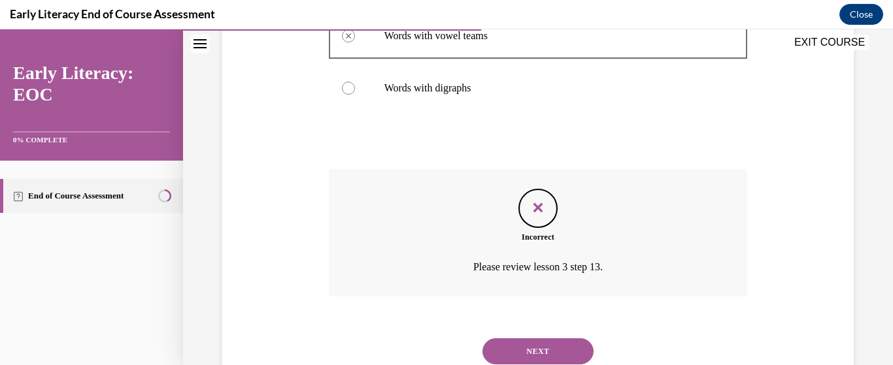
scroll to position [383, 0]
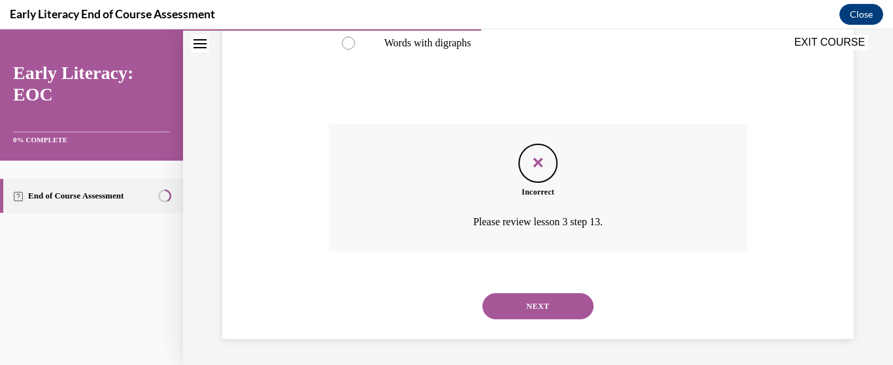
click at [528, 297] on button "NEXT" at bounding box center [537, 306] width 111 height 26
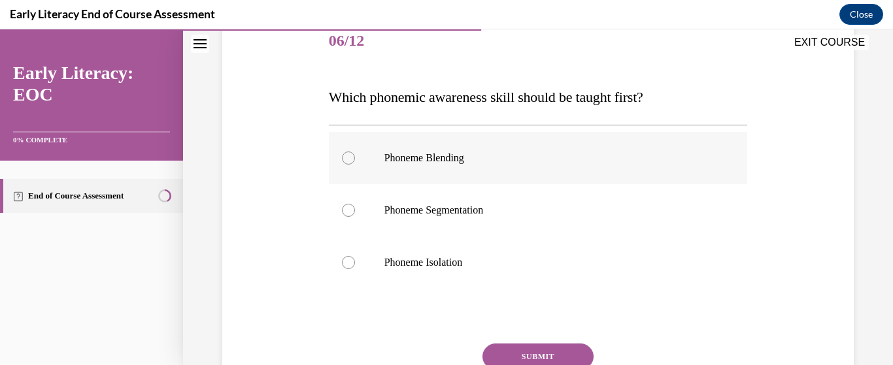
scroll to position [196, 0]
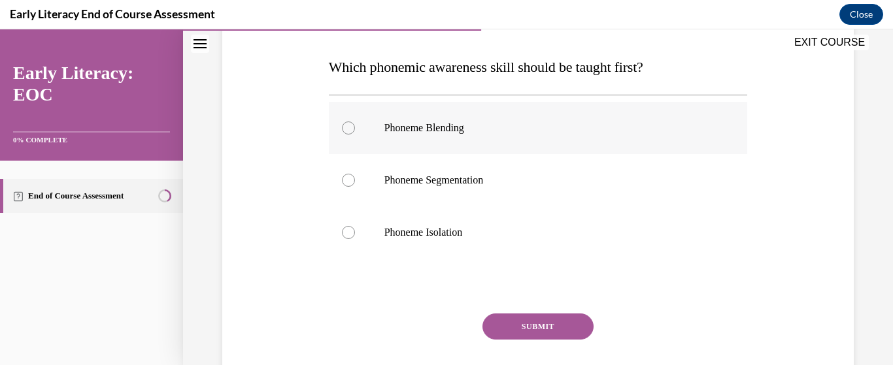
click at [348, 133] on div at bounding box center [348, 128] width 13 height 13
click at [503, 325] on button "SUBMIT" at bounding box center [537, 327] width 111 height 26
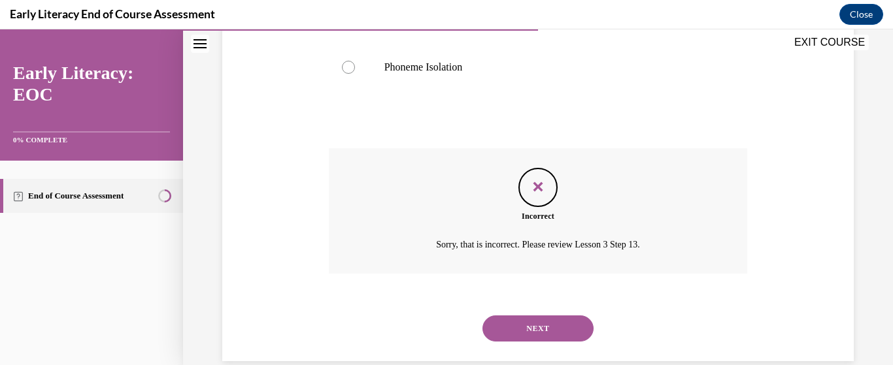
scroll to position [384, 0]
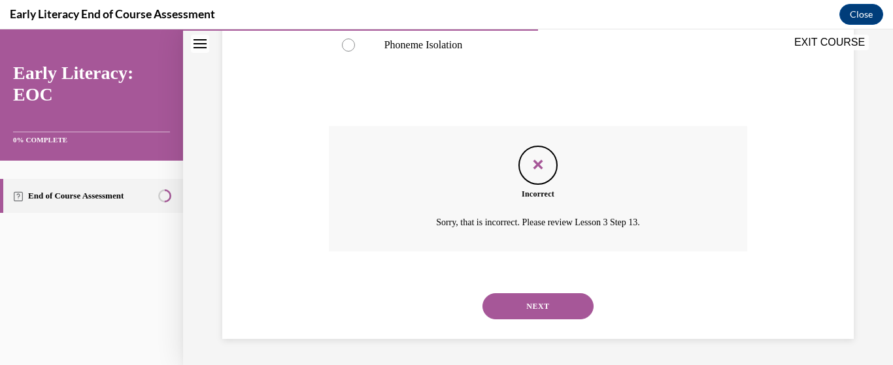
click at [521, 303] on button "NEXT" at bounding box center [537, 306] width 111 height 26
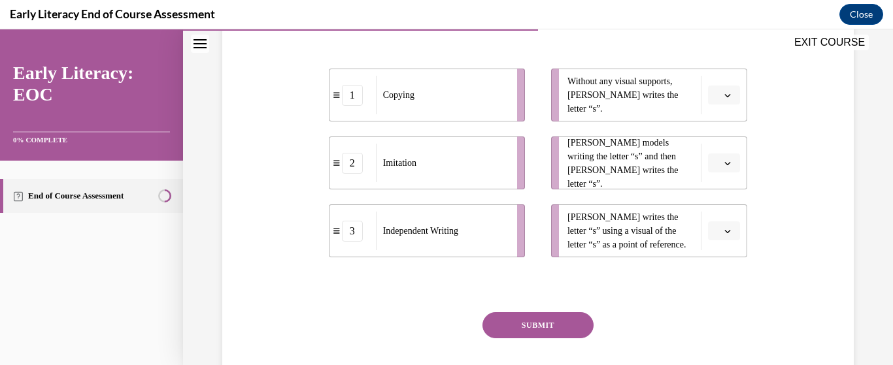
scroll to position [261, 0]
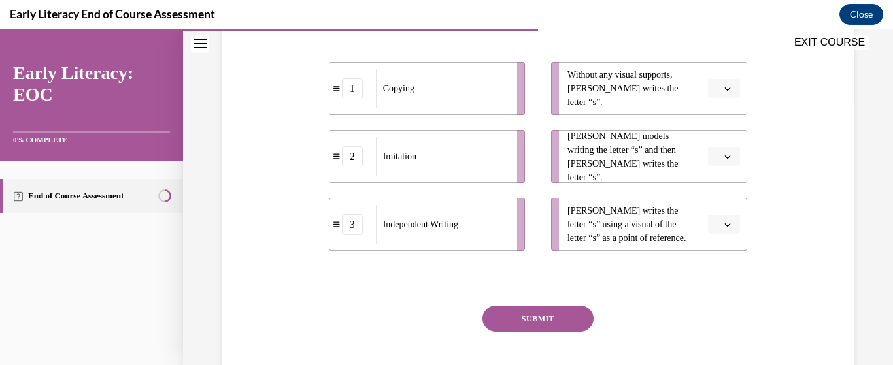
click at [716, 95] on span "Please select an option" at bounding box center [718, 88] width 5 height 13
click at [706, 231] on div "3" at bounding box center [714, 225] width 33 height 26
click at [716, 163] on span "Please select an option" at bounding box center [718, 156] width 5 height 13
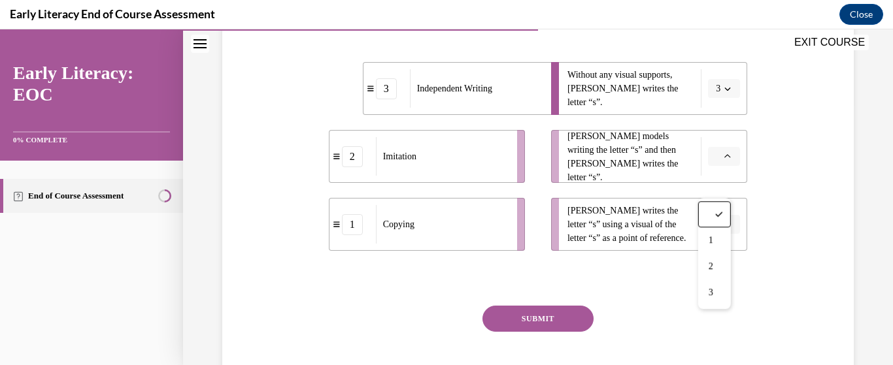
click at [433, 176] on div "Imitation" at bounding box center [442, 156] width 133 height 39
click at [438, 176] on div "Imitation" at bounding box center [442, 156] width 133 height 39
click at [716, 167] on button "button" at bounding box center [724, 157] width 32 height 20
click at [704, 264] on div "2" at bounding box center [714, 267] width 33 height 26
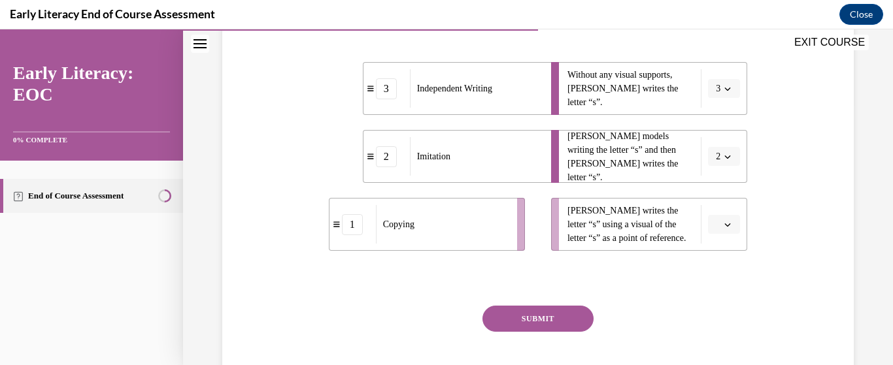
click at [714, 235] on button "button" at bounding box center [724, 225] width 32 height 20
click at [716, 172] on div "1" at bounding box center [714, 172] width 33 height 26
click at [557, 332] on button "SUBMIT" at bounding box center [537, 319] width 111 height 26
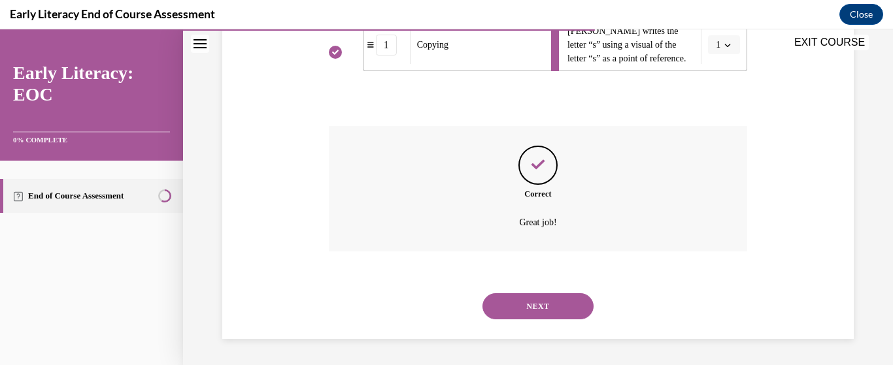
scroll to position [470, 0]
click at [573, 299] on button "NEXT" at bounding box center [537, 306] width 111 height 26
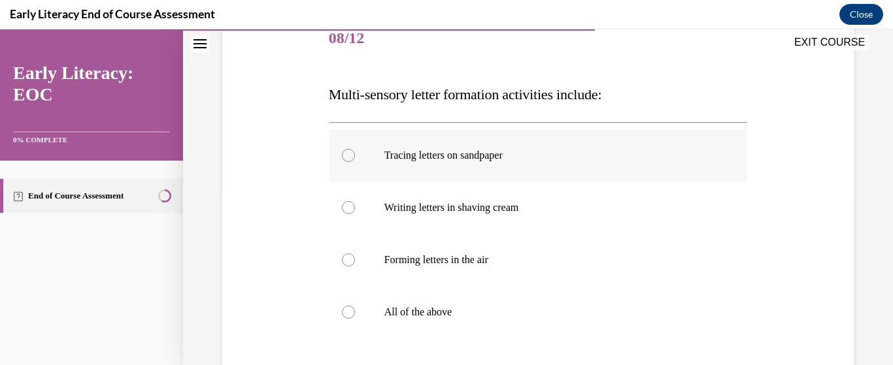
scroll to position [196, 0]
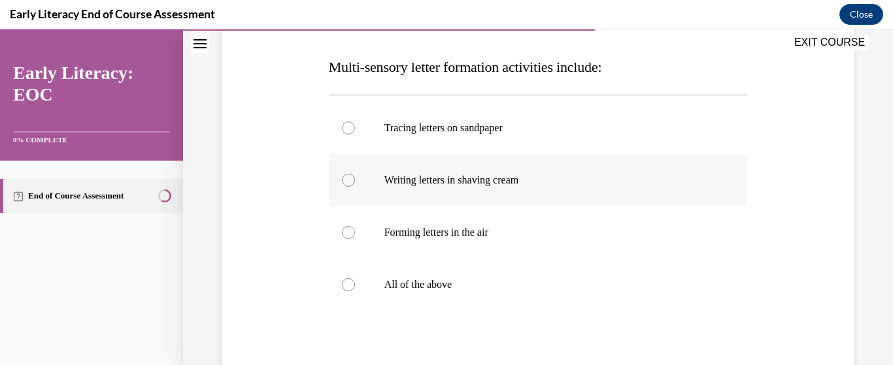
click at [343, 178] on div at bounding box center [348, 180] width 13 height 13
click at [350, 284] on div at bounding box center [348, 284] width 13 height 13
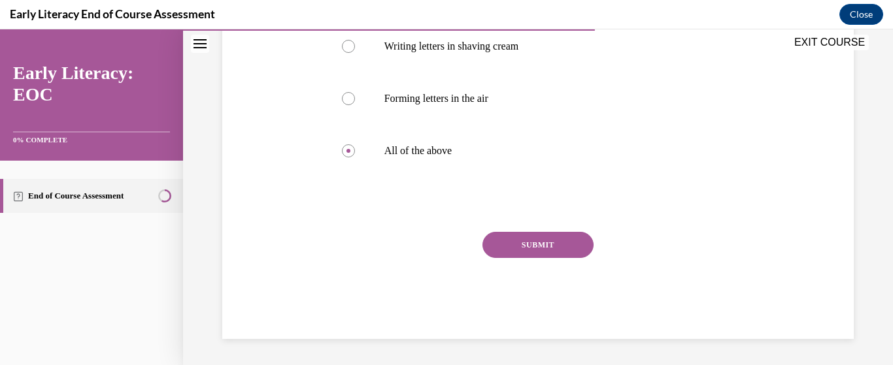
click at [518, 255] on button "SUBMIT" at bounding box center [537, 245] width 111 height 26
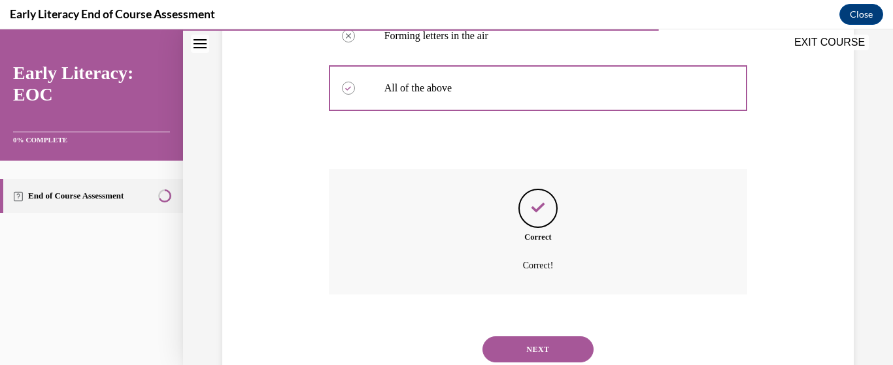
scroll to position [436, 0]
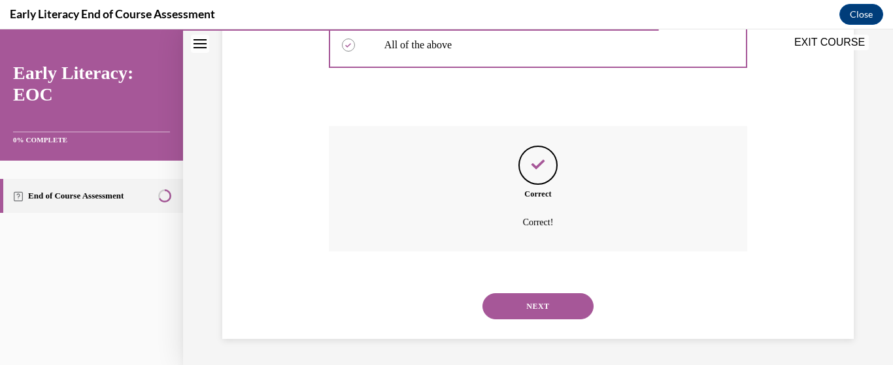
click at [507, 295] on button "NEXT" at bounding box center [537, 306] width 111 height 26
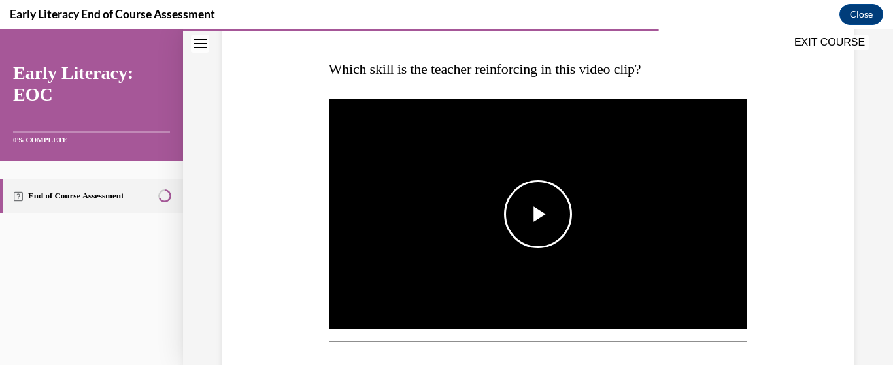
scroll to position [196, 0]
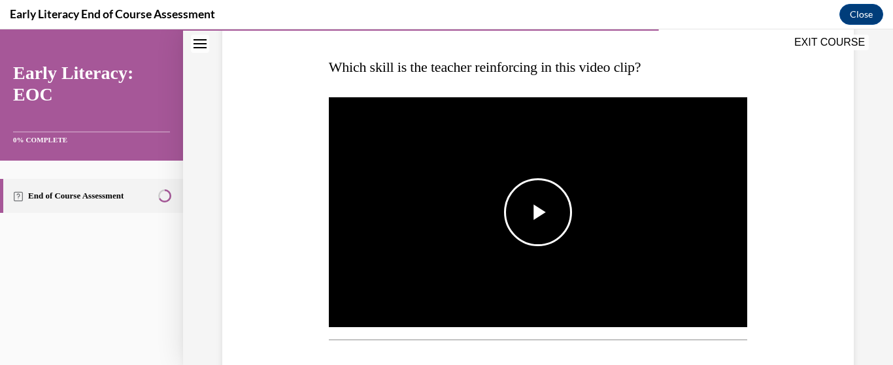
click at [538, 212] on span "Video player" at bounding box center [538, 212] width 0 height 0
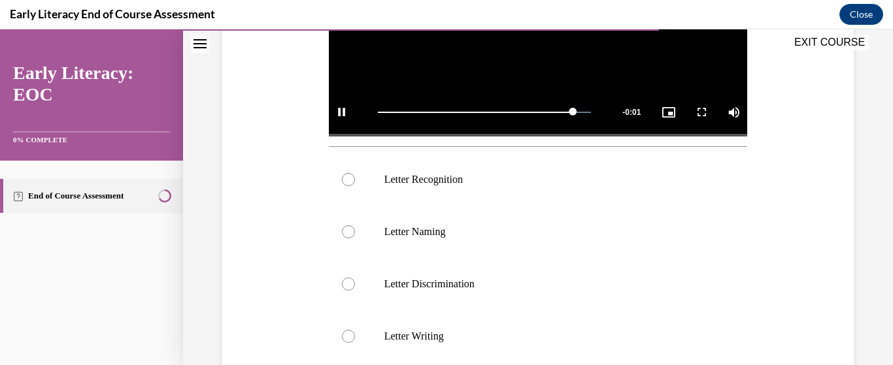
scroll to position [392, 0]
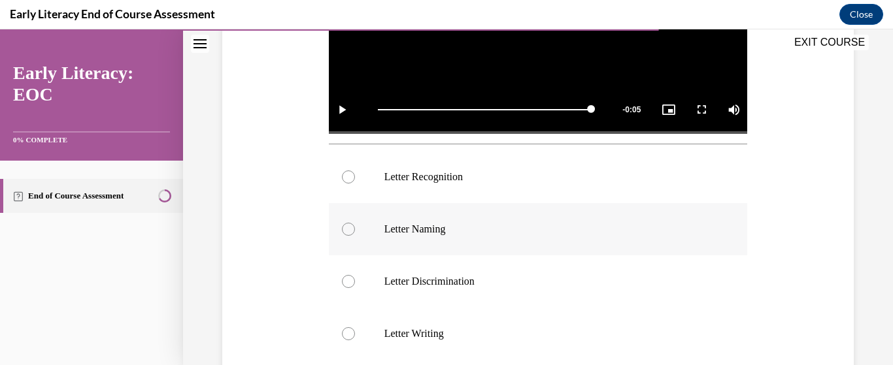
click at [349, 229] on div at bounding box center [348, 229] width 13 height 13
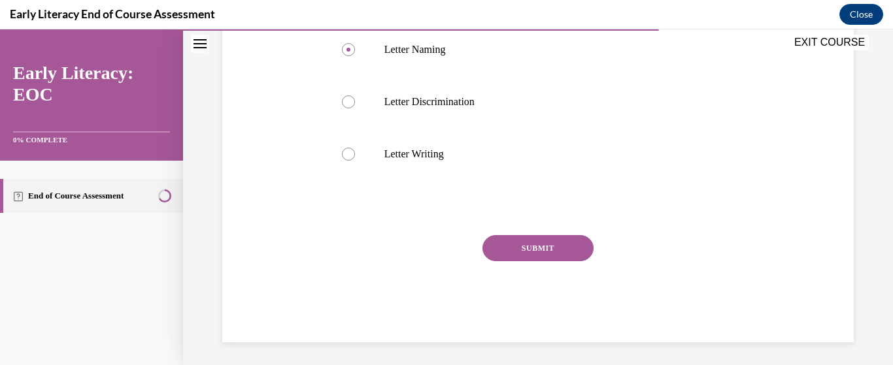
click at [539, 238] on button "SUBMIT" at bounding box center [537, 248] width 111 height 26
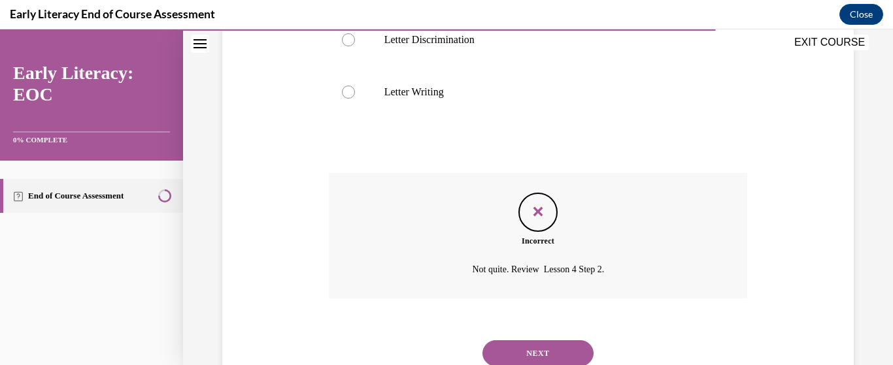
scroll to position [678, 0]
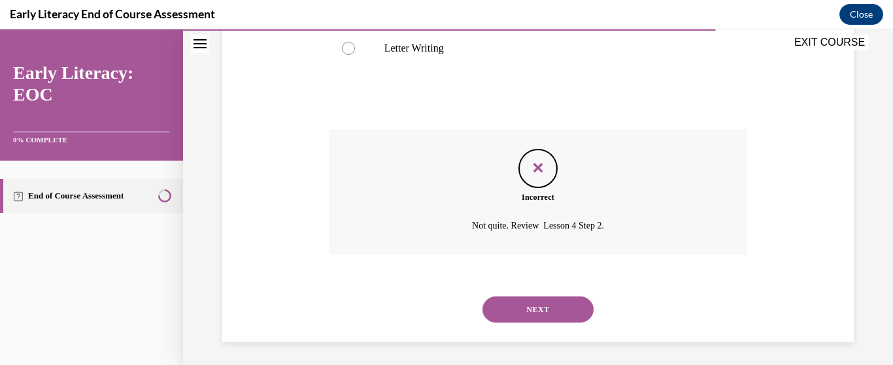
click at [508, 309] on button "NEXT" at bounding box center [537, 310] width 111 height 26
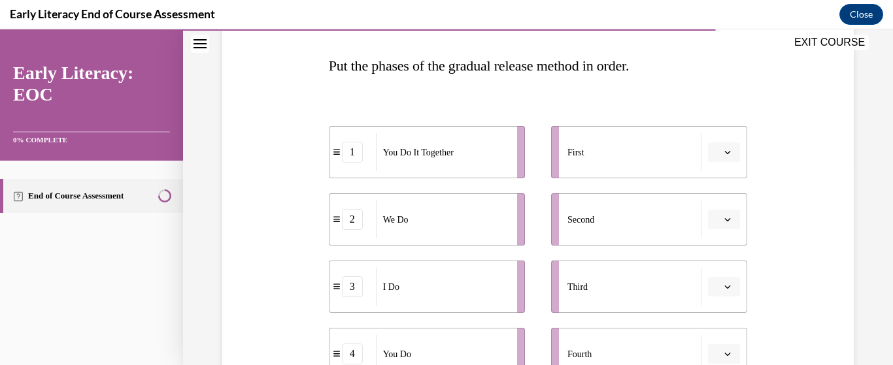
scroll to position [196, 0]
click at [727, 157] on button "button" at bounding box center [724, 154] width 32 height 20
click at [713, 261] on span "3" at bounding box center [710, 261] width 5 height 10
click at [724, 219] on icon "button" at bounding box center [727, 221] width 7 height 7
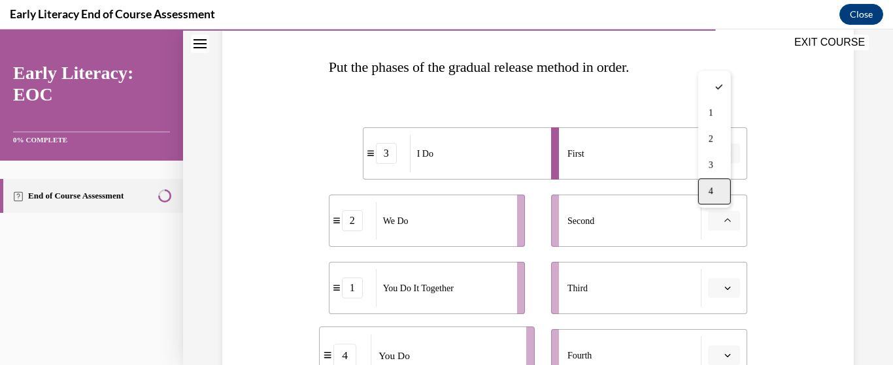
click at [705, 191] on div "4" at bounding box center [714, 191] width 33 height 26
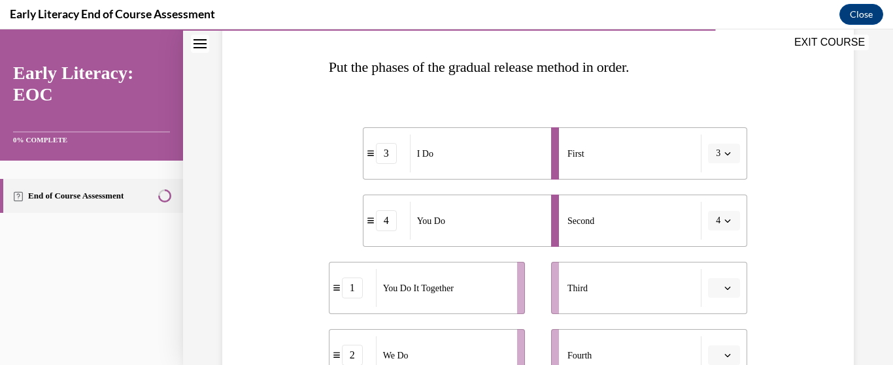
click at [727, 288] on button "button" at bounding box center [724, 288] width 32 height 20
click at [710, 185] on span "1" at bounding box center [710, 180] width 5 height 10
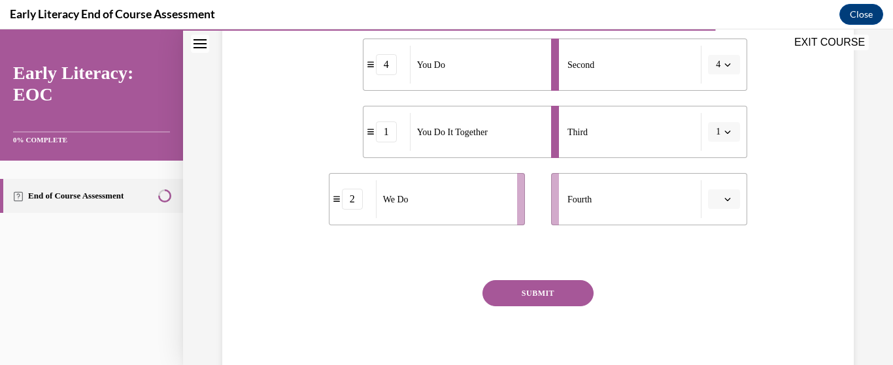
scroll to position [392, 0]
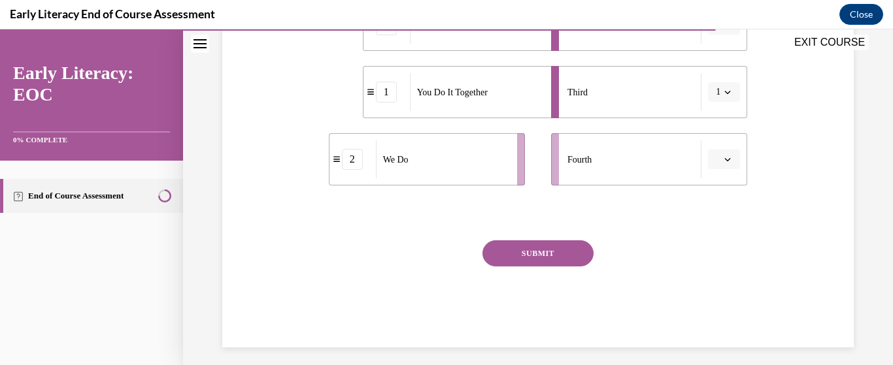
click at [716, 157] on span "Please select an option" at bounding box center [718, 159] width 5 height 13
click at [718, 245] on div "2" at bounding box center [714, 241] width 33 height 26
click at [518, 250] on button "SUBMIT" at bounding box center [537, 253] width 111 height 26
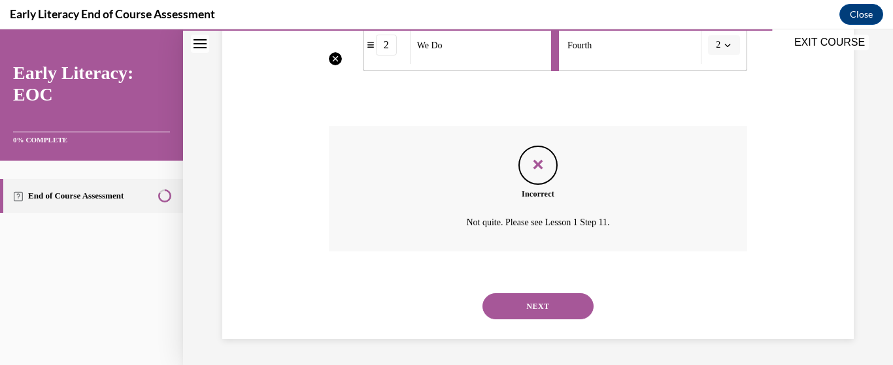
scroll to position [506, 0]
click at [497, 305] on button "NEXT" at bounding box center [537, 306] width 111 height 26
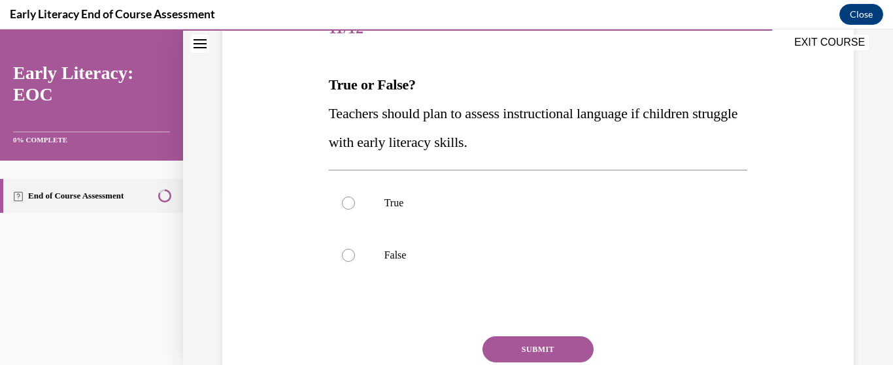
scroll to position [196, 0]
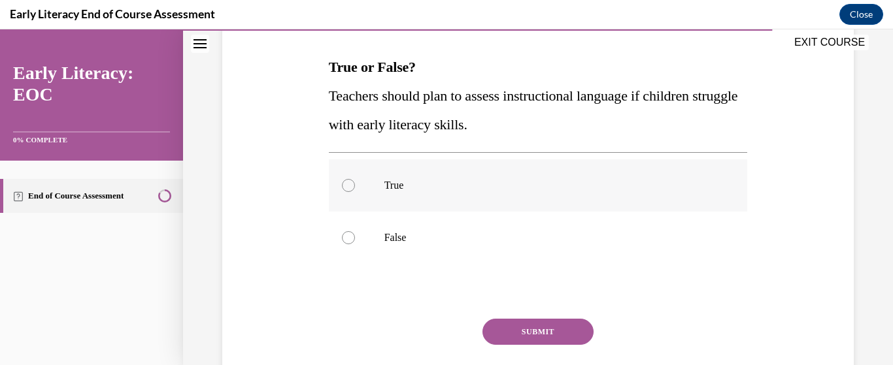
click at [393, 188] on p "True" at bounding box center [549, 185] width 331 height 13
click at [507, 327] on button "SUBMIT" at bounding box center [537, 332] width 111 height 26
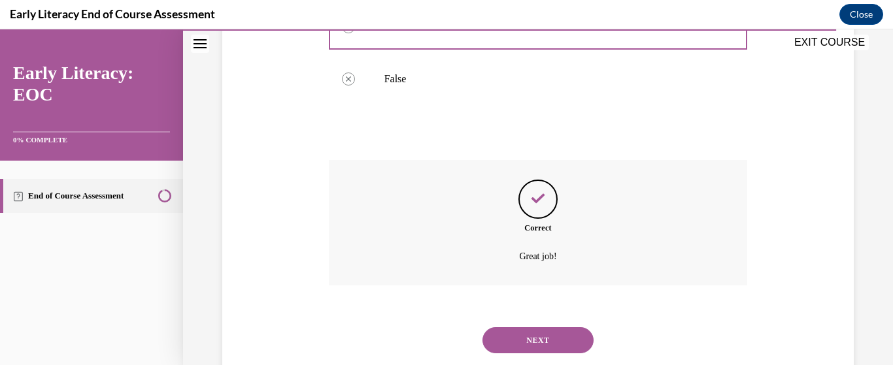
scroll to position [389, 0]
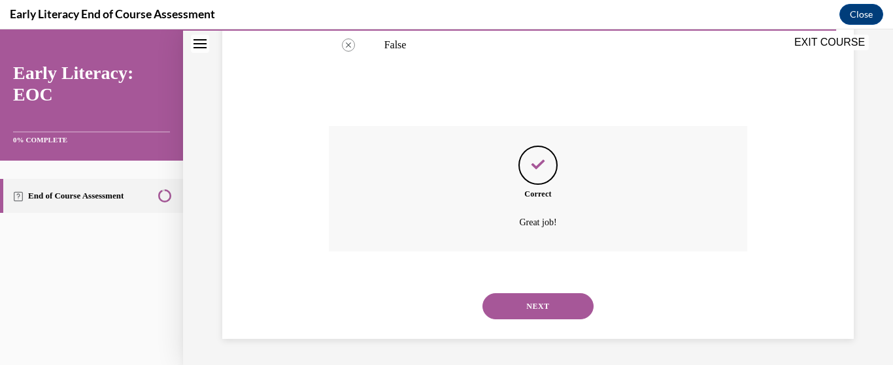
click at [525, 305] on button "NEXT" at bounding box center [537, 306] width 111 height 26
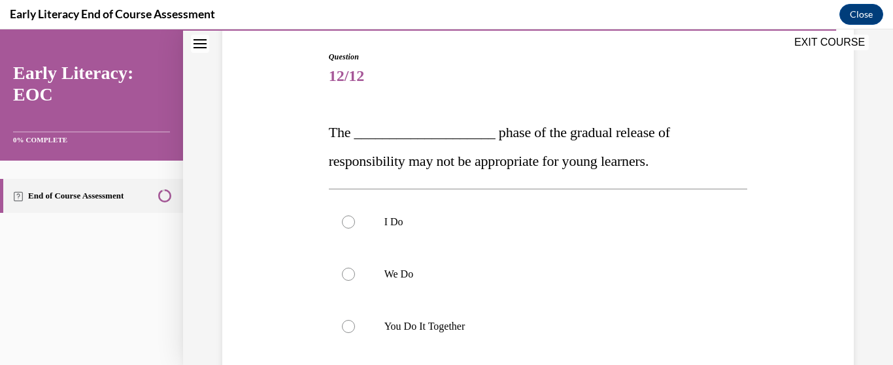
scroll to position [196, 0]
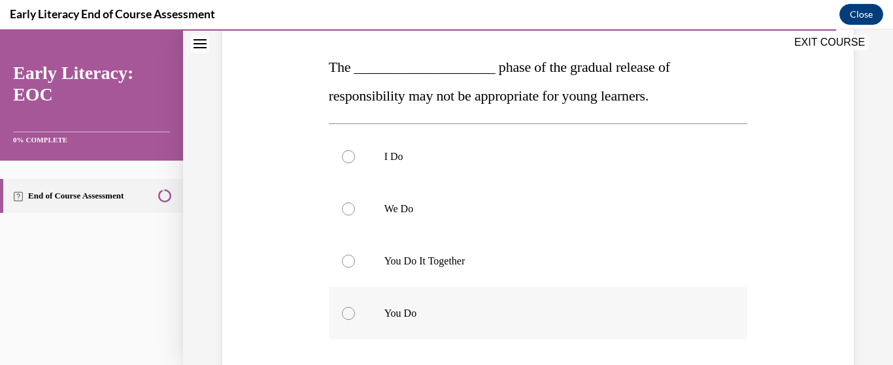
click at [386, 313] on p "You Do" at bounding box center [549, 313] width 331 height 13
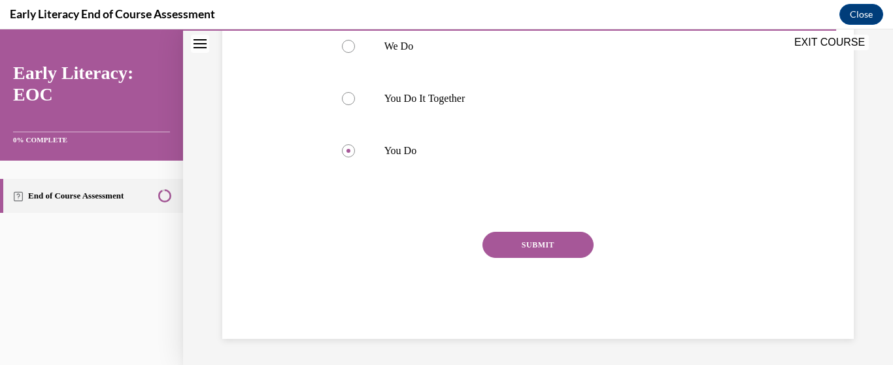
click at [549, 247] on button "SUBMIT" at bounding box center [537, 245] width 111 height 26
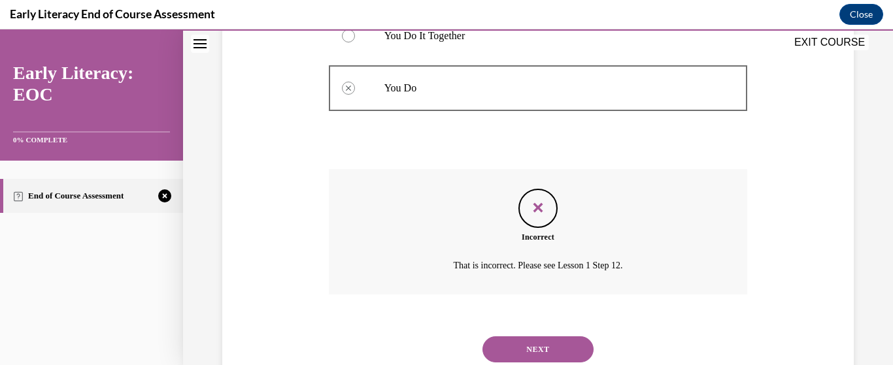
scroll to position [465, 0]
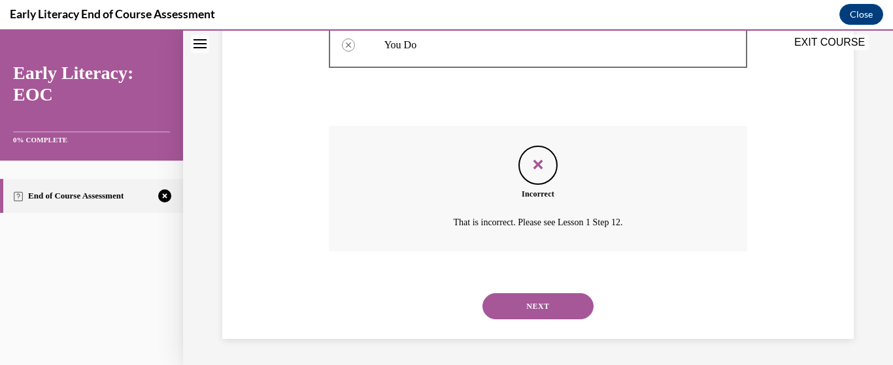
click at [513, 303] on button "NEXT" at bounding box center [537, 306] width 111 height 26
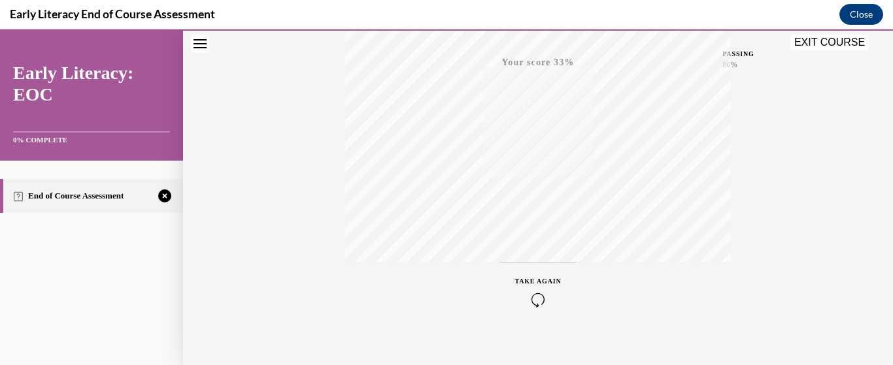
scroll to position [334, 0]
click at [535, 270] on span "TAKE AGAIN" at bounding box center [538, 266] width 46 height 7
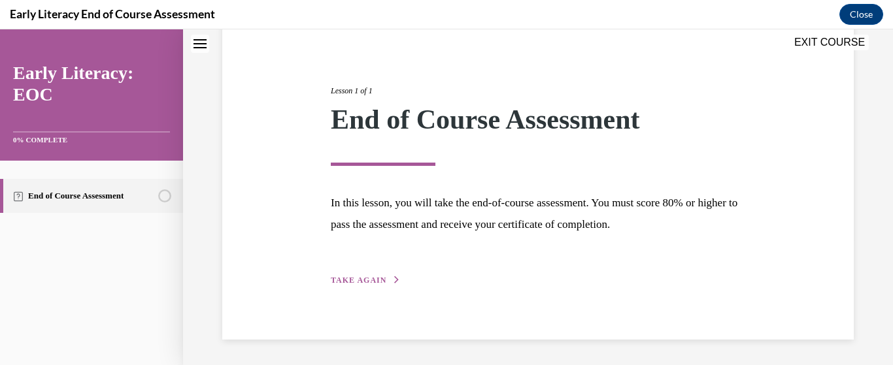
click at [370, 285] on button "TAKE AGAIN" at bounding box center [366, 280] width 70 height 12
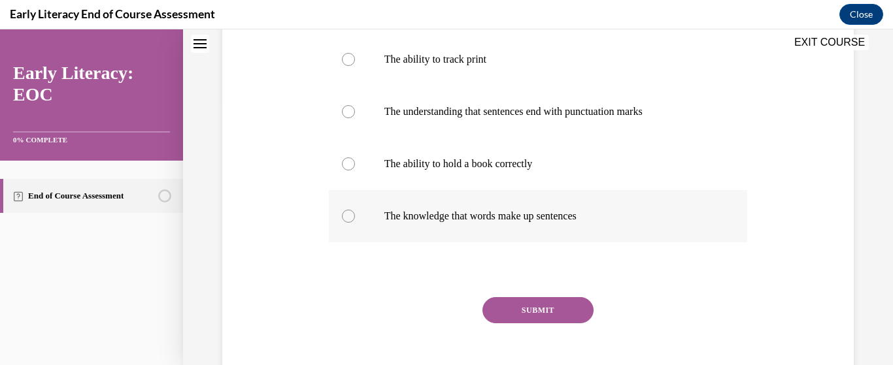
scroll to position [199, 0]
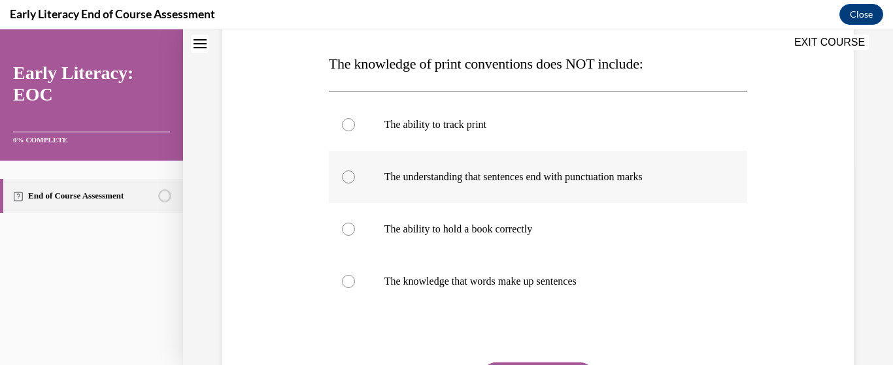
click at [344, 172] on div at bounding box center [348, 177] width 13 height 13
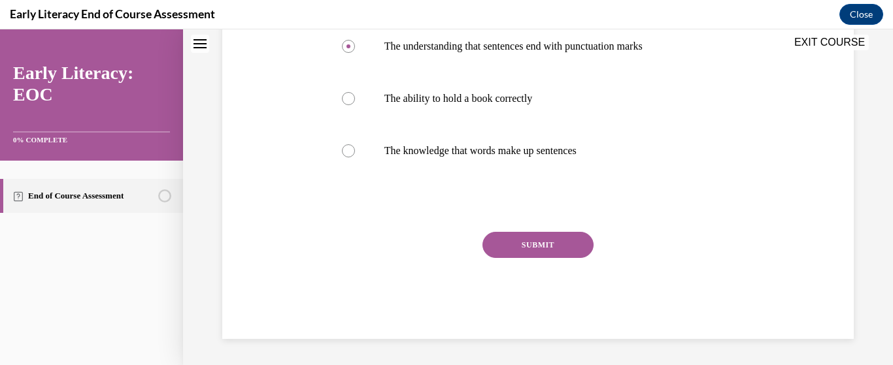
click at [529, 239] on button "SUBMIT" at bounding box center [537, 245] width 111 height 26
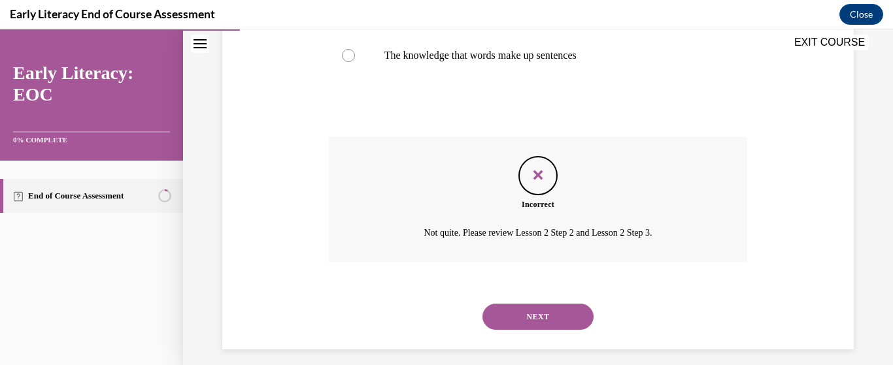
scroll to position [436, 0]
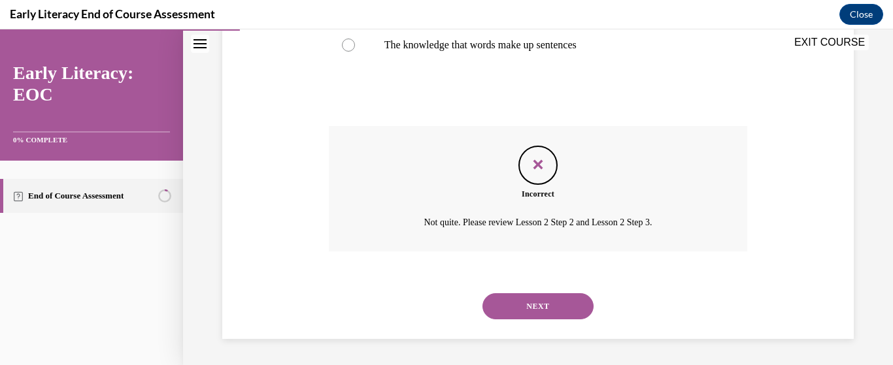
click at [513, 314] on button "NEXT" at bounding box center [537, 306] width 111 height 26
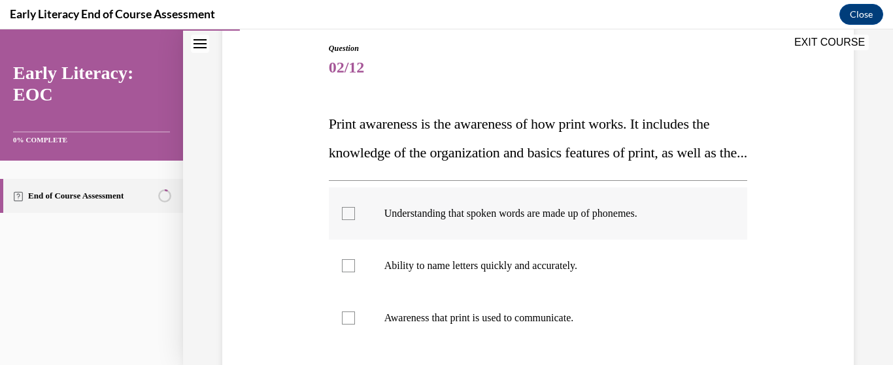
scroll to position [205, 0]
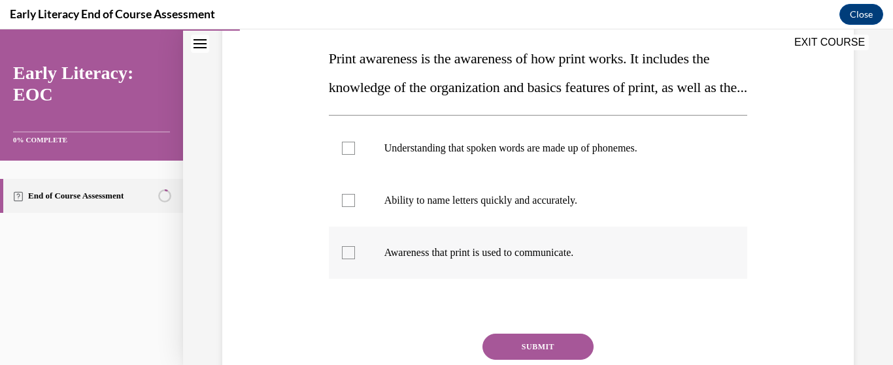
click at [353, 259] on div at bounding box center [348, 252] width 13 height 13
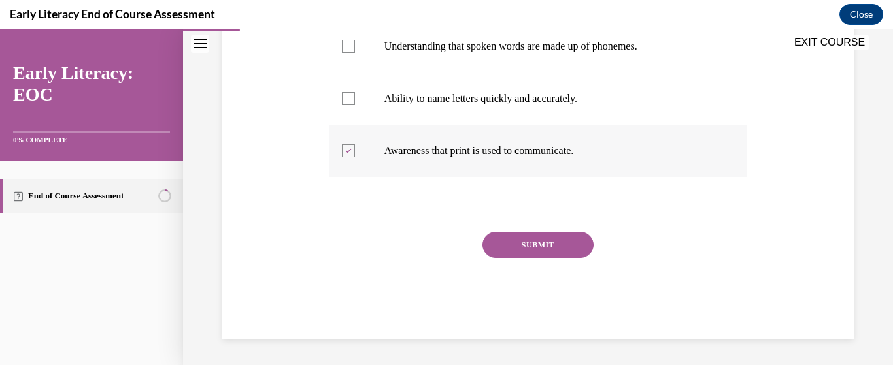
scroll to position [335, 0]
click at [524, 246] on button "SUBMIT" at bounding box center [537, 245] width 111 height 26
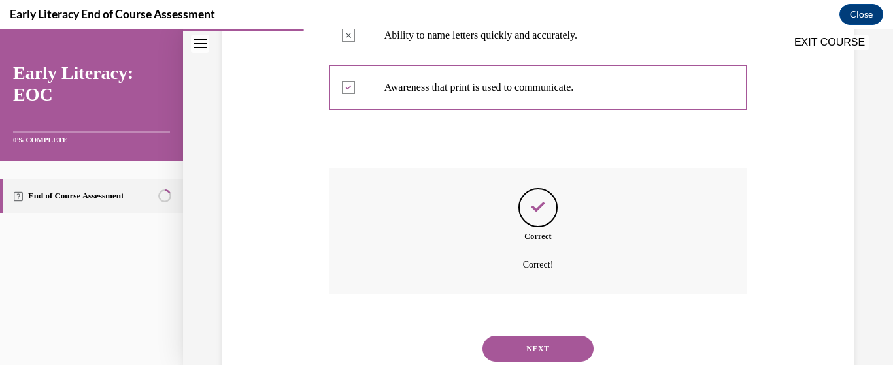
scroll to position [441, 0]
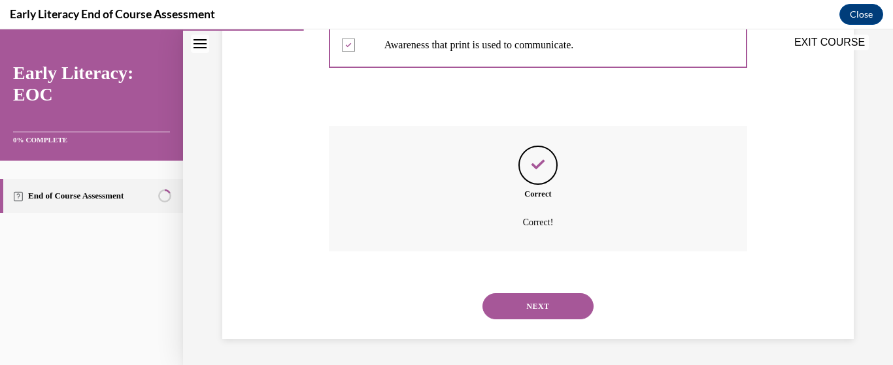
click at [521, 314] on button "NEXT" at bounding box center [537, 306] width 111 height 26
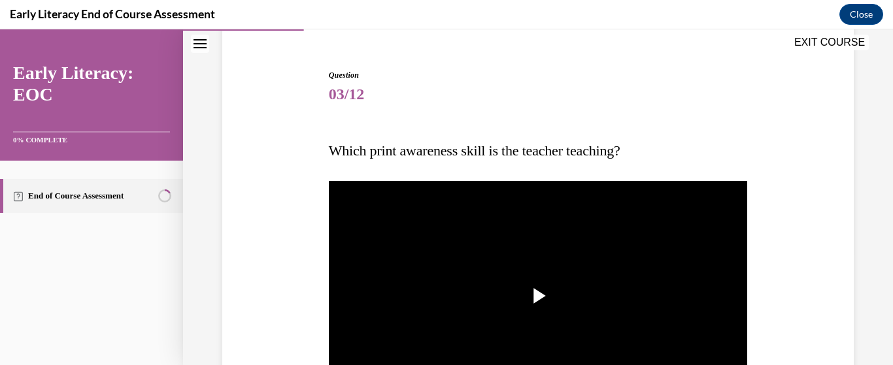
scroll to position [131, 0]
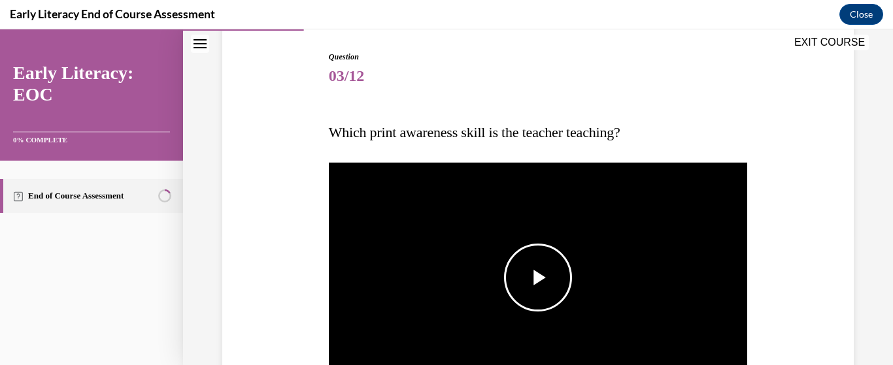
click at [538, 278] on span "Video player" at bounding box center [538, 278] width 0 height 0
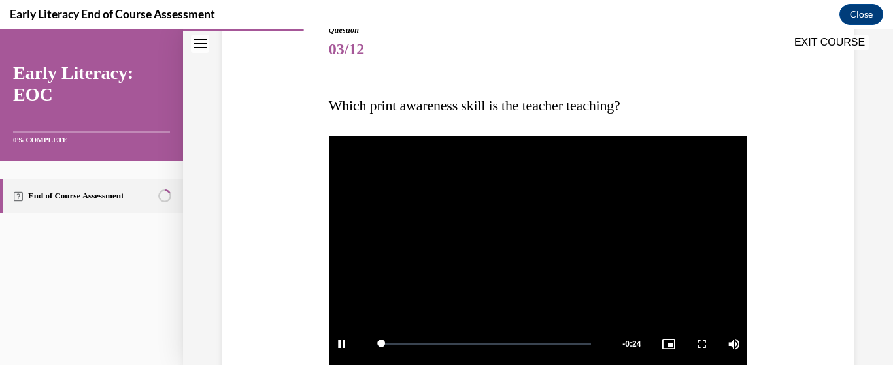
scroll to position [288, 0]
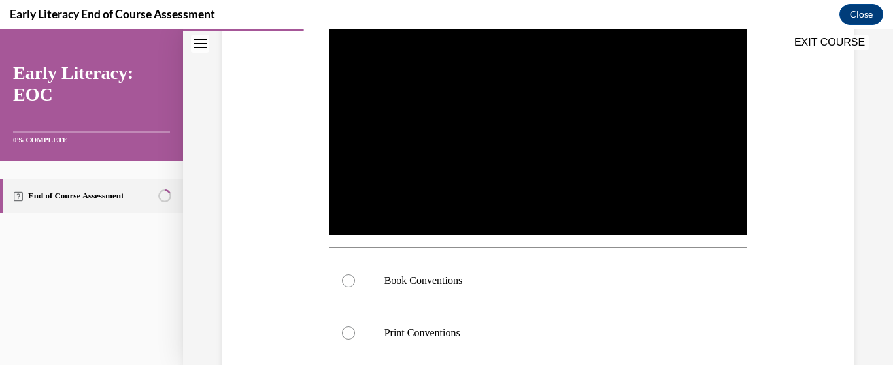
click at [787, 237] on div "Question 03/12 Which print awareness skill is the teacher teaching? Video Playe…" at bounding box center [538, 214] width 638 height 720
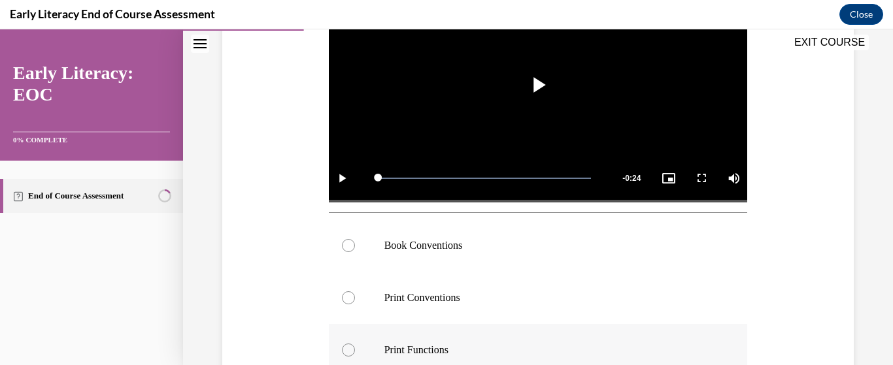
scroll to position [354, 0]
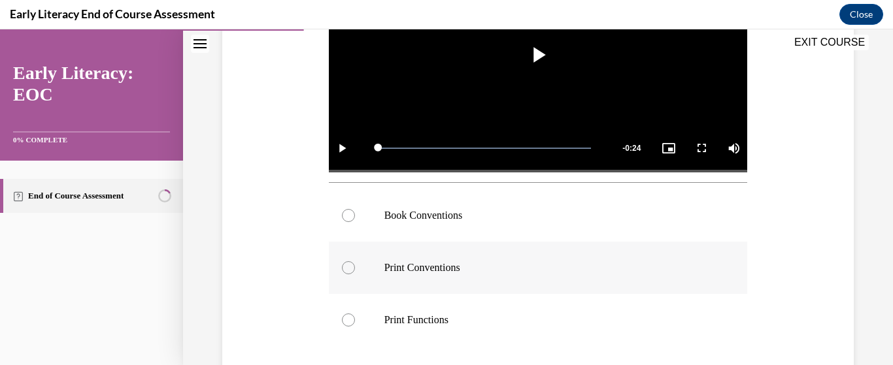
click at [440, 265] on p "Print Conventions" at bounding box center [549, 267] width 331 height 13
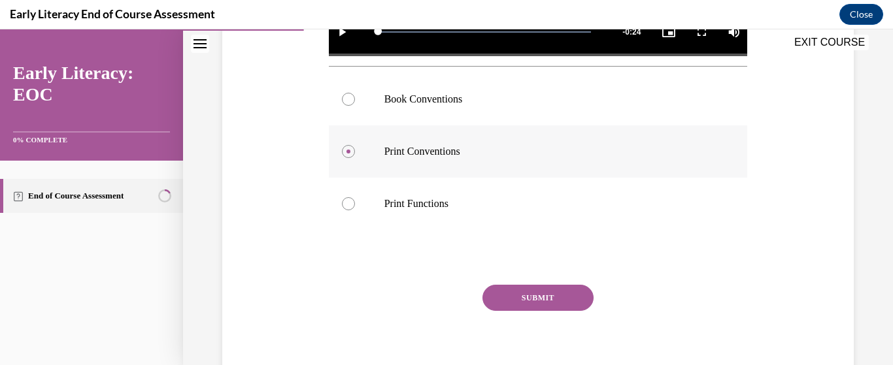
scroll to position [484, 0]
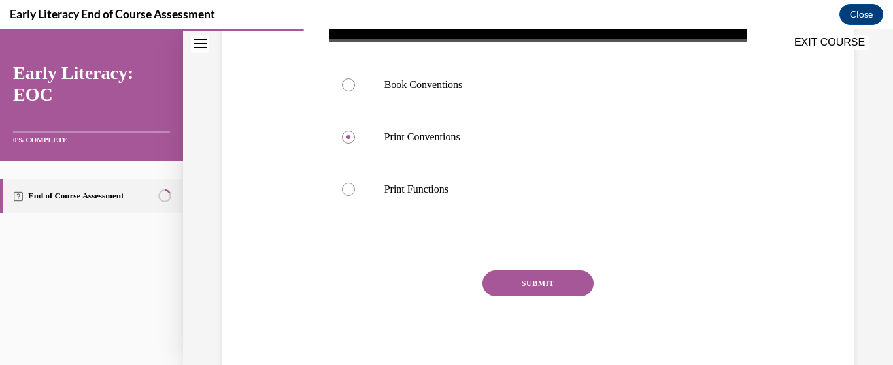
click at [519, 279] on button "SUBMIT" at bounding box center [537, 284] width 111 height 26
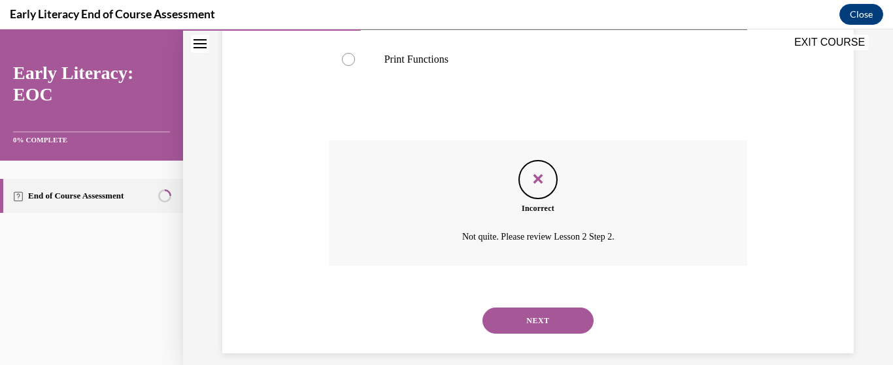
scroll to position [625, 0]
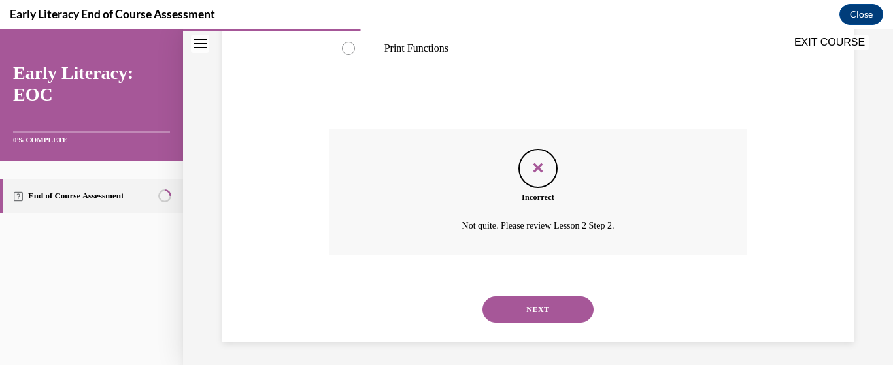
click at [543, 308] on button "NEXT" at bounding box center [537, 310] width 111 height 26
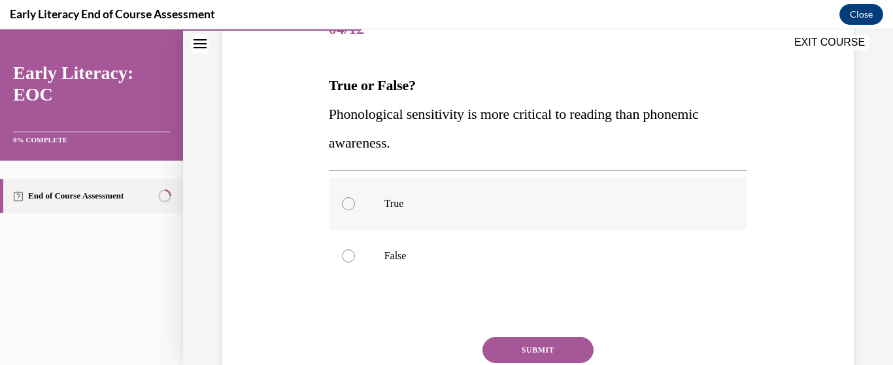
scroll to position [196, 0]
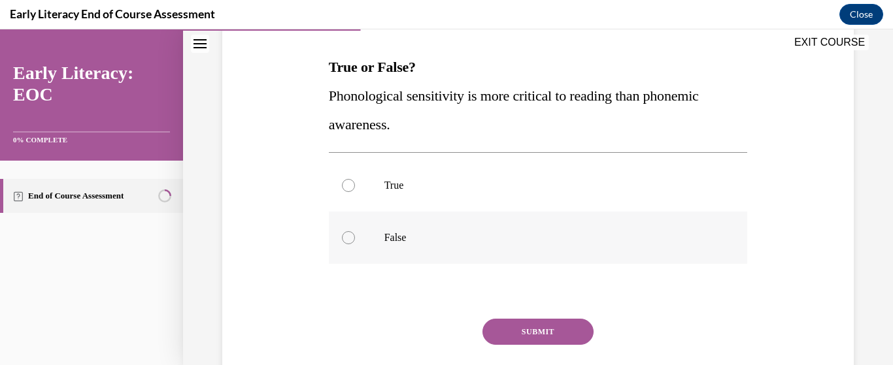
click at [345, 242] on div at bounding box center [348, 237] width 13 height 13
click at [350, 186] on div at bounding box center [348, 185] width 13 height 13
click at [518, 333] on button "SUBMIT" at bounding box center [537, 332] width 111 height 26
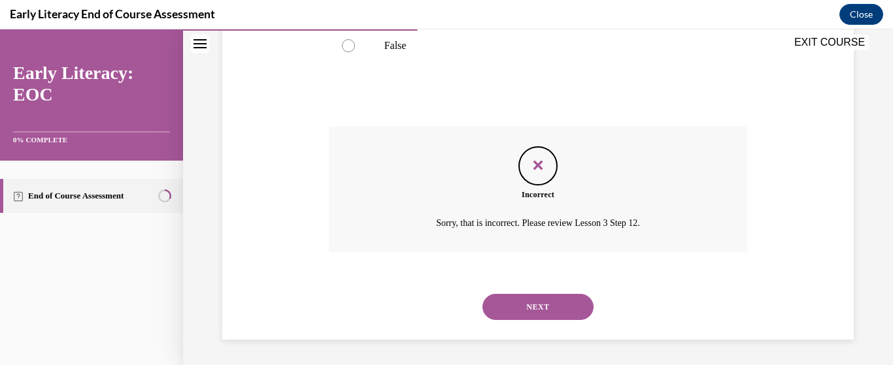
scroll to position [389, 0]
click at [530, 307] on button "NEXT" at bounding box center [537, 306] width 111 height 26
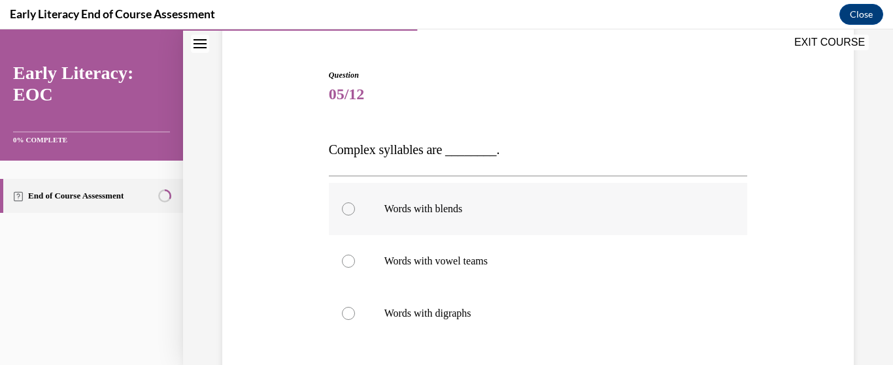
scroll to position [131, 0]
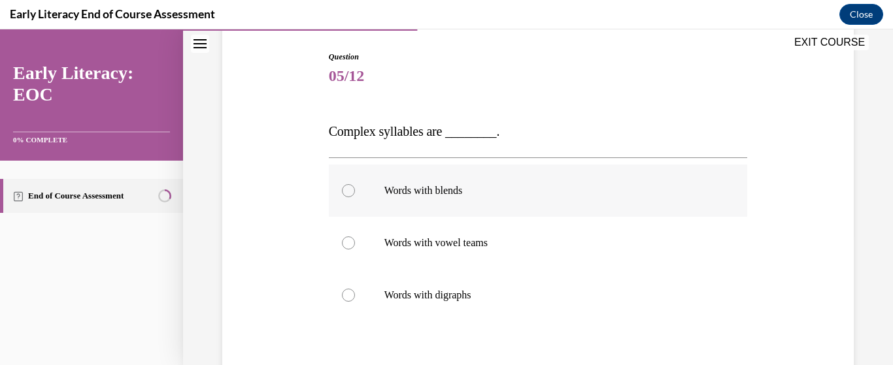
click at [352, 193] on div at bounding box center [348, 190] width 13 height 13
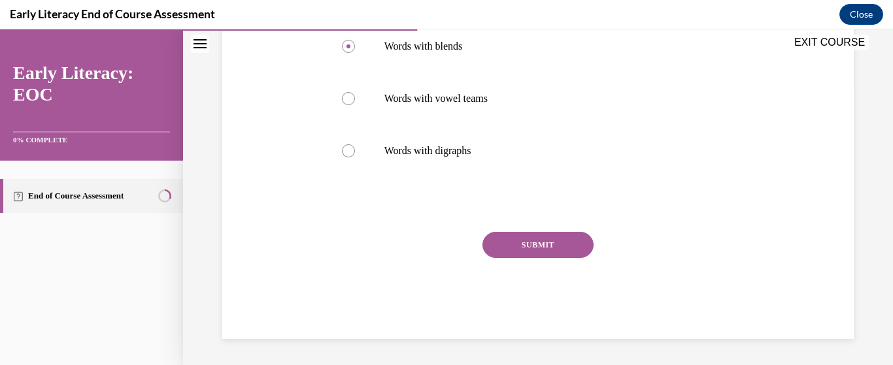
click at [551, 237] on button "SUBMIT" at bounding box center [537, 245] width 111 height 26
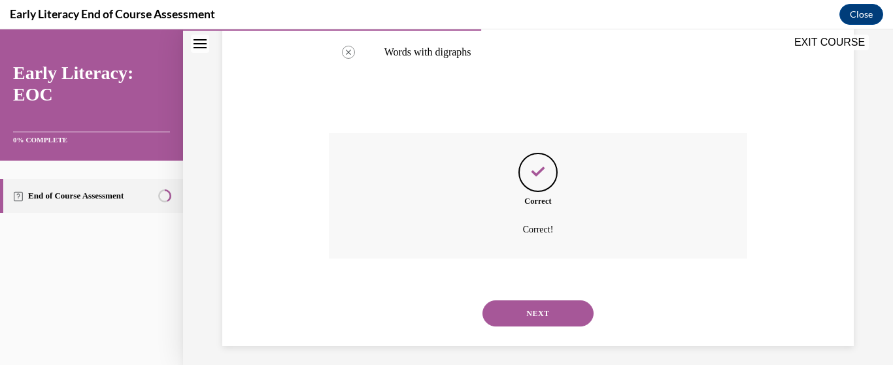
scroll to position [381, 0]
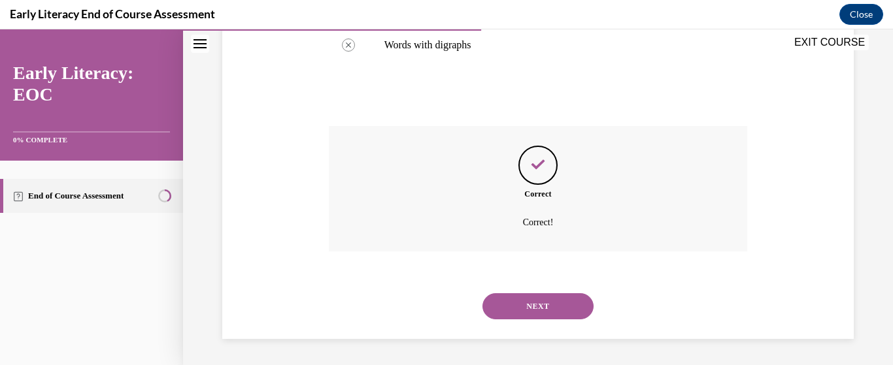
click at [549, 296] on button "NEXT" at bounding box center [537, 306] width 111 height 26
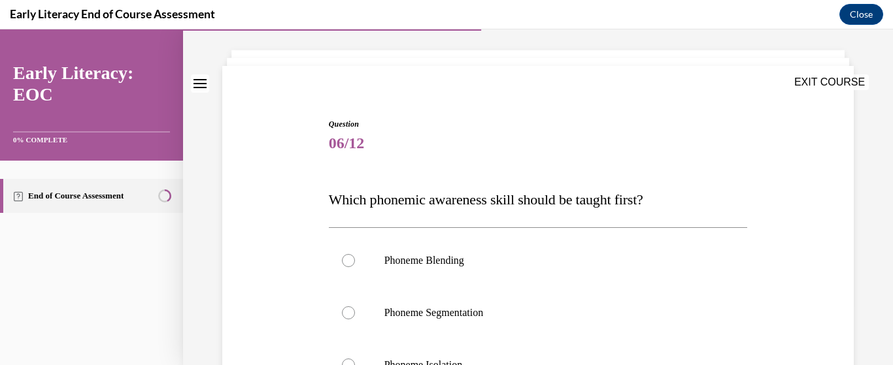
scroll to position [196, 0]
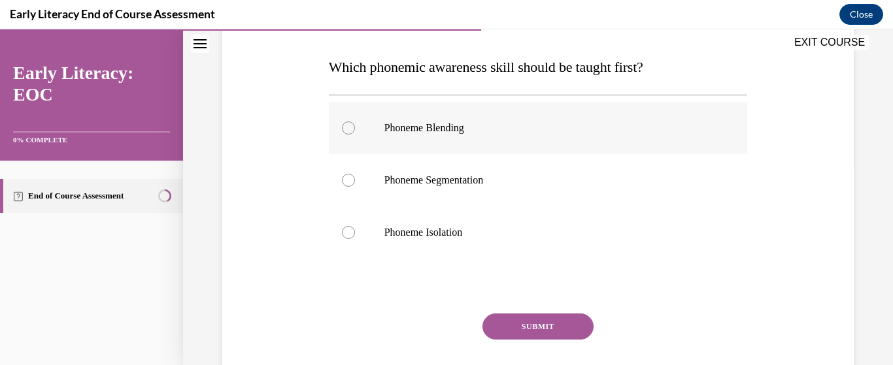
click at [378, 123] on div at bounding box center [538, 128] width 419 height 52
click at [511, 331] on button "SUBMIT" at bounding box center [537, 327] width 111 height 26
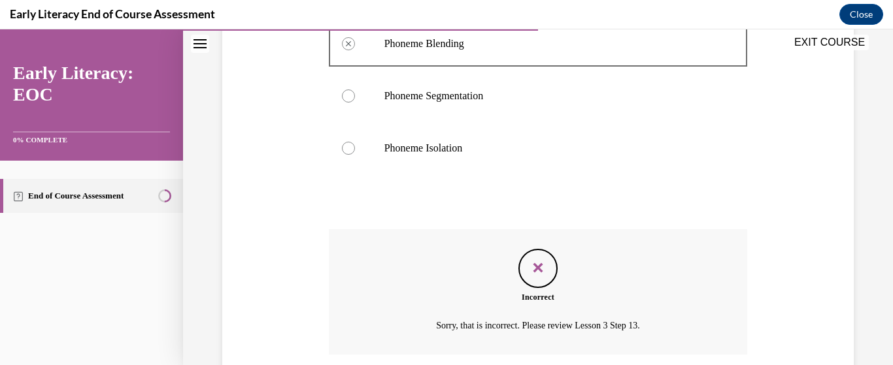
scroll to position [384, 0]
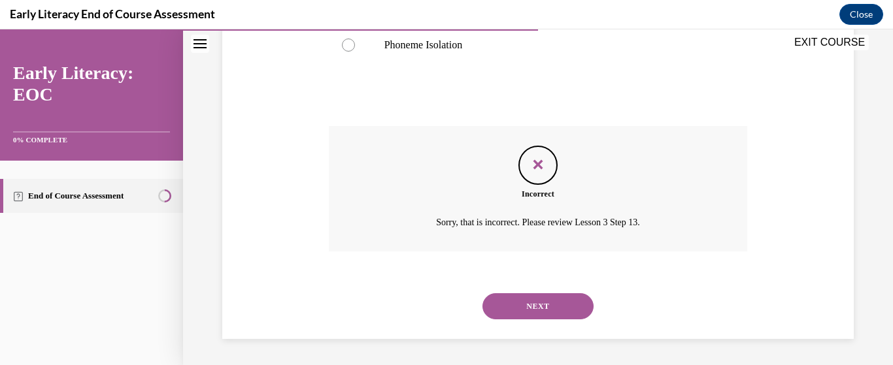
click at [550, 301] on button "NEXT" at bounding box center [537, 306] width 111 height 26
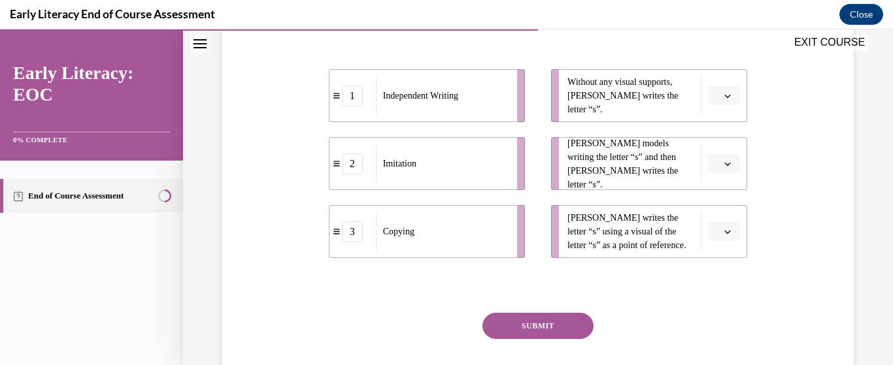
scroll to position [261, 0]
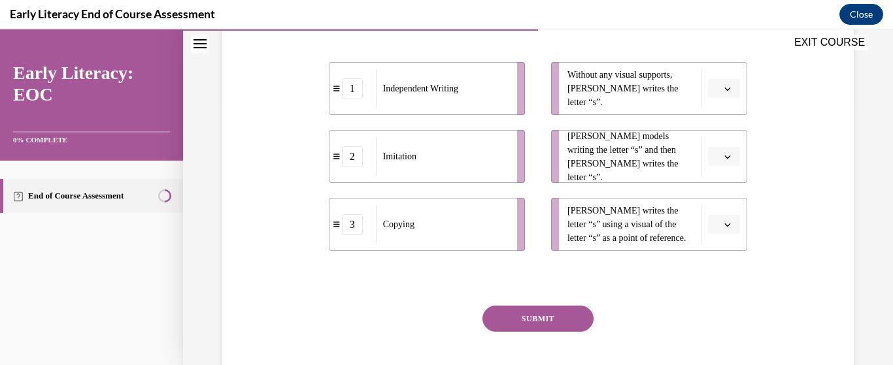
click at [472, 108] on div "Independent Writing" at bounding box center [442, 88] width 133 height 39
click at [731, 99] on button "button" at bounding box center [724, 89] width 32 height 20
click at [712, 167] on span "1" at bounding box center [710, 172] width 5 height 10
click at [724, 160] on icon "button" at bounding box center [727, 157] width 7 height 7
click at [461, 176] on div "Imitation" at bounding box center [442, 156] width 133 height 39
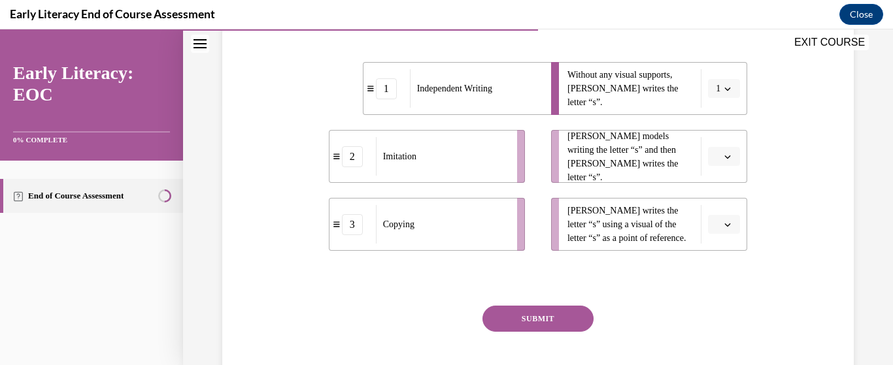
click at [725, 159] on icon "button" at bounding box center [728, 157] width 6 height 3
click at [718, 259] on div "2" at bounding box center [714, 267] width 33 height 26
click at [724, 160] on icon "button" at bounding box center [727, 157] width 7 height 7
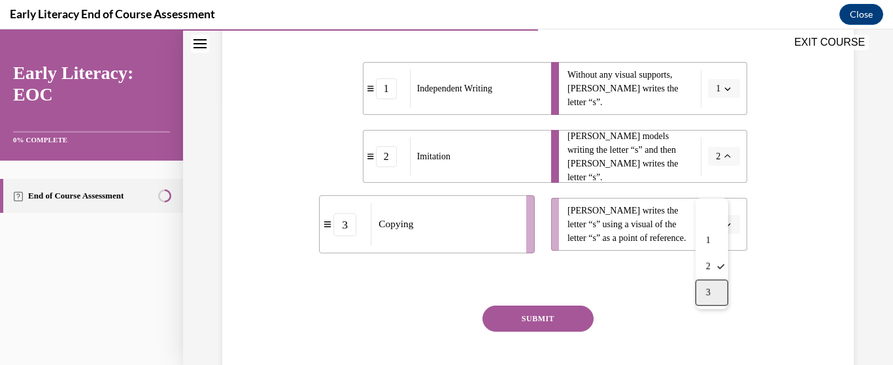
click at [712, 295] on div "3" at bounding box center [711, 293] width 33 height 26
click at [724, 228] on icon "button" at bounding box center [727, 225] width 7 height 7
click at [699, 203] on div "2" at bounding box center [714, 198] width 33 height 26
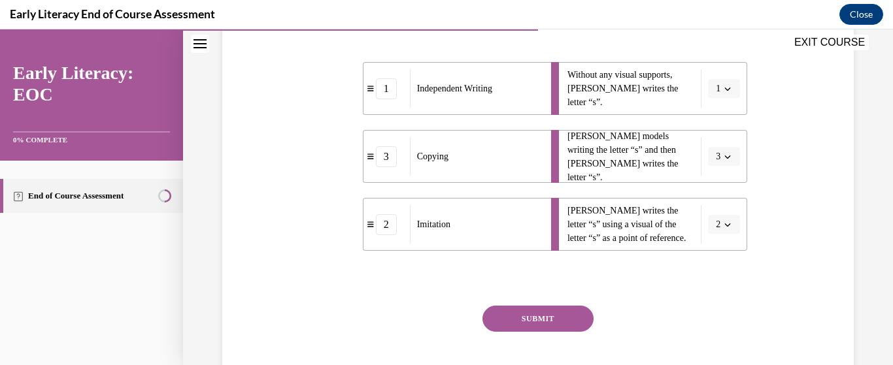
click at [543, 332] on button "SUBMIT" at bounding box center [537, 319] width 111 height 26
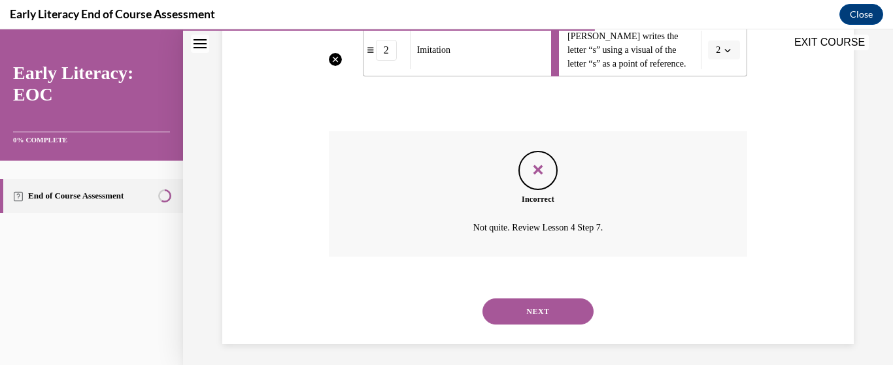
scroll to position [470, 0]
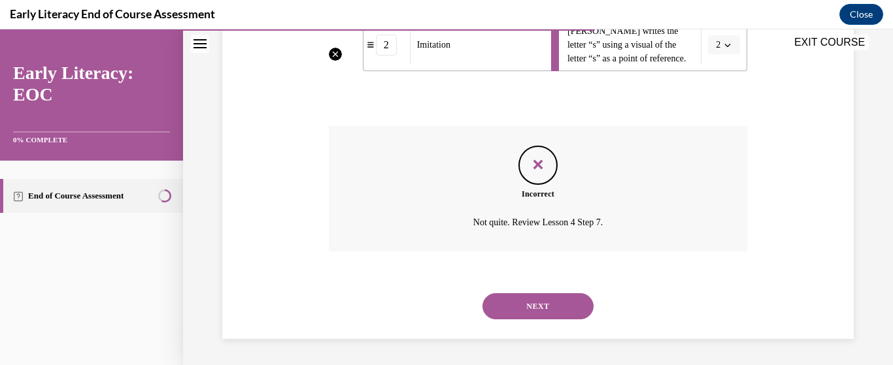
click at [531, 293] on button "NEXT" at bounding box center [537, 306] width 111 height 26
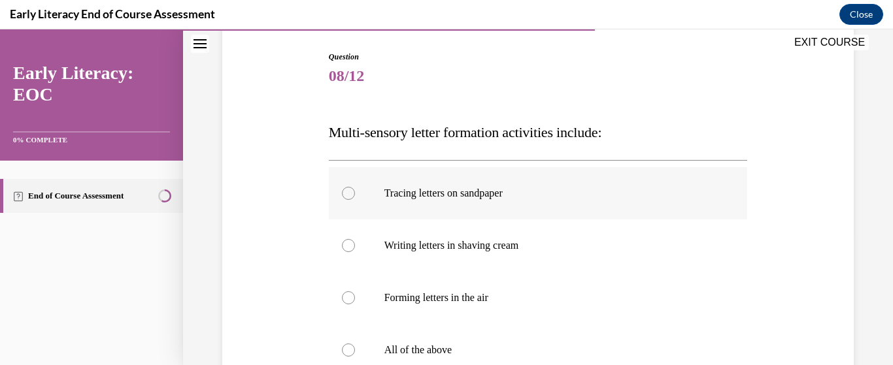
scroll to position [196, 0]
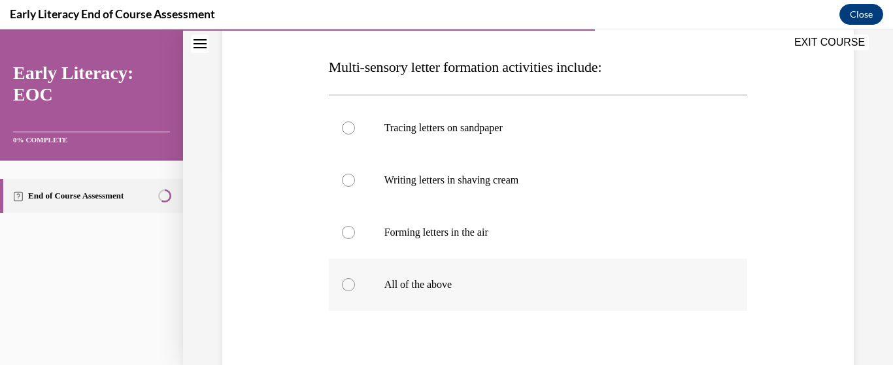
click at [344, 290] on div at bounding box center [348, 284] width 13 height 13
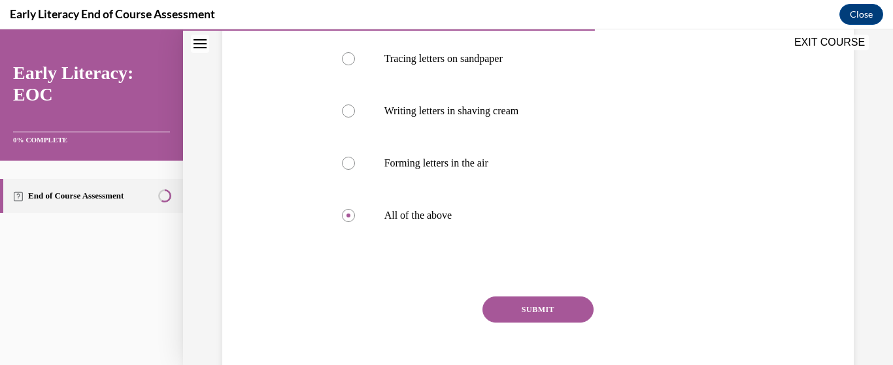
scroll to position [265, 0]
click at [553, 308] on button "SUBMIT" at bounding box center [537, 310] width 111 height 26
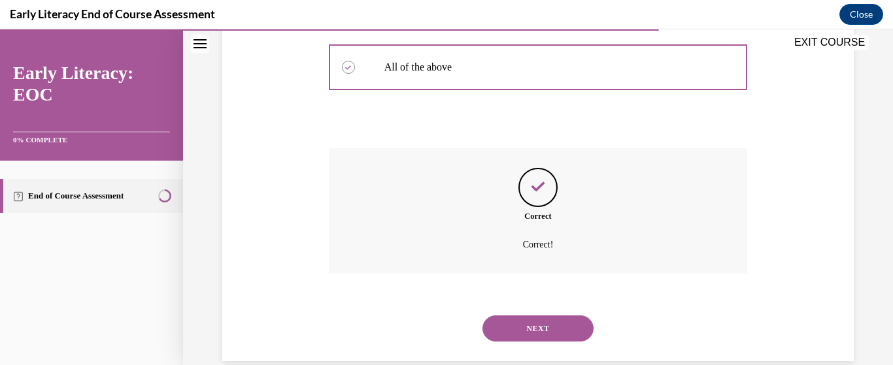
scroll to position [436, 0]
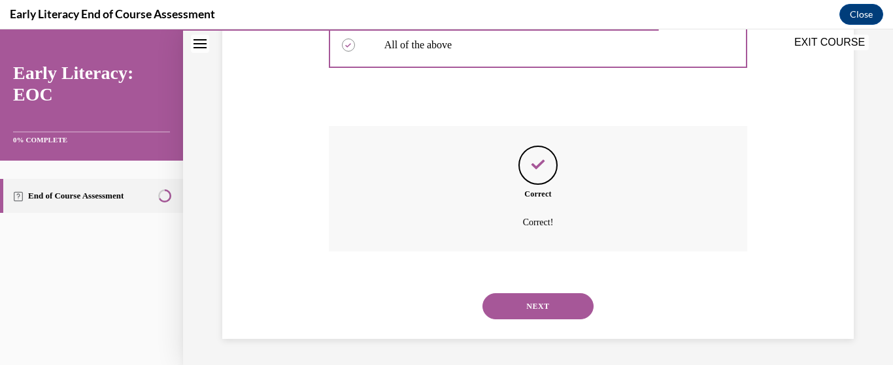
click at [549, 313] on button "NEXT" at bounding box center [537, 306] width 111 height 26
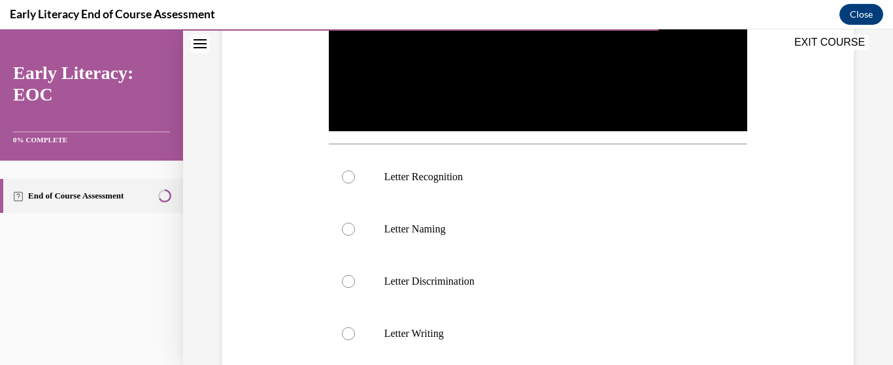
scroll to position [457, 0]
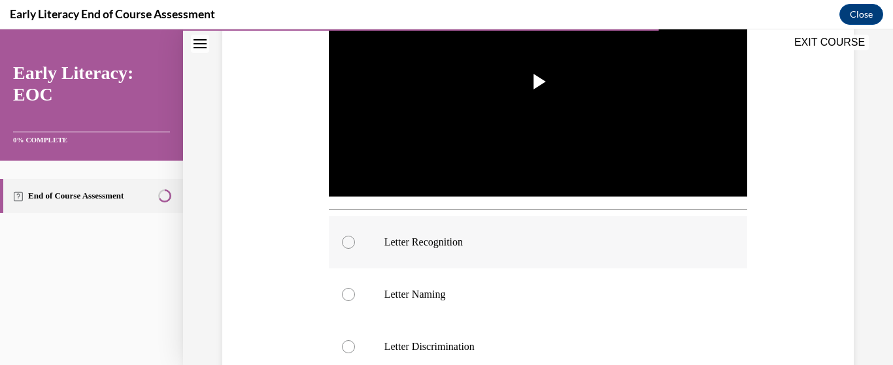
click at [559, 119] on img "Video player" at bounding box center [538, 81] width 419 height 235
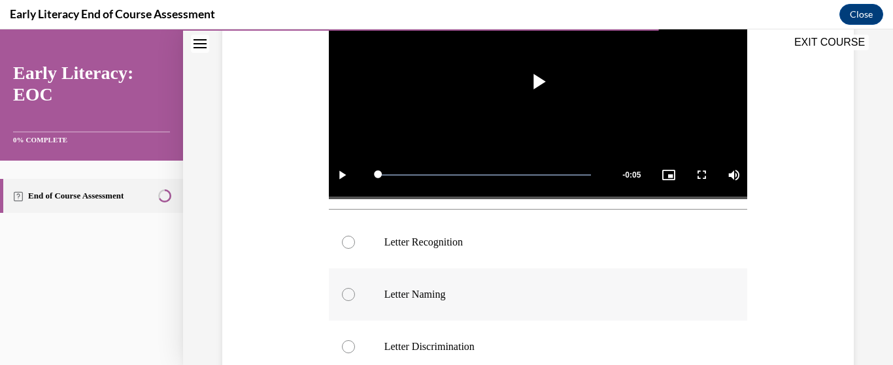
scroll to position [392, 0]
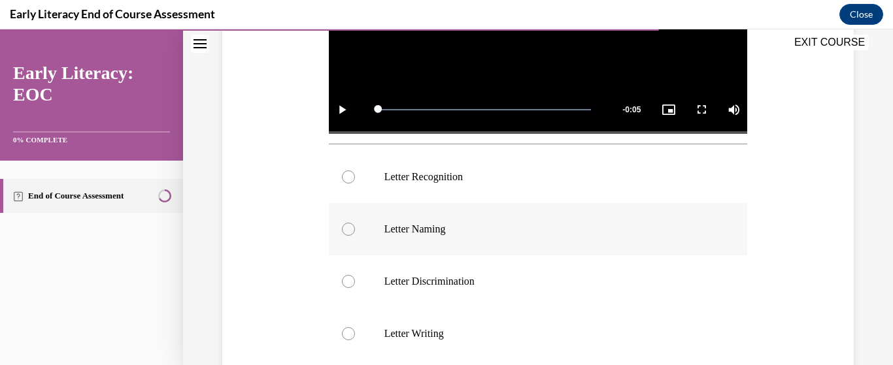
click at [393, 223] on p "Letter Naming" at bounding box center [549, 229] width 331 height 13
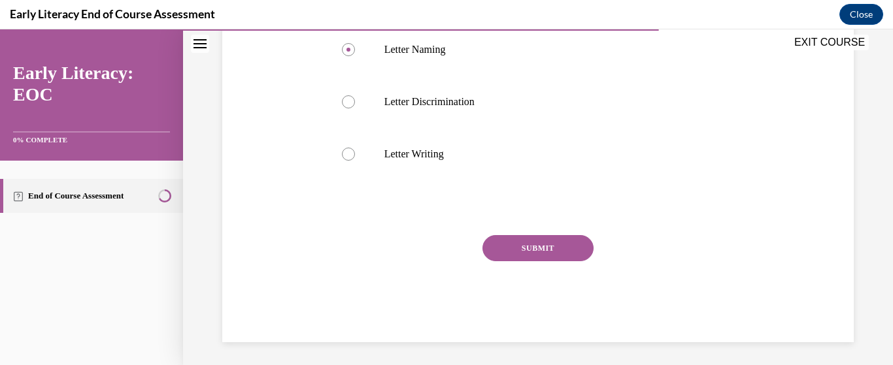
click at [531, 248] on button "SUBMIT" at bounding box center [537, 248] width 111 height 26
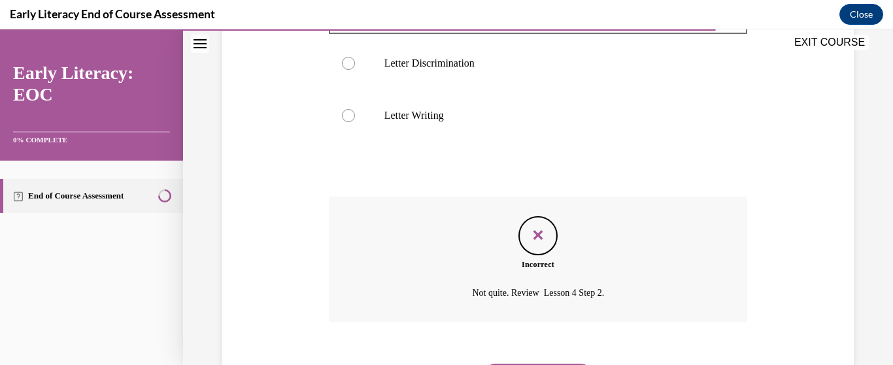
scroll to position [678, 0]
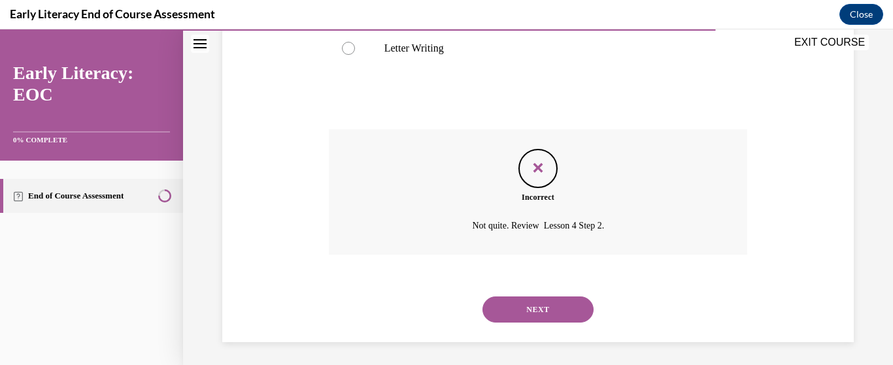
click at [524, 309] on button "NEXT" at bounding box center [537, 310] width 111 height 26
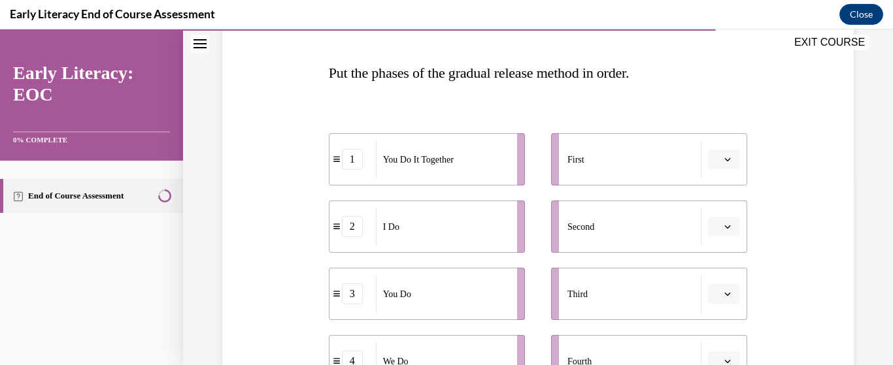
scroll to position [196, 0]
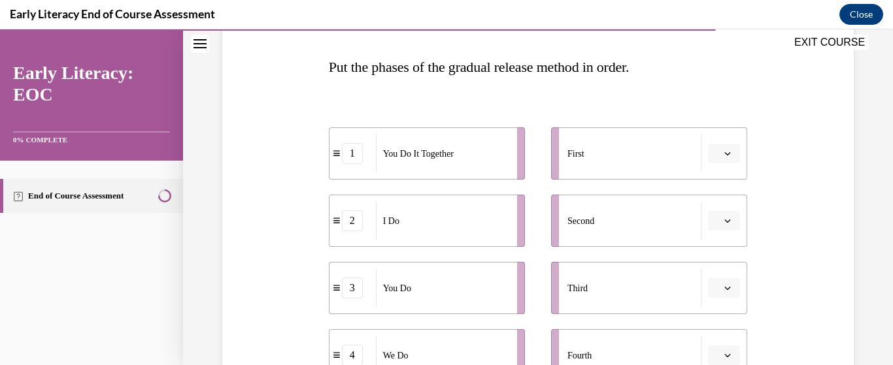
click at [724, 156] on icon "button" at bounding box center [727, 153] width 7 height 7
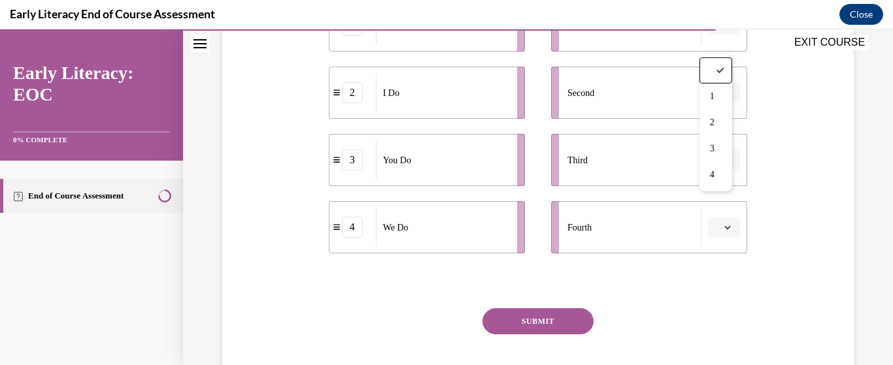
scroll to position [327, 0]
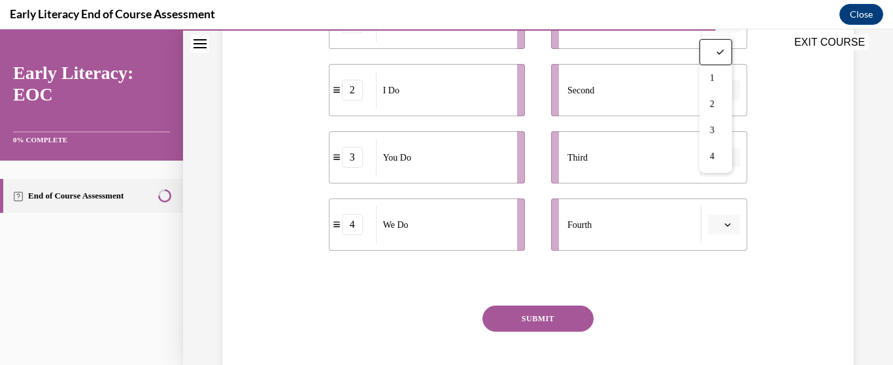
click at [406, 98] on div "I Do" at bounding box center [442, 90] width 133 height 38
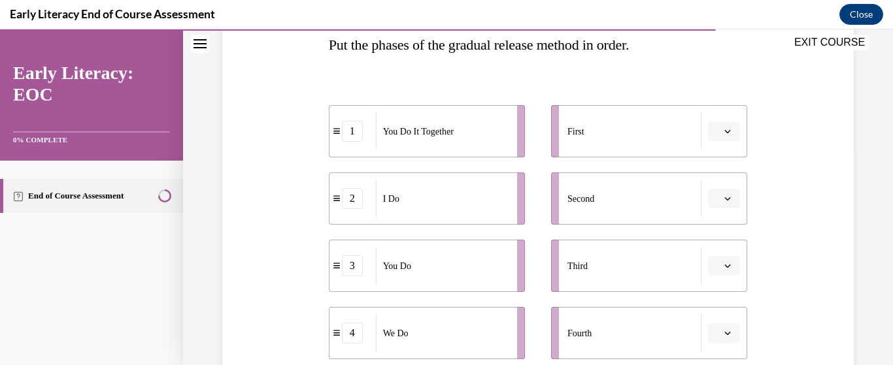
scroll to position [196, 0]
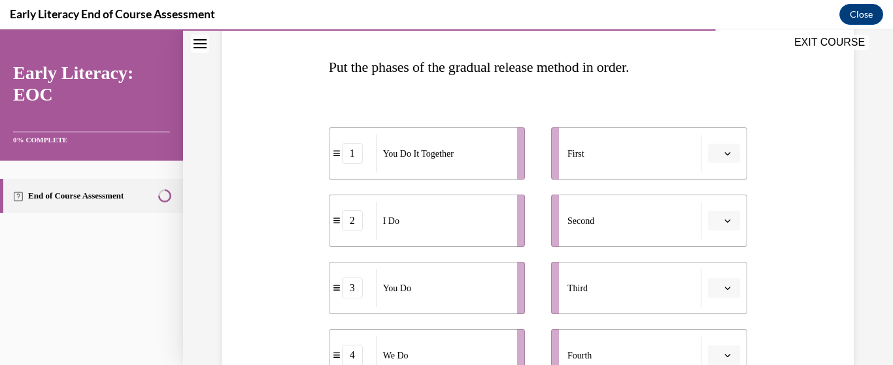
click at [727, 151] on button "button" at bounding box center [724, 154] width 32 height 20
click at [710, 233] on span "2" at bounding box center [710, 235] width 5 height 10
click at [726, 212] on button "button" at bounding box center [724, 221] width 32 height 20
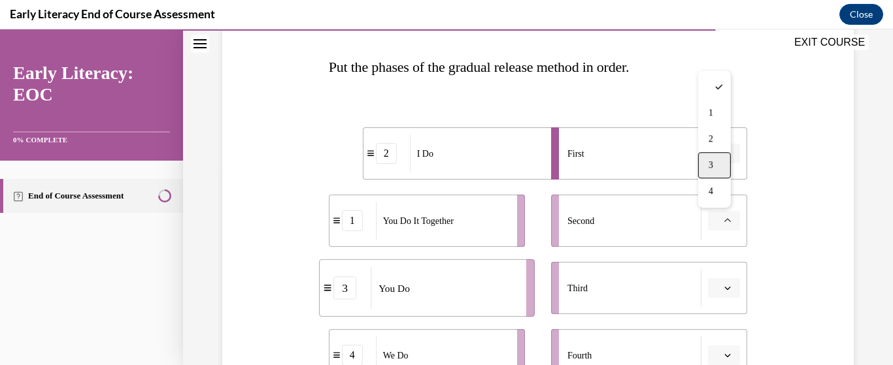
click at [725, 171] on div "3" at bounding box center [714, 165] width 33 height 26
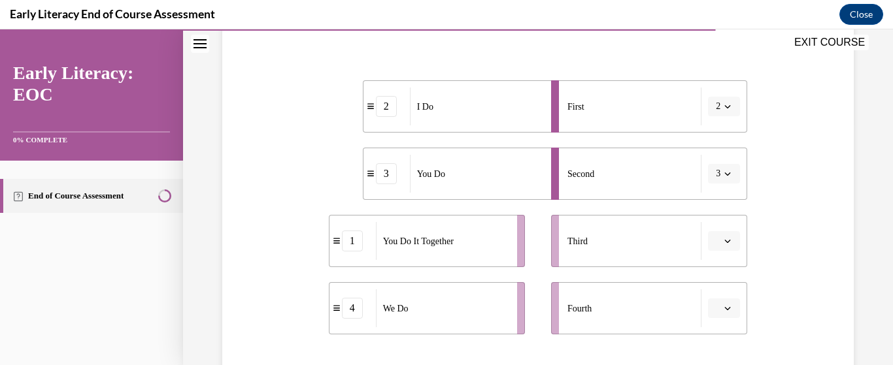
scroll to position [261, 0]
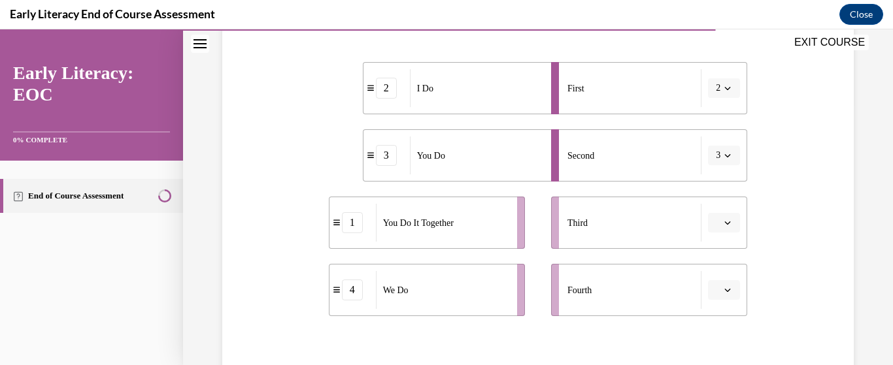
click at [716, 224] on span "Please select an option" at bounding box center [718, 222] width 5 height 13
click at [702, 193] on div "4" at bounding box center [714, 193] width 33 height 26
click at [726, 287] on button "button" at bounding box center [724, 290] width 32 height 20
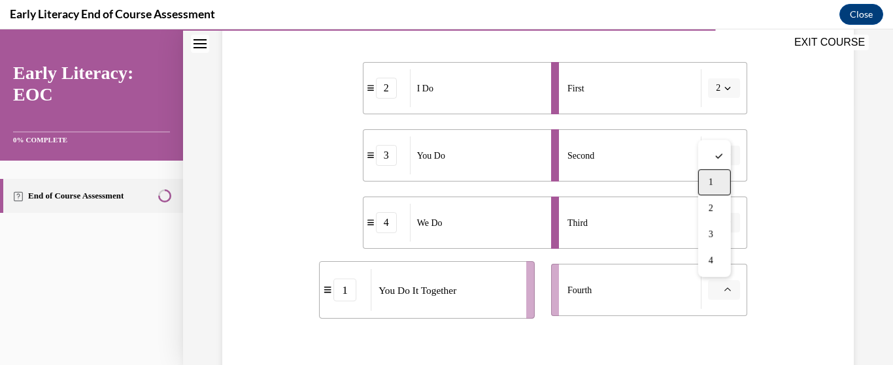
click at [712, 181] on span "1" at bounding box center [710, 182] width 5 height 10
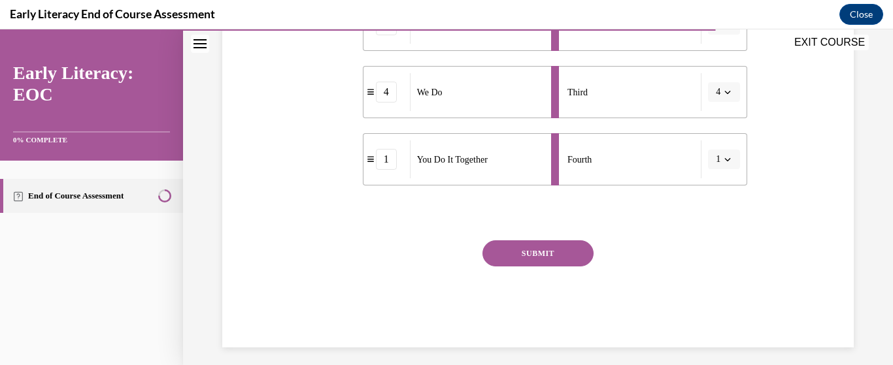
click at [568, 255] on button "SUBMIT" at bounding box center [537, 253] width 111 height 26
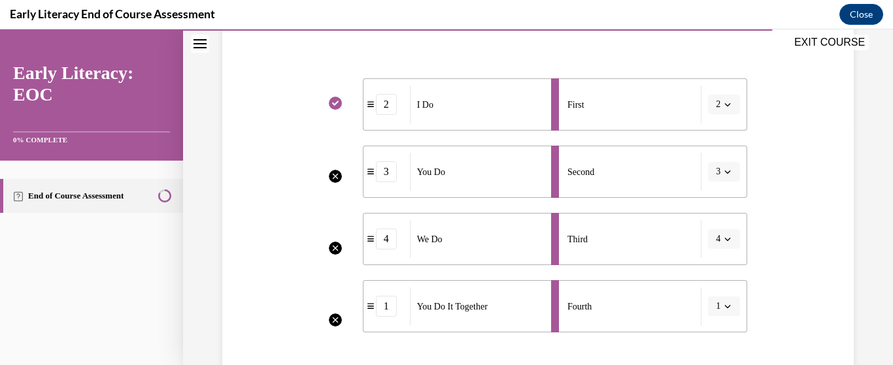
scroll to position [506, 0]
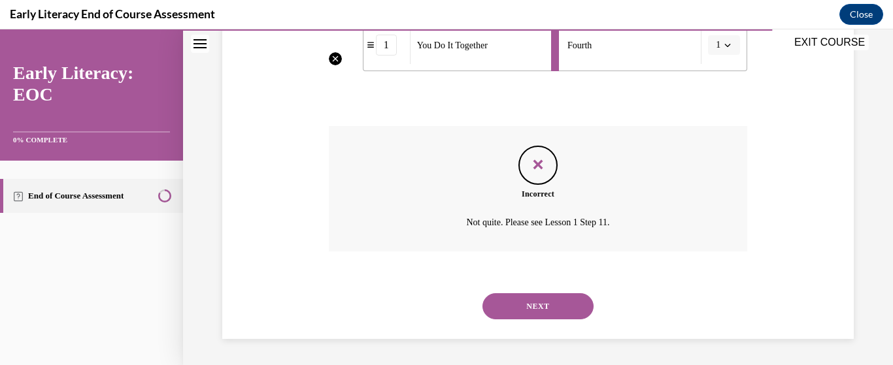
click at [534, 310] on button "NEXT" at bounding box center [537, 306] width 111 height 26
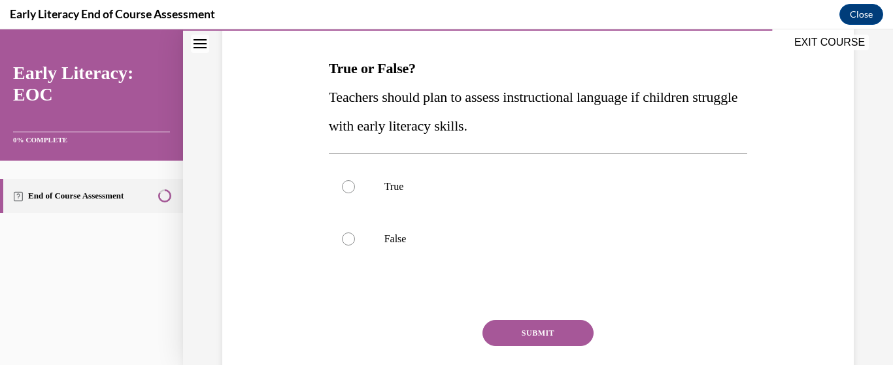
scroll to position [196, 0]
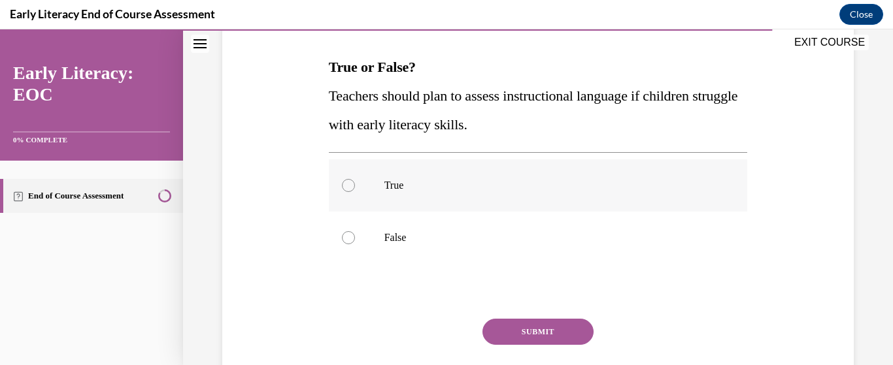
click at [376, 191] on div at bounding box center [538, 185] width 419 height 52
click at [527, 331] on button "SUBMIT" at bounding box center [537, 332] width 111 height 26
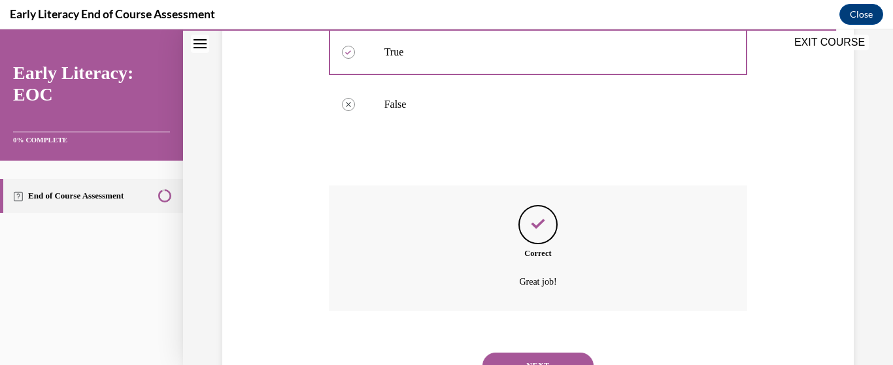
scroll to position [193, 0]
